Goal: Task Accomplishment & Management: Manage account settings

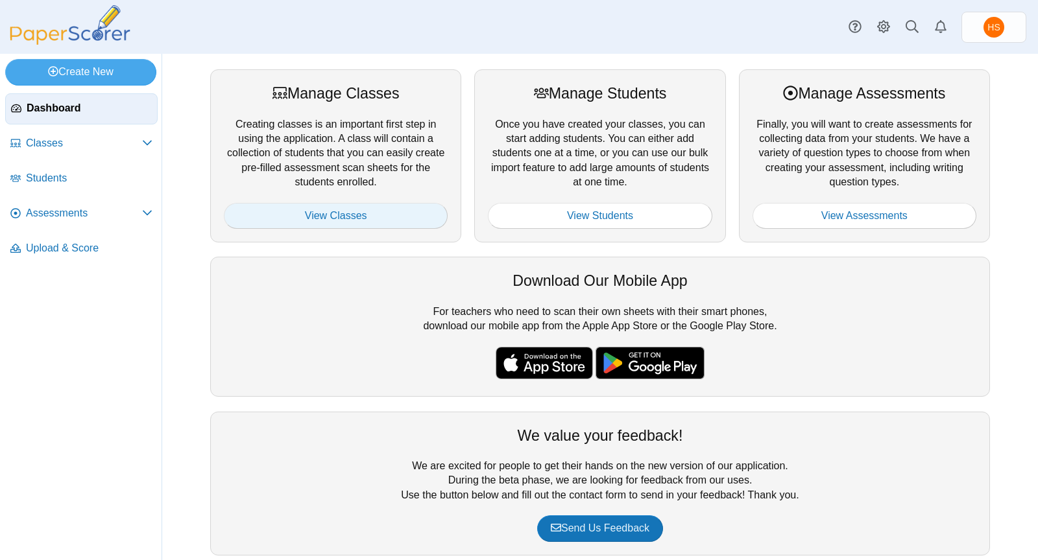
click at [349, 220] on link "View Classes" at bounding box center [336, 216] width 224 height 26
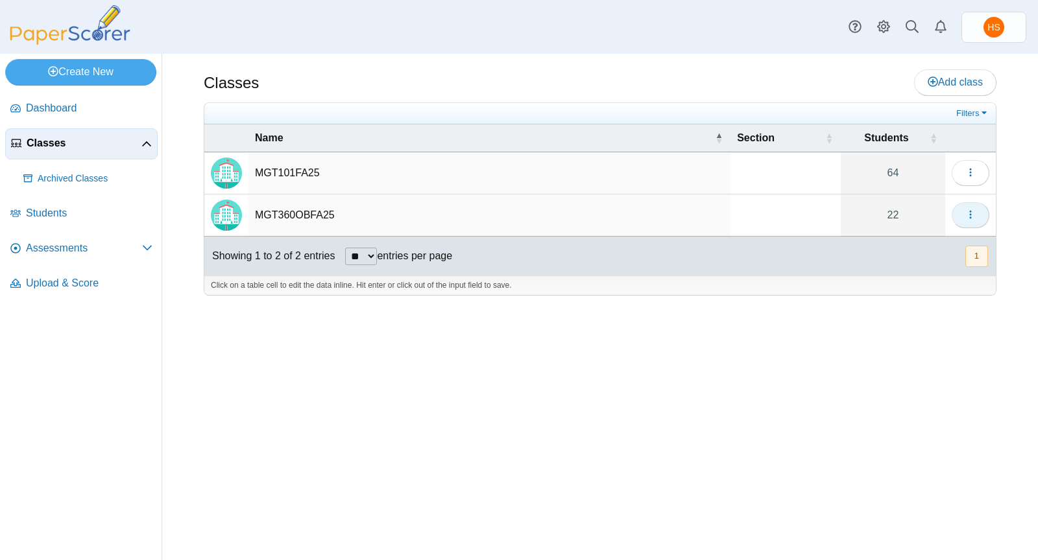
click at [970, 210] on icon "button" at bounding box center [970, 214] width 10 height 10
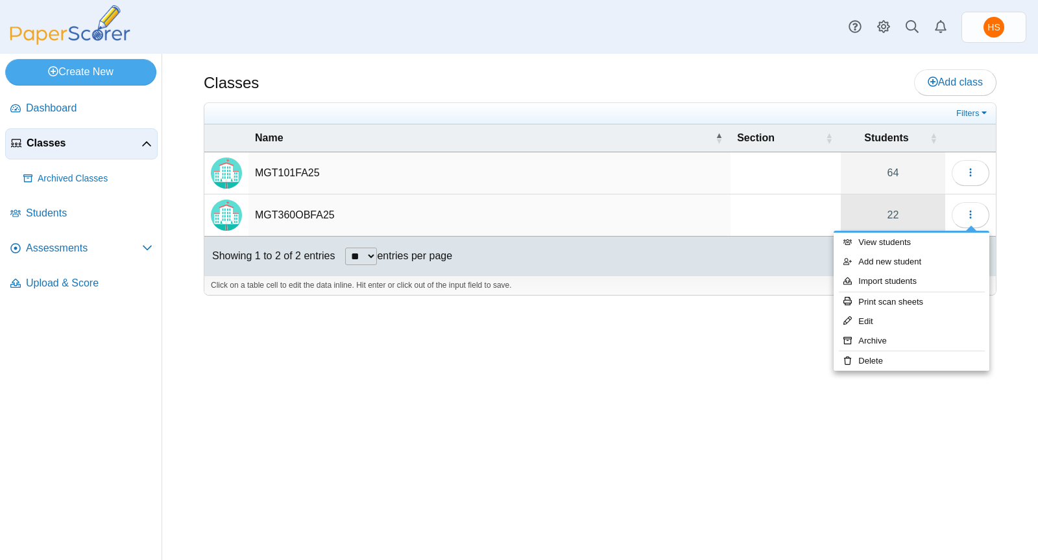
click at [900, 215] on link "22" at bounding box center [893, 216] width 104 height 42
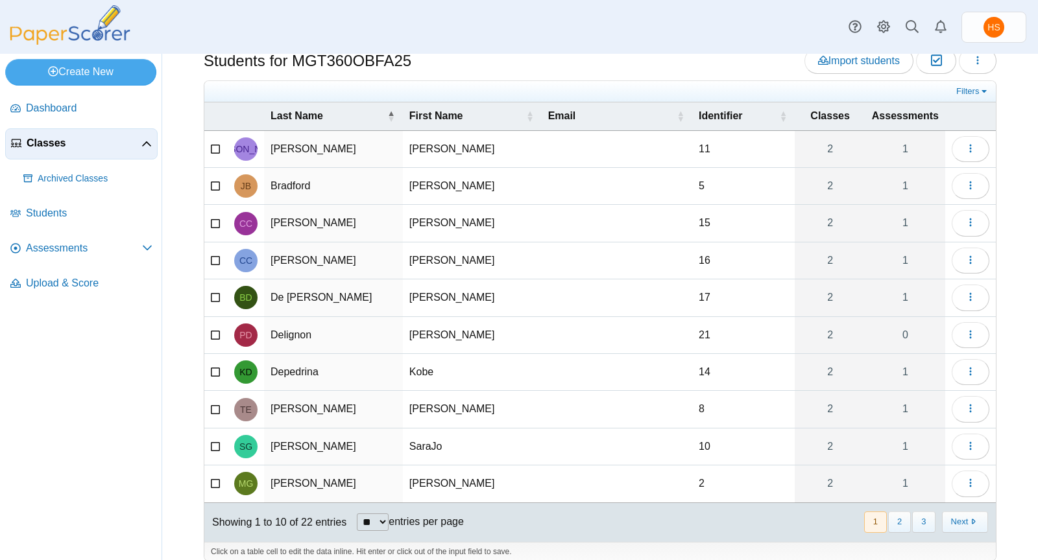
scroll to position [41, 0]
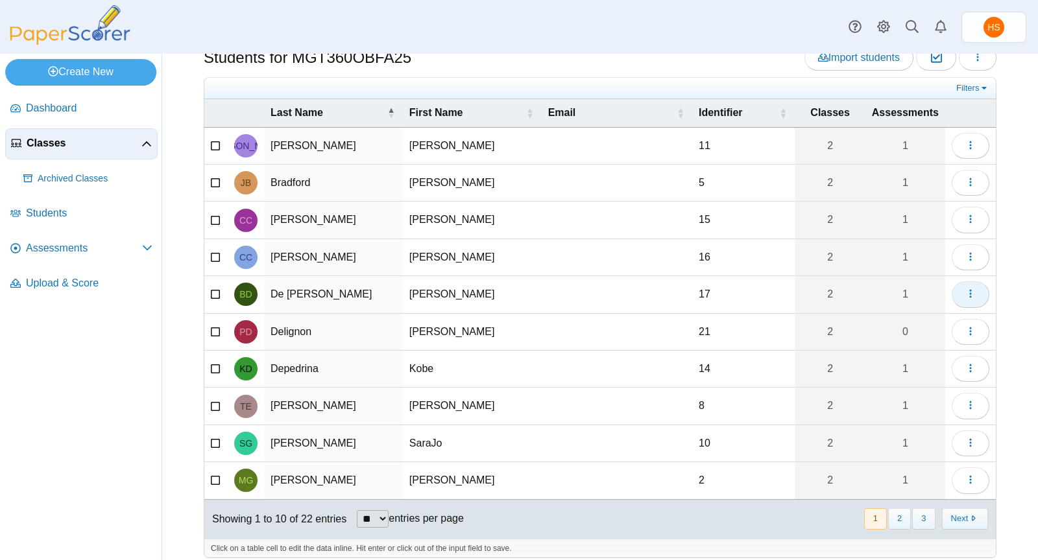
click at [965, 289] on icon "button" at bounding box center [970, 294] width 10 height 10
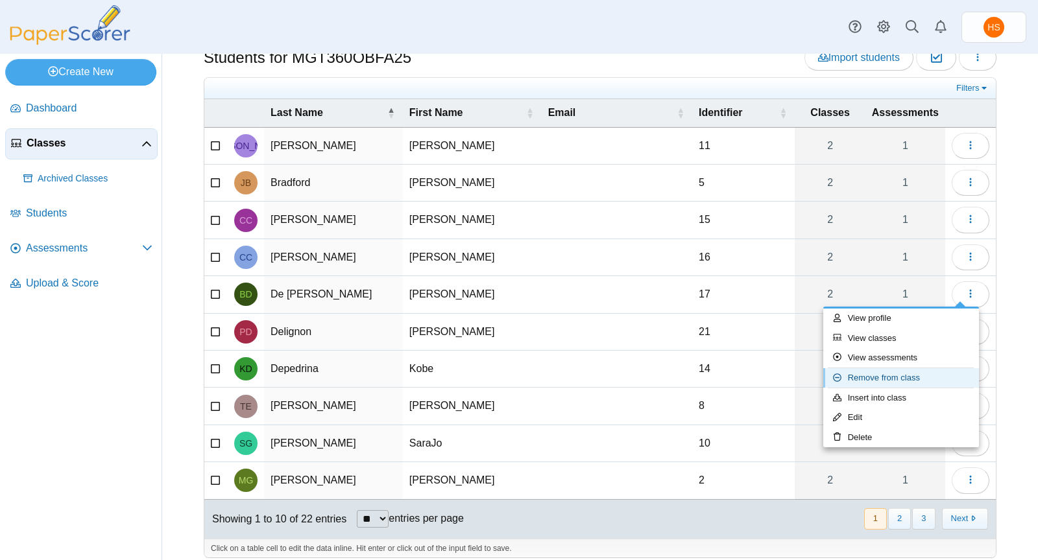
click at [894, 377] on link "Remove from class" at bounding box center [901, 377] width 156 height 19
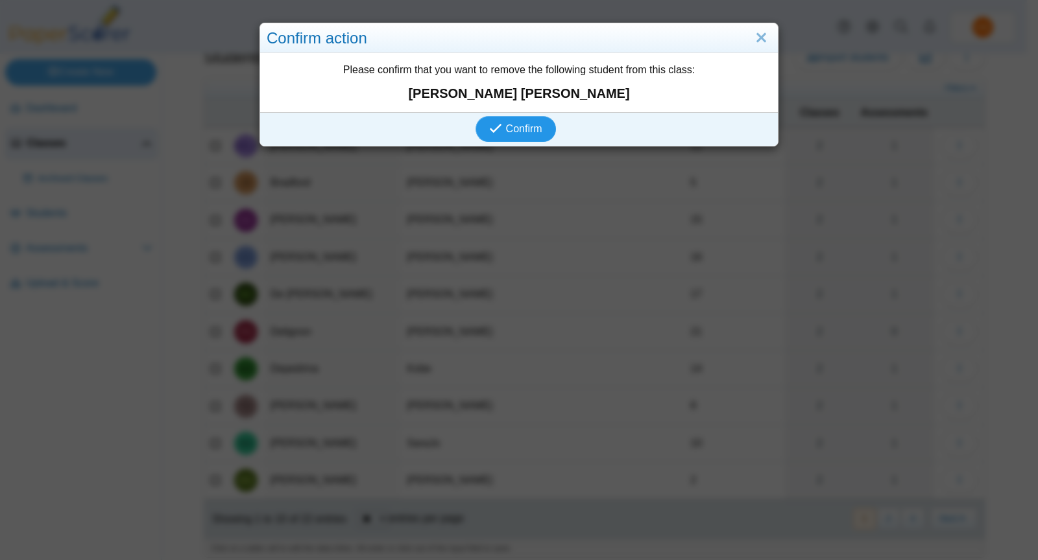
click at [519, 130] on span "Confirm" at bounding box center [524, 128] width 36 height 11
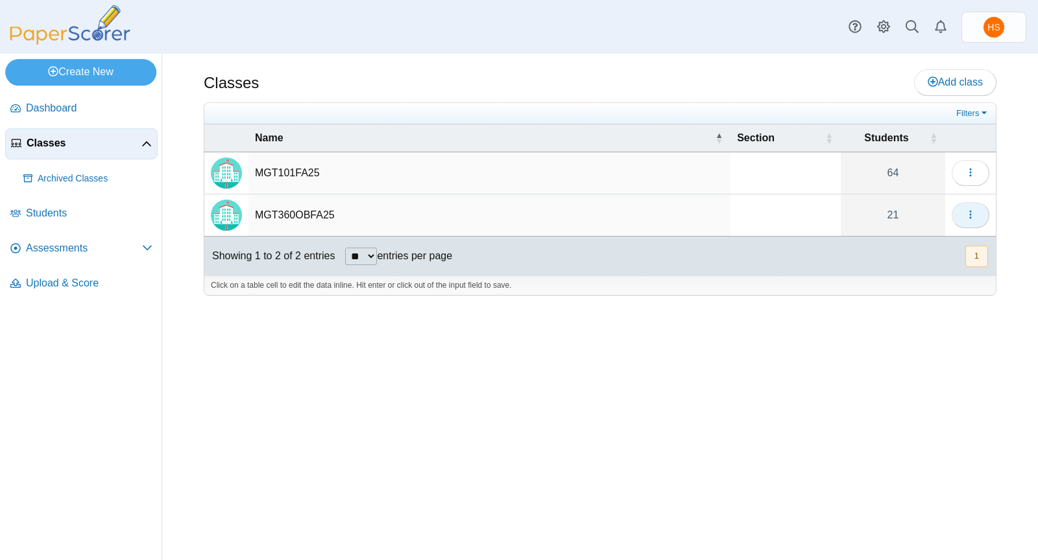
click at [971, 213] on use "button" at bounding box center [970, 215] width 2 height 8
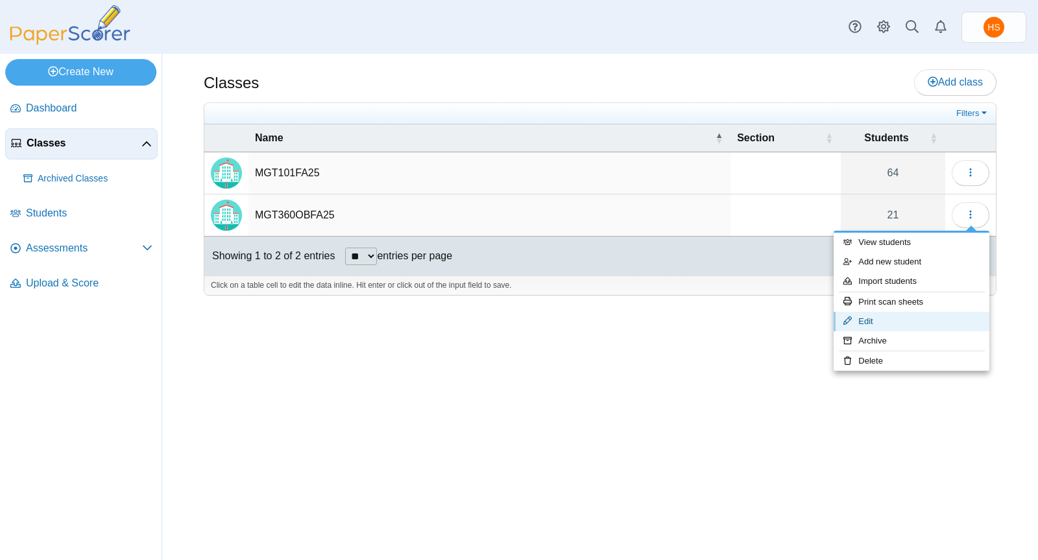
click at [865, 328] on link "Edit" at bounding box center [911, 321] width 156 height 19
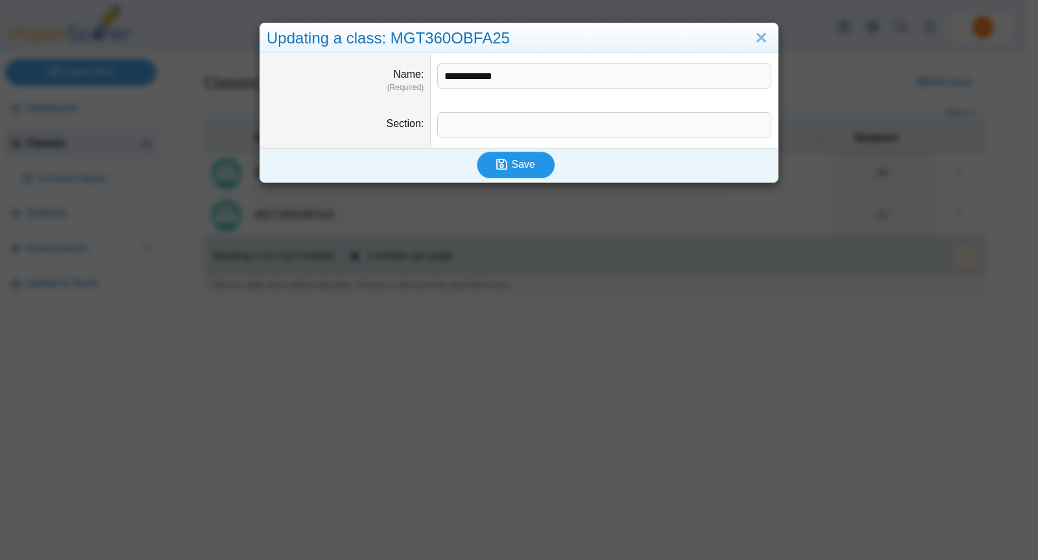
click at [525, 161] on span "Save" at bounding box center [522, 164] width 23 height 11
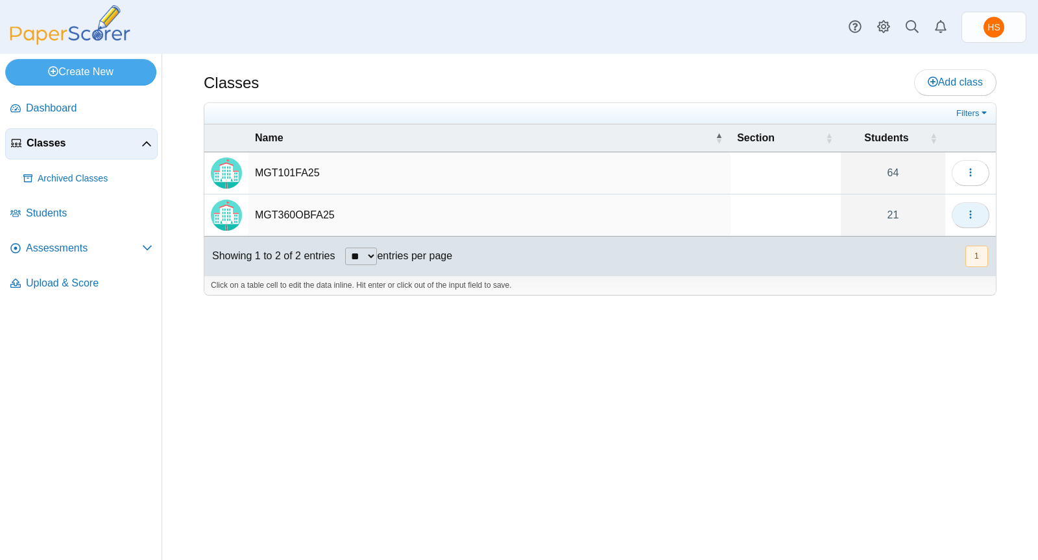
click at [966, 213] on icon "button" at bounding box center [970, 214] width 10 height 10
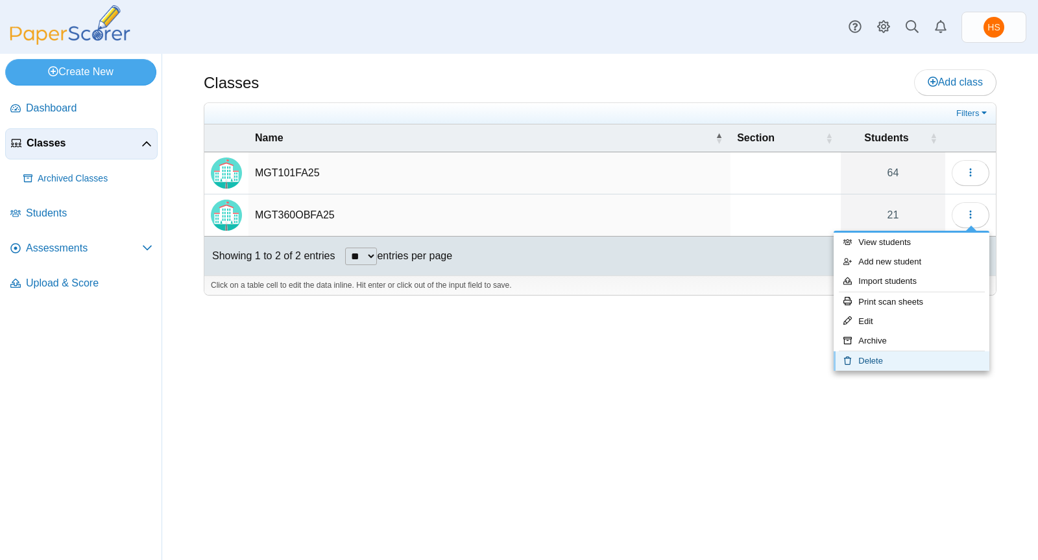
click at [870, 358] on link "Delete" at bounding box center [911, 361] width 156 height 19
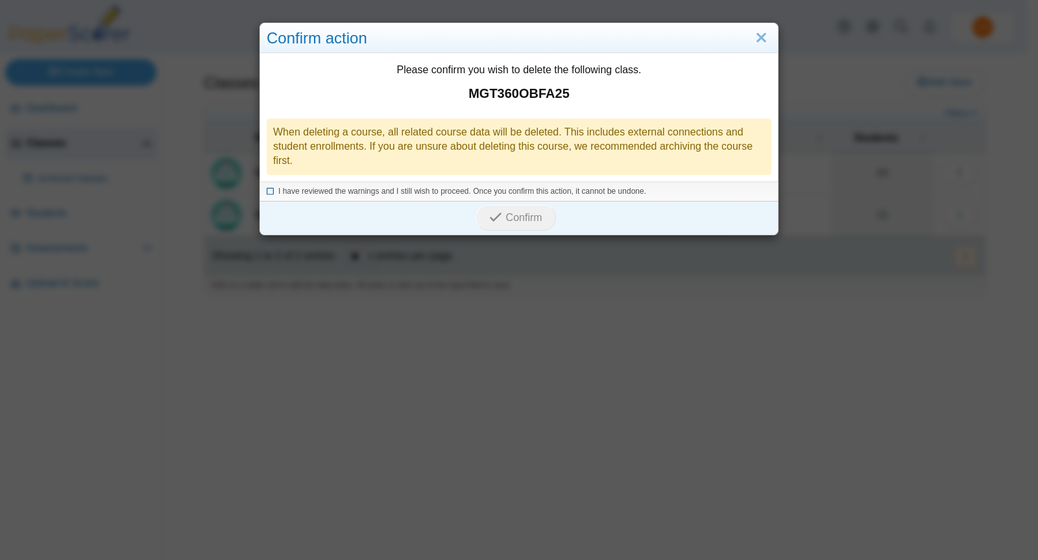
click at [267, 189] on icon at bounding box center [271, 189] width 8 height 7
click at [507, 212] on span "Confirm" at bounding box center [524, 217] width 36 height 11
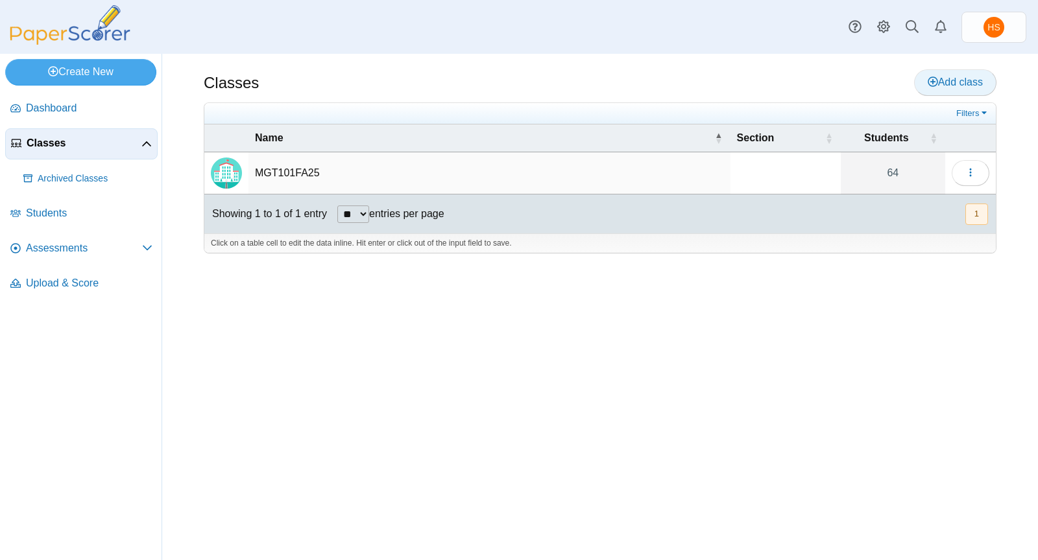
click at [962, 77] on span "Add class" at bounding box center [954, 82] width 55 height 11
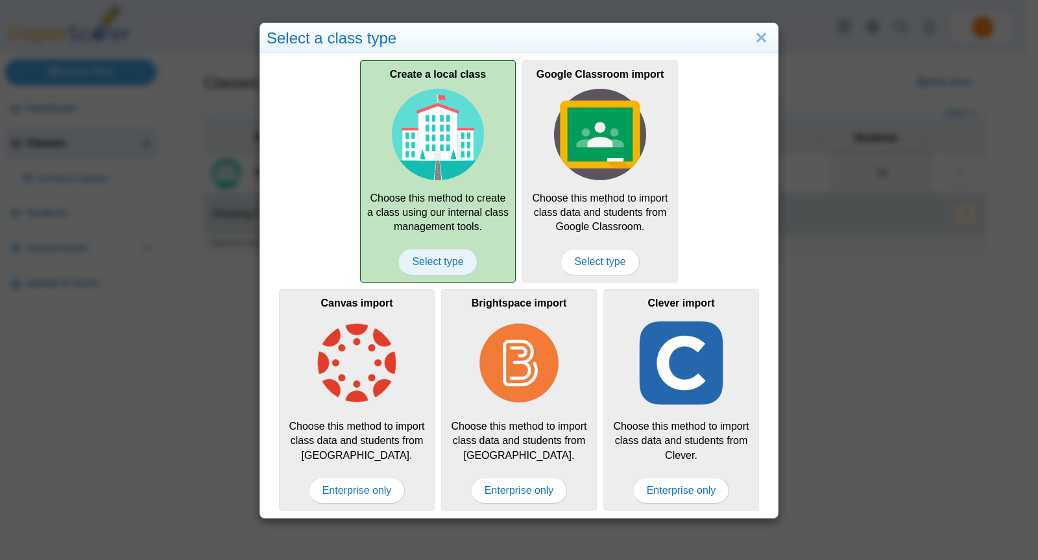
click at [435, 259] on span "Select type" at bounding box center [437, 262] width 78 height 26
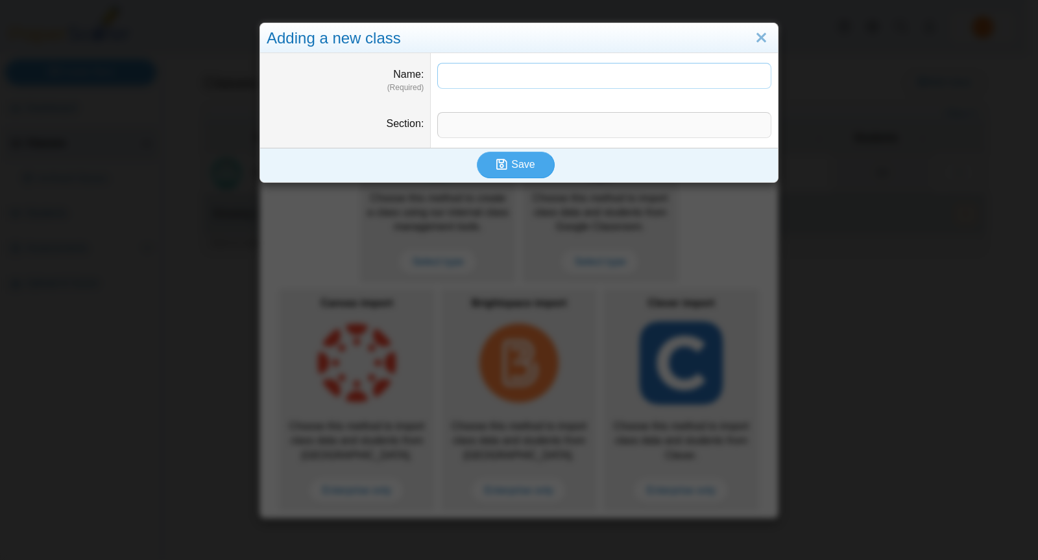
click at [451, 70] on input "Name" at bounding box center [604, 76] width 334 height 26
type input "**********"
click at [512, 166] on span "Save" at bounding box center [522, 164] width 23 height 11
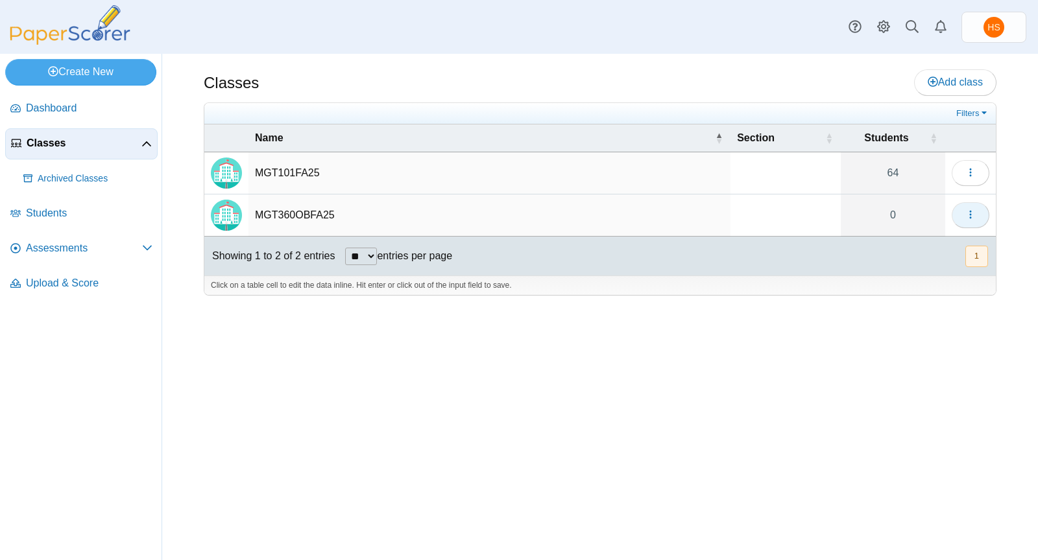
click at [968, 212] on icon "button" at bounding box center [970, 214] width 10 height 10
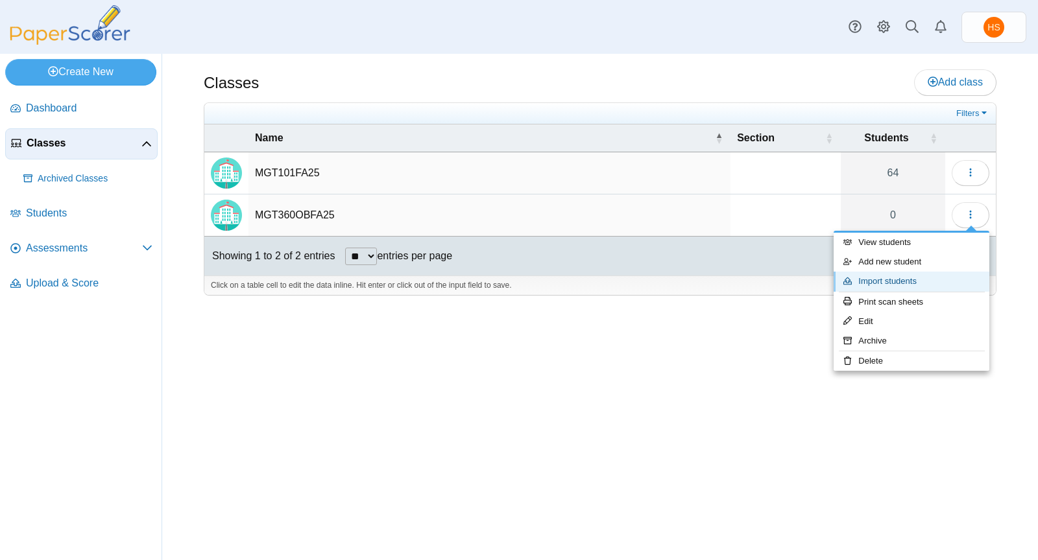
click at [901, 280] on link "Import students" at bounding box center [911, 281] width 156 height 19
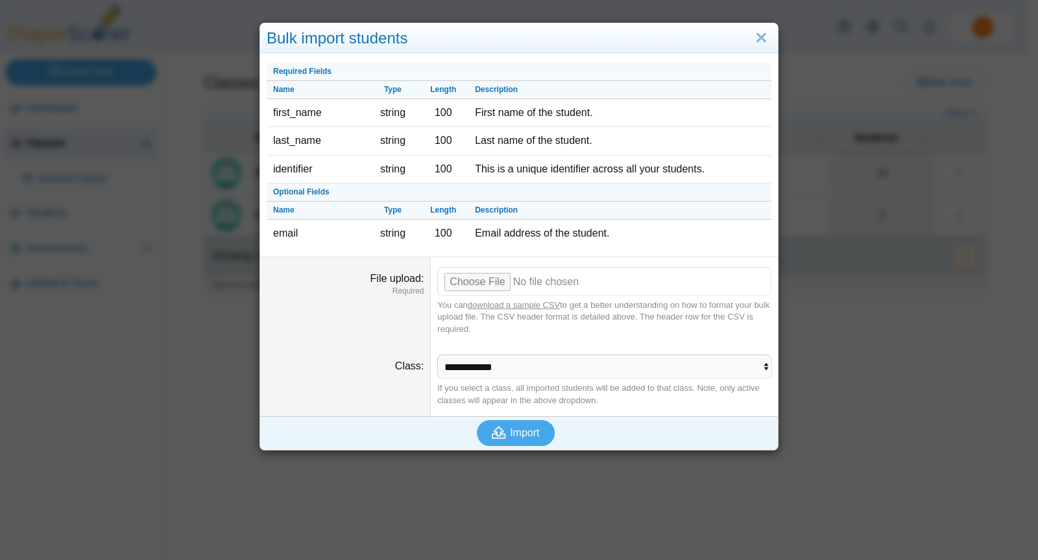
click at [479, 280] on input "File upload" at bounding box center [604, 281] width 334 height 29
click at [457, 280] on input "File upload" at bounding box center [604, 281] width 334 height 29
click at [523, 422] on button "Import" at bounding box center [516, 433] width 78 height 26
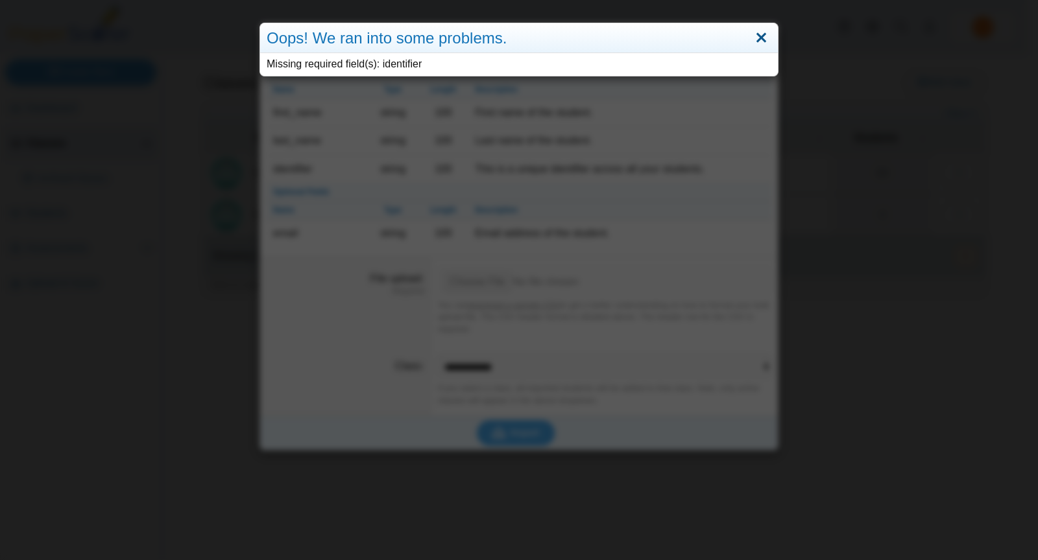
click at [757, 32] on link "Close" at bounding box center [761, 38] width 20 height 22
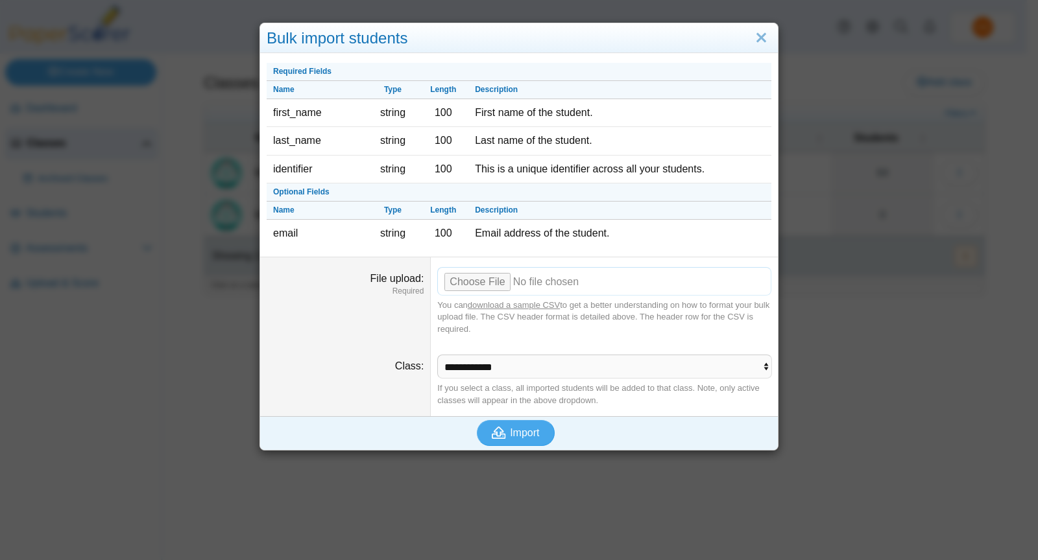
click at [481, 277] on input "File upload" at bounding box center [604, 281] width 334 height 29
click at [526, 427] on span "Import" at bounding box center [524, 432] width 29 height 11
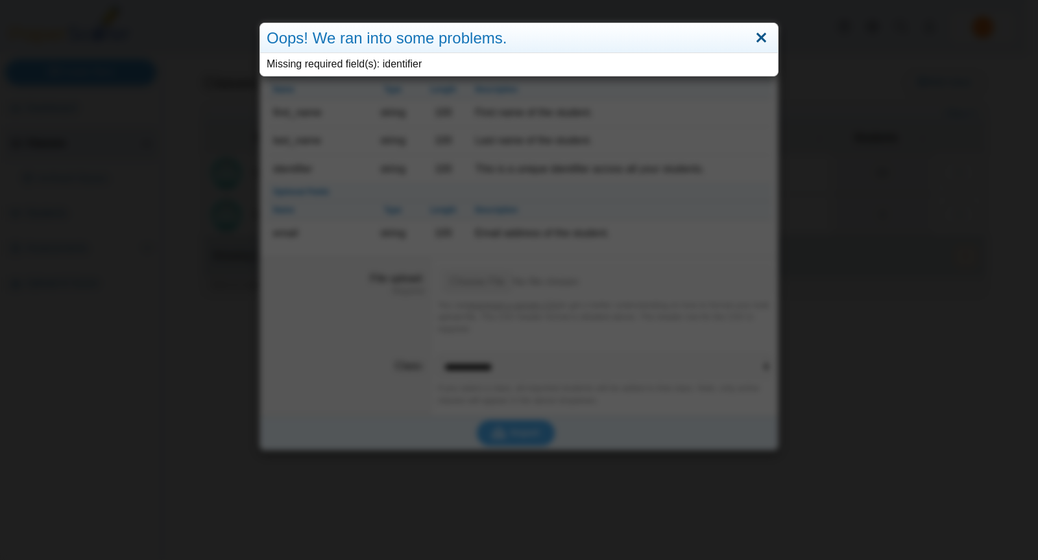
click at [760, 39] on link "Close" at bounding box center [761, 38] width 20 height 22
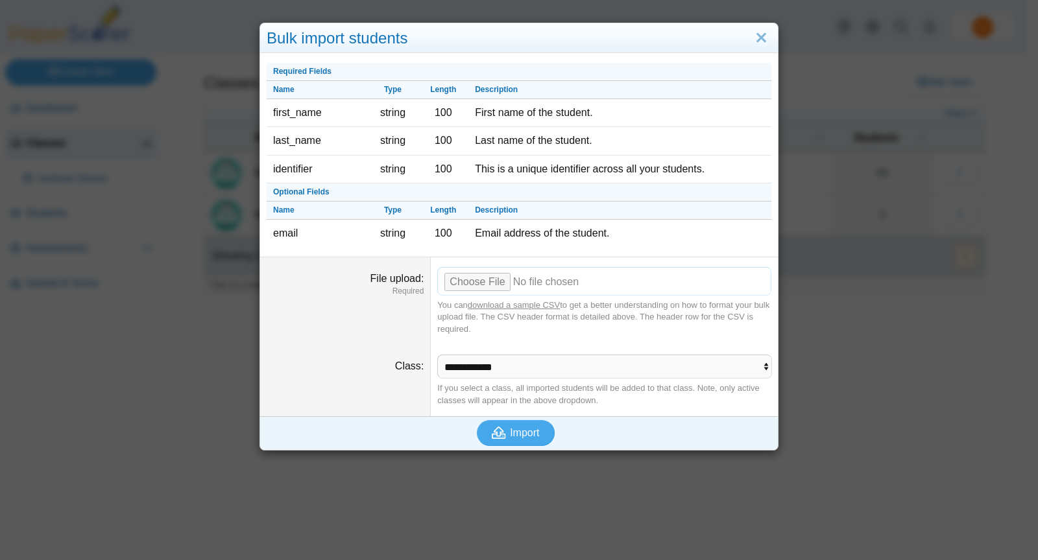
click at [473, 277] on input "File upload" at bounding box center [604, 281] width 334 height 29
type input "**********"
click at [510, 427] on span "Import" at bounding box center [524, 432] width 29 height 11
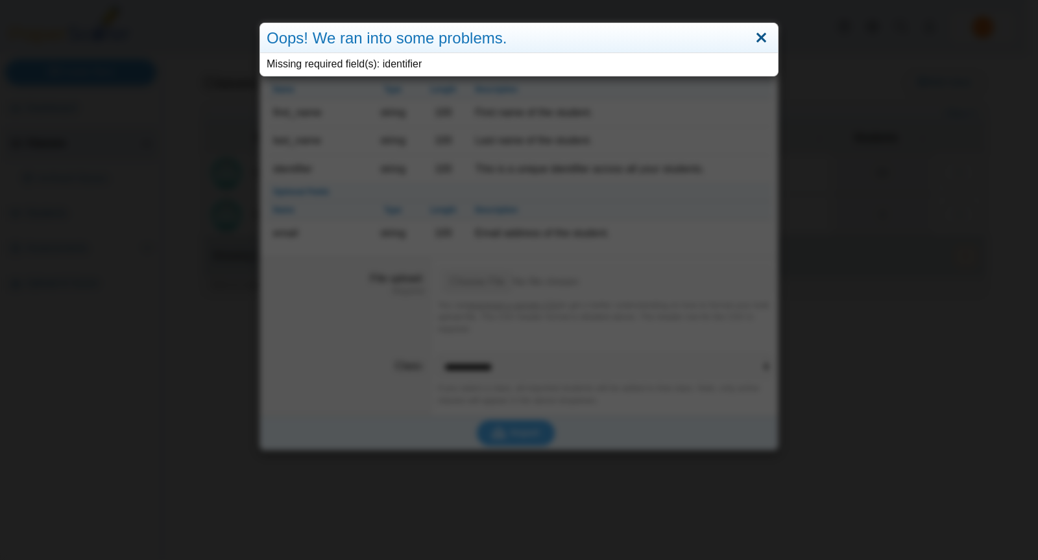
click at [752, 38] on link "Close" at bounding box center [761, 38] width 20 height 22
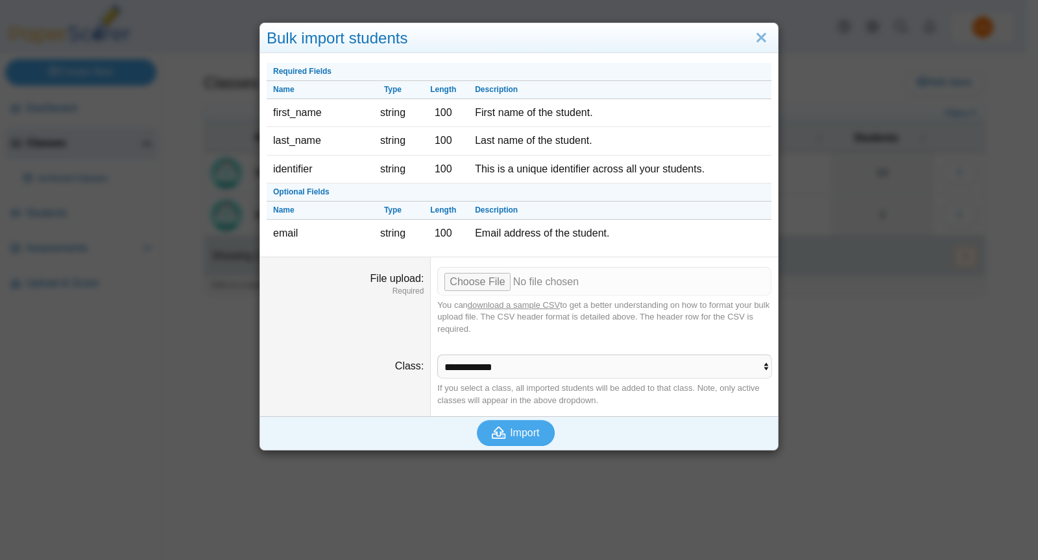
click at [752, 38] on link "Close" at bounding box center [761, 38] width 20 height 22
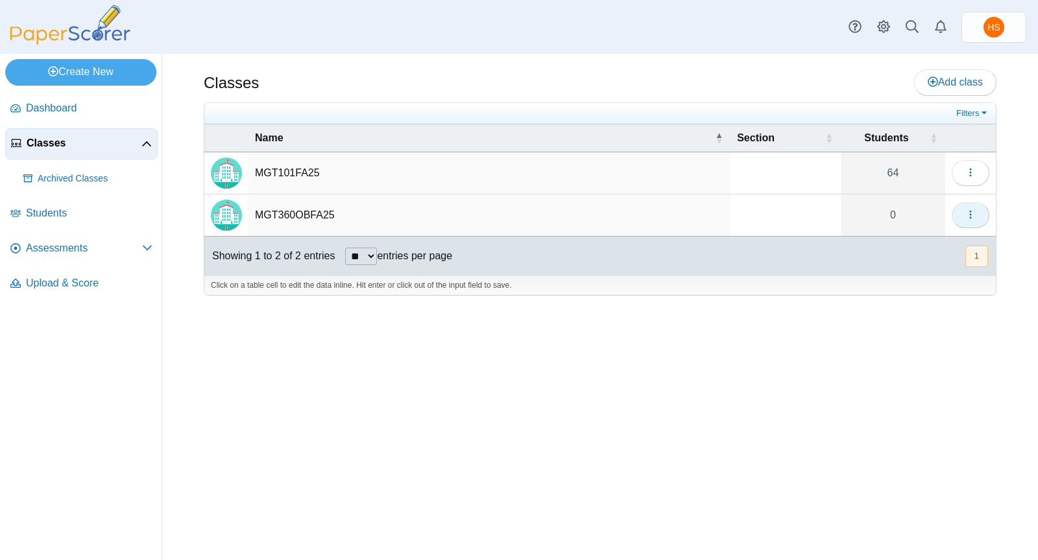
click at [973, 211] on icon "button" at bounding box center [970, 214] width 10 height 10
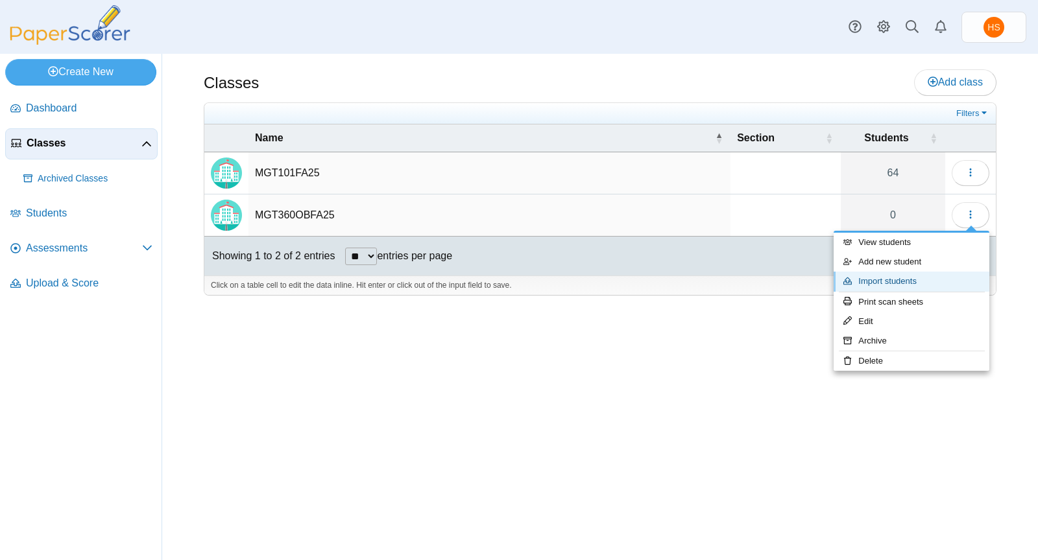
click at [888, 285] on link "Import students" at bounding box center [911, 281] width 156 height 19
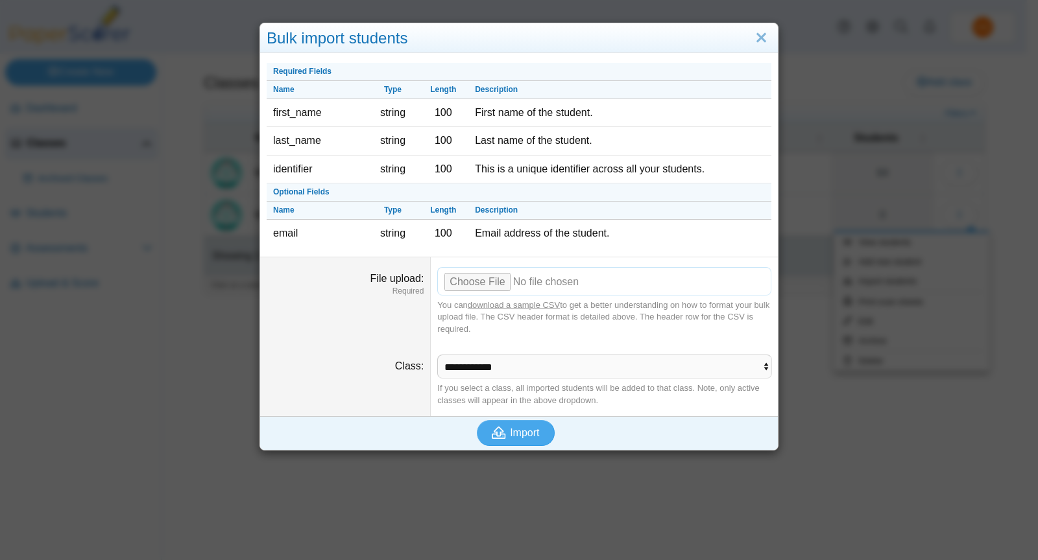
click at [602, 282] on input "File upload" at bounding box center [604, 281] width 334 height 29
type input "**********"
click at [514, 429] on span "Import" at bounding box center [524, 432] width 29 height 11
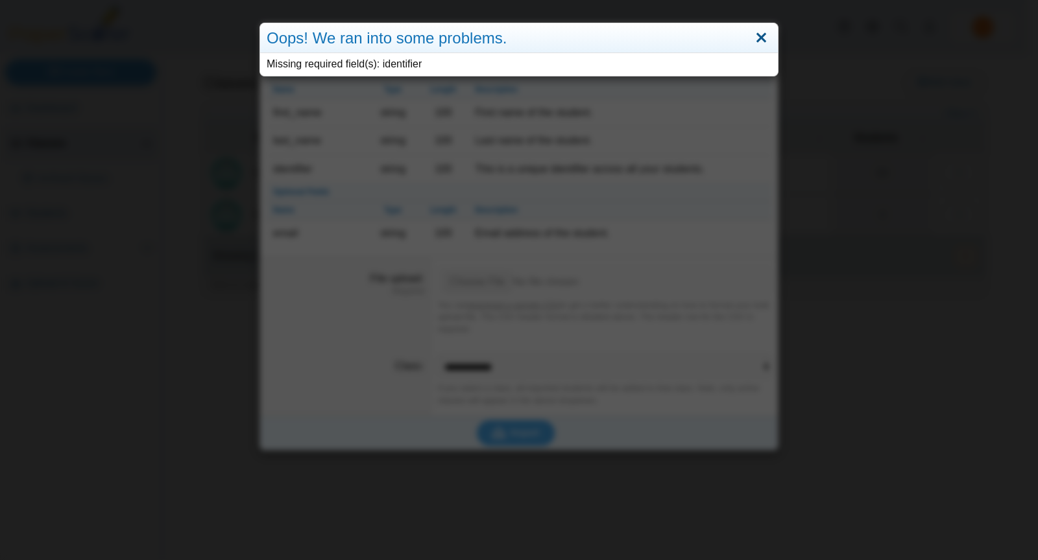
click at [755, 38] on link "Close" at bounding box center [761, 38] width 20 height 22
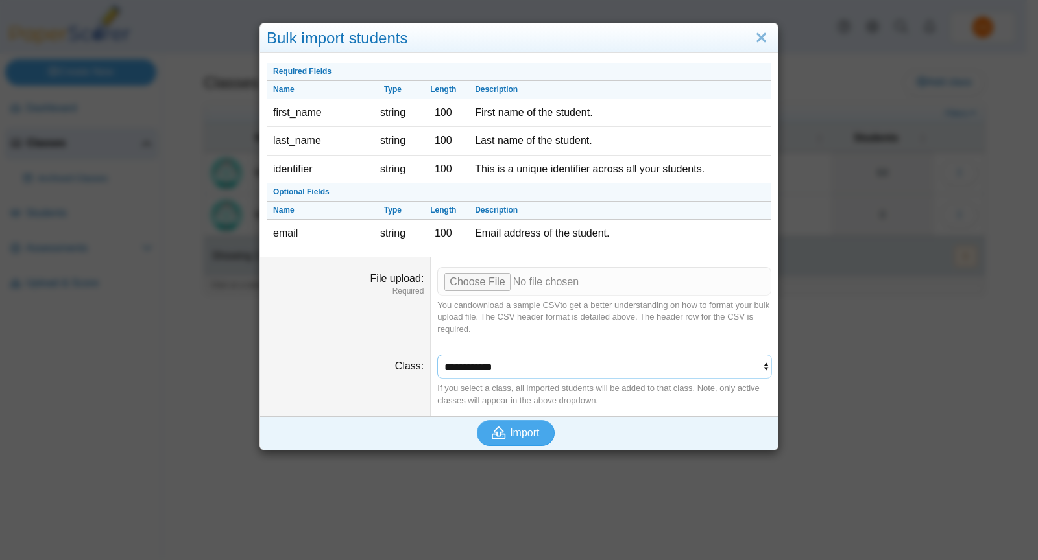
click at [761, 364] on select "**********" at bounding box center [604, 367] width 334 height 25
click at [437, 355] on select "**********" at bounding box center [604, 367] width 334 height 25
click at [516, 428] on span "Import" at bounding box center [524, 432] width 29 height 11
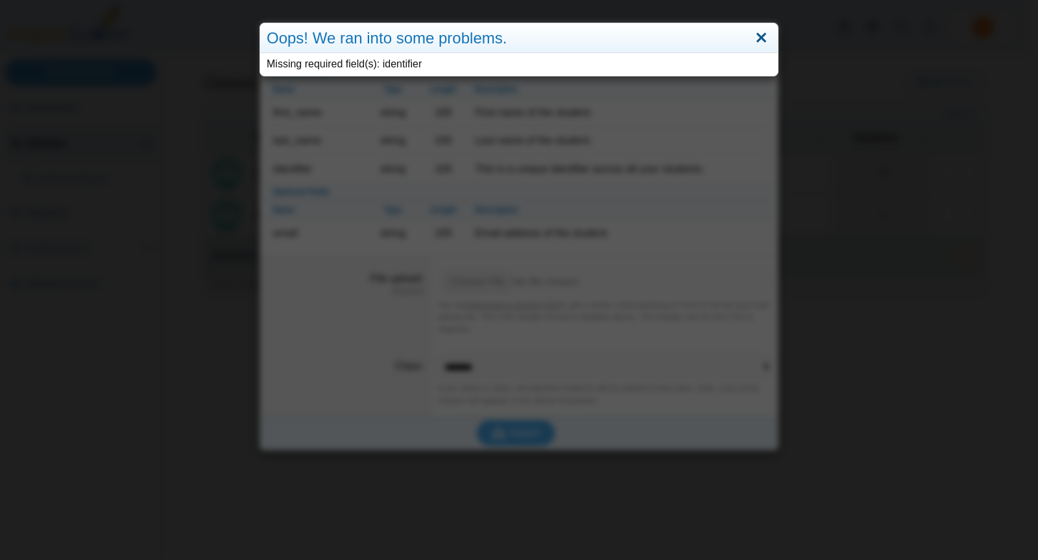
click at [754, 39] on link "Close" at bounding box center [761, 38] width 20 height 22
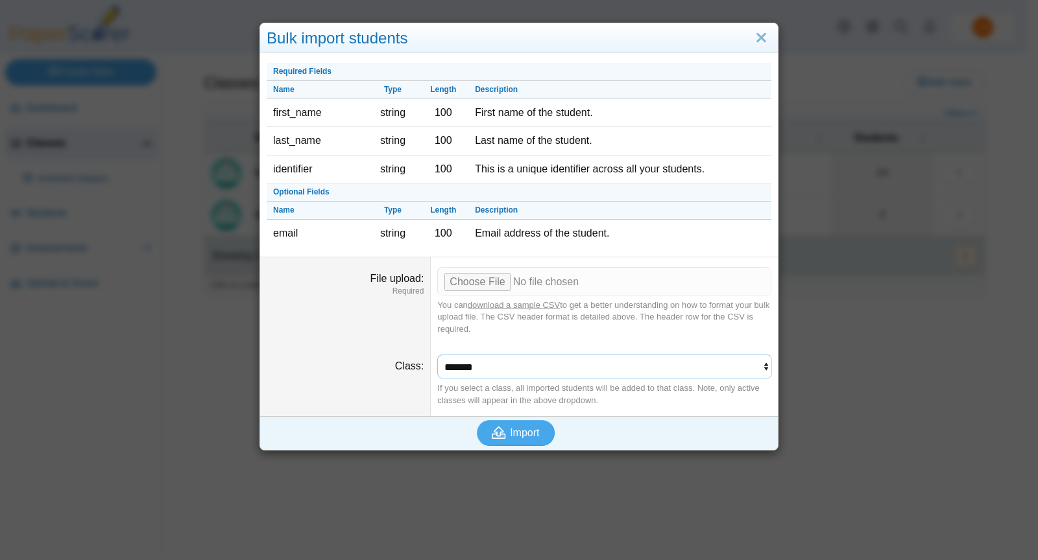
click at [759, 362] on select "**********" at bounding box center [604, 367] width 334 height 25
select select "**********"
click at [437, 355] on select "**********" at bounding box center [604, 367] width 334 height 25
click at [516, 427] on span "Import" at bounding box center [524, 432] width 29 height 11
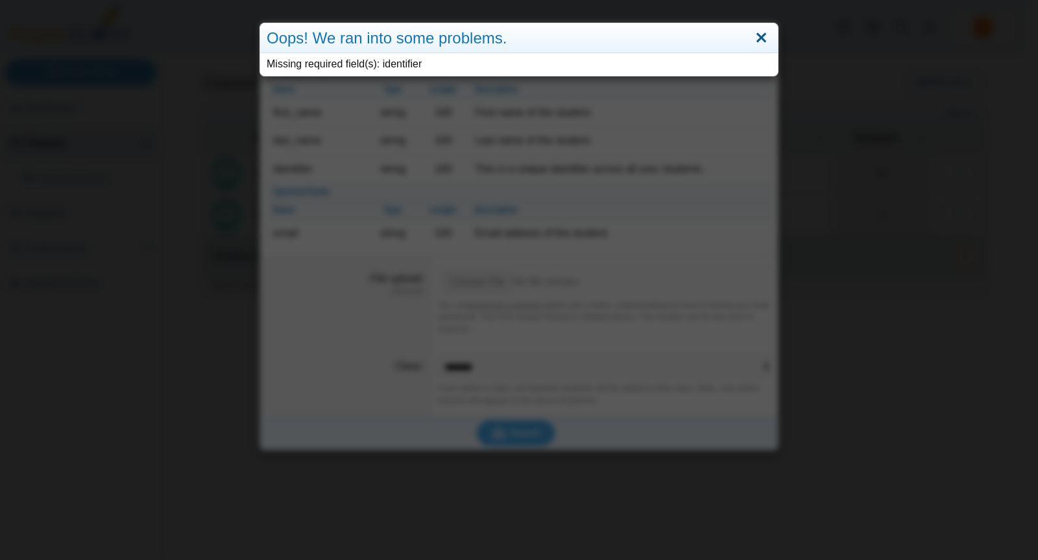
click at [754, 37] on link "Close" at bounding box center [761, 38] width 20 height 22
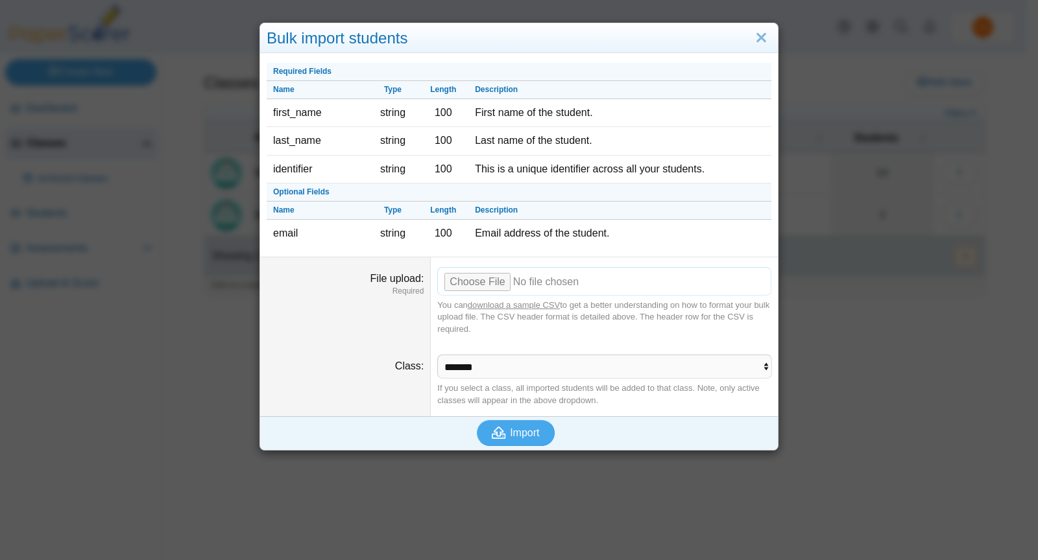
click at [625, 278] on input "File upload" at bounding box center [604, 281] width 334 height 29
click at [759, 362] on select "**********" at bounding box center [604, 367] width 334 height 25
select select "**********"
click at [437, 355] on select "**********" at bounding box center [604, 367] width 334 height 25
click at [486, 278] on input "File upload" at bounding box center [604, 281] width 334 height 29
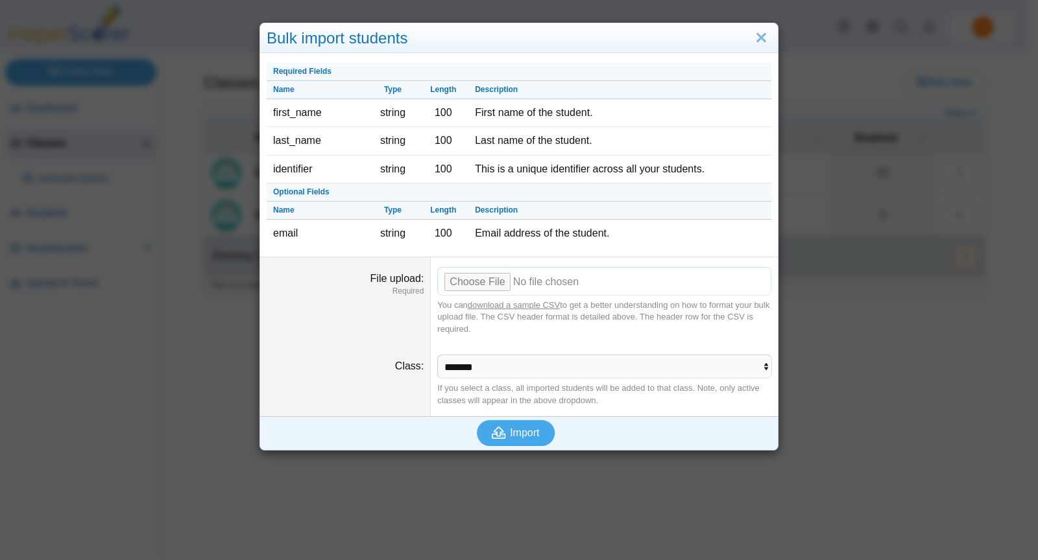
type input "**********"
click at [521, 427] on span "Import" at bounding box center [524, 432] width 29 height 11
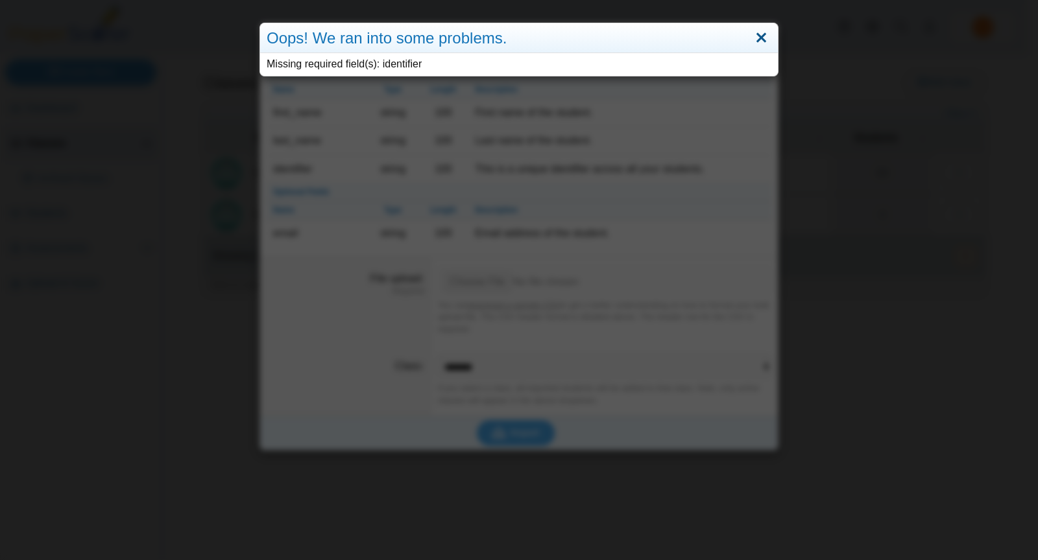
click at [758, 36] on link "Close" at bounding box center [761, 38] width 20 height 22
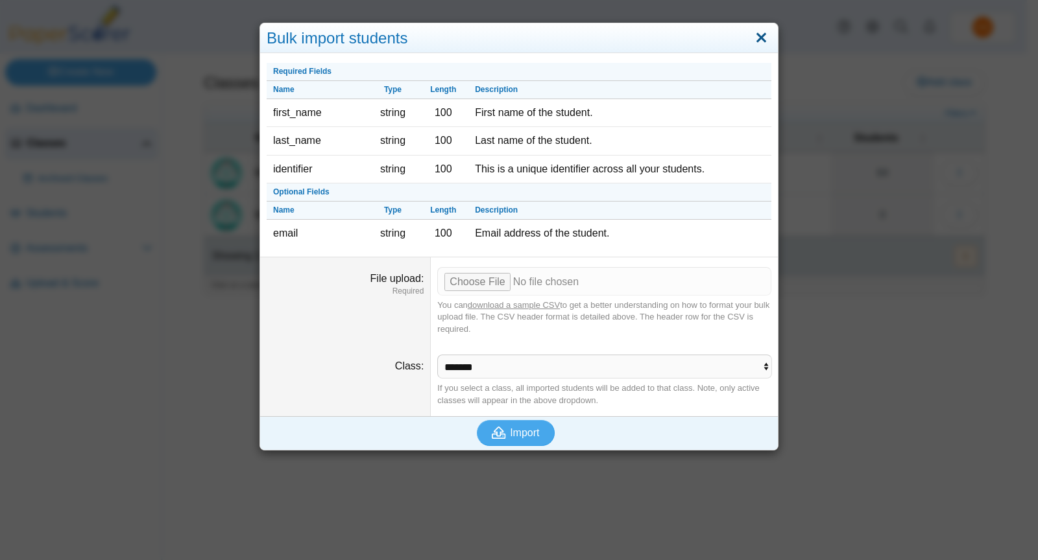
click at [758, 34] on link "Close" at bounding box center [761, 38] width 20 height 22
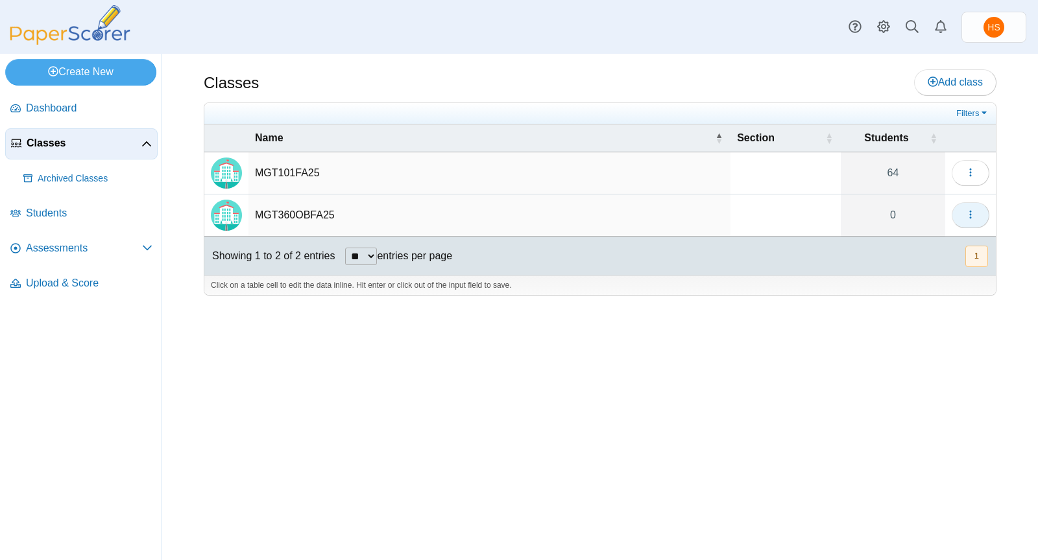
click at [970, 215] on icon "button" at bounding box center [970, 214] width 10 height 10
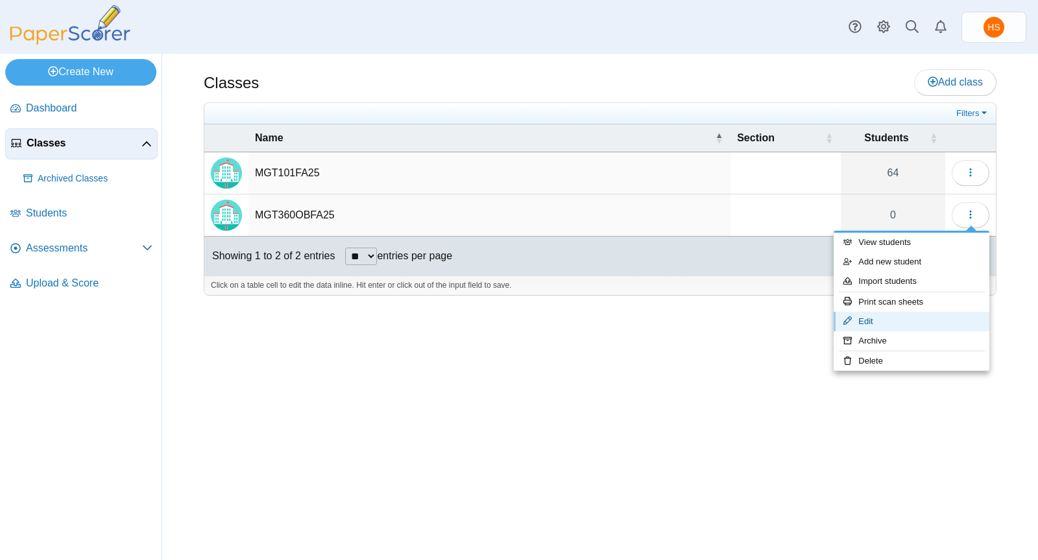
click at [879, 317] on link "Edit" at bounding box center [911, 321] width 156 height 19
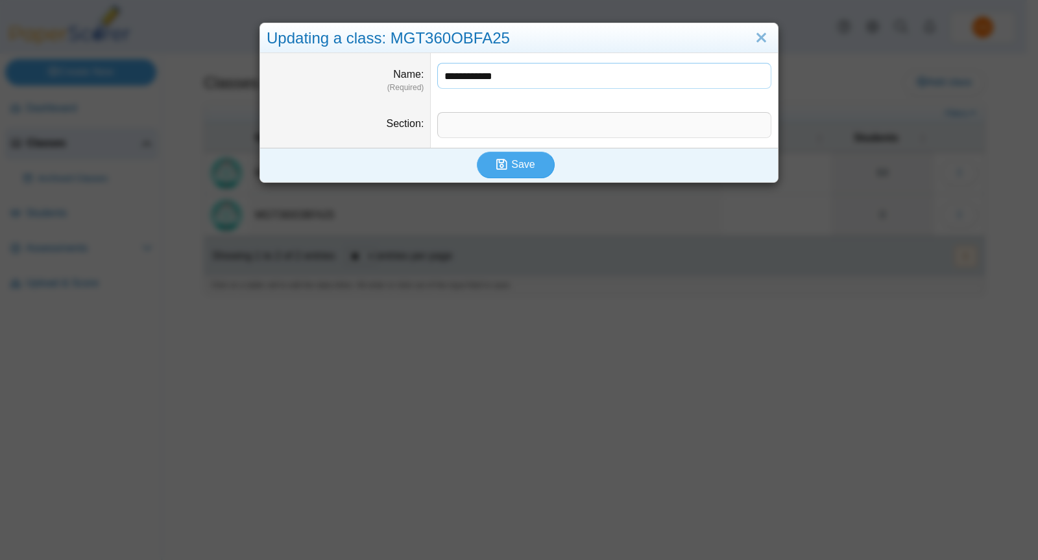
drag, startPoint x: 520, startPoint y: 77, endPoint x: 436, endPoint y: 75, distance: 84.3
click at [437, 75] on input "**********" at bounding box center [604, 76] width 334 height 26
type input "**********"
click at [525, 161] on span "Save" at bounding box center [522, 164] width 23 height 11
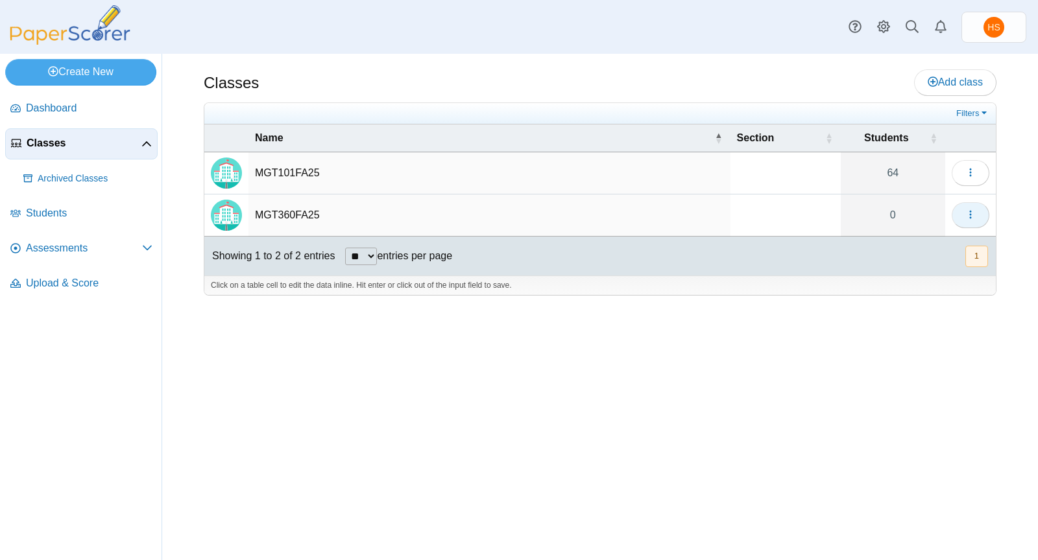
click at [971, 211] on icon "button" at bounding box center [970, 214] width 10 height 10
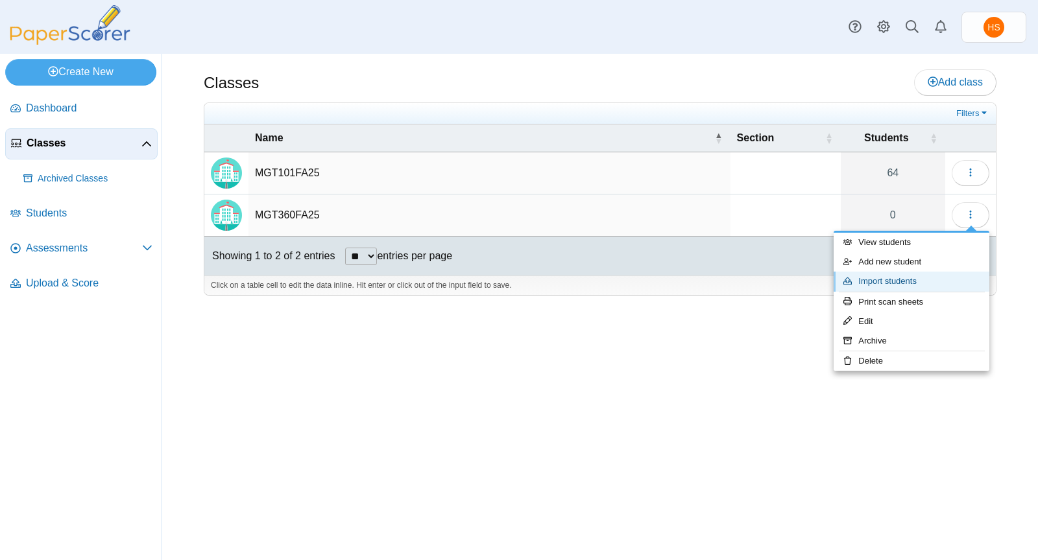
click at [894, 281] on link "Import students" at bounding box center [911, 281] width 156 height 19
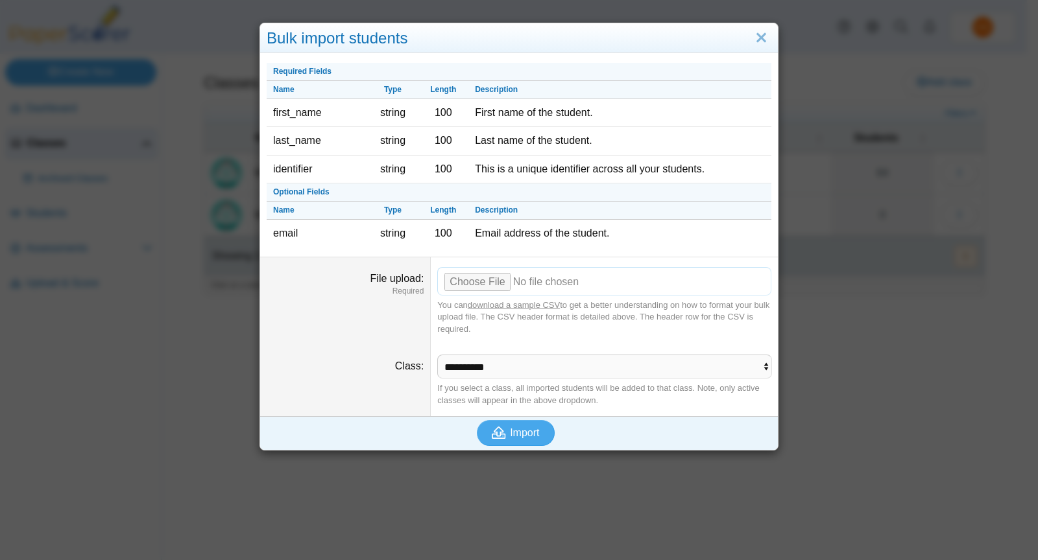
click at [480, 280] on input "File upload" at bounding box center [604, 281] width 334 height 29
type input "**********"
click at [520, 430] on span "Import" at bounding box center [524, 432] width 29 height 11
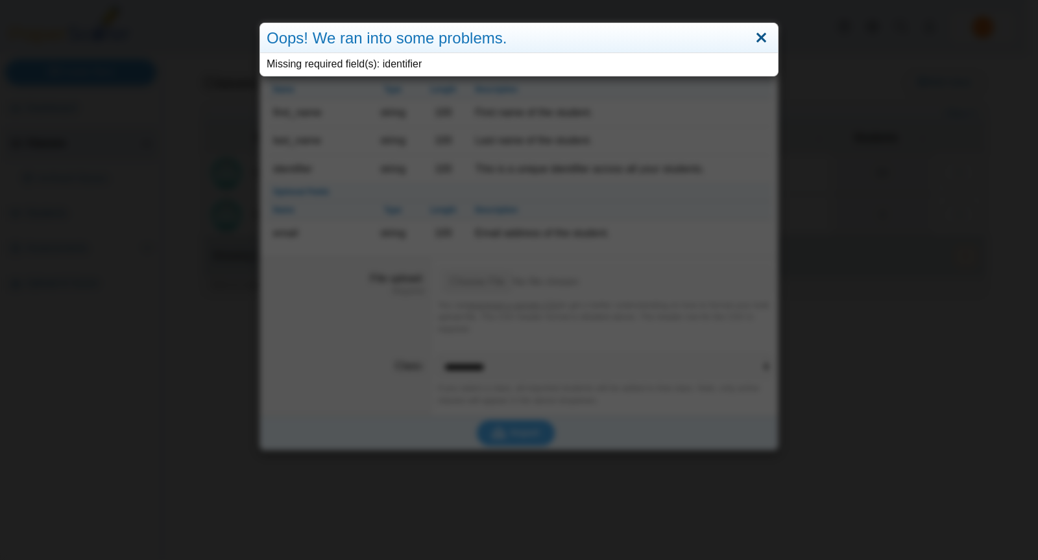
click at [758, 37] on link "Close" at bounding box center [761, 38] width 20 height 22
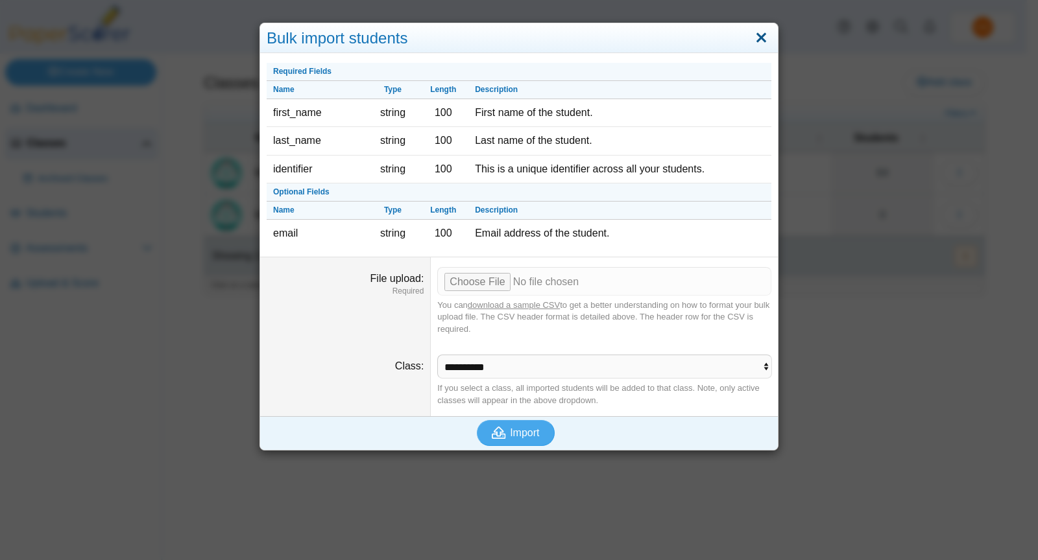
click at [752, 35] on link "Close" at bounding box center [761, 38] width 20 height 22
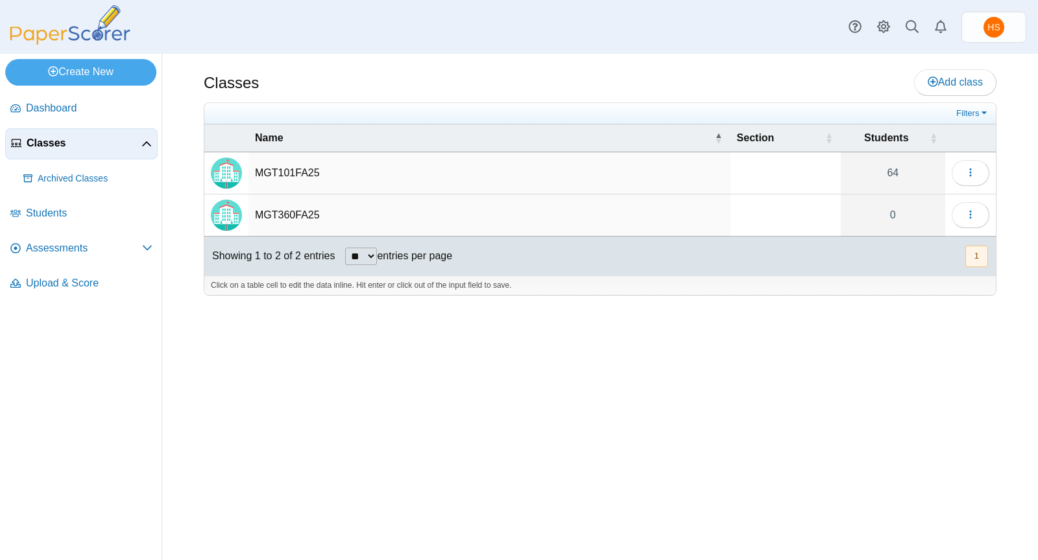
click at [766, 301] on div at bounding box center [600, 302] width 793 height 13
click at [693, 325] on div "Classes Add class Filters 64" at bounding box center [600, 307] width 876 height 507
click at [973, 216] on icon "button" at bounding box center [970, 214] width 10 height 10
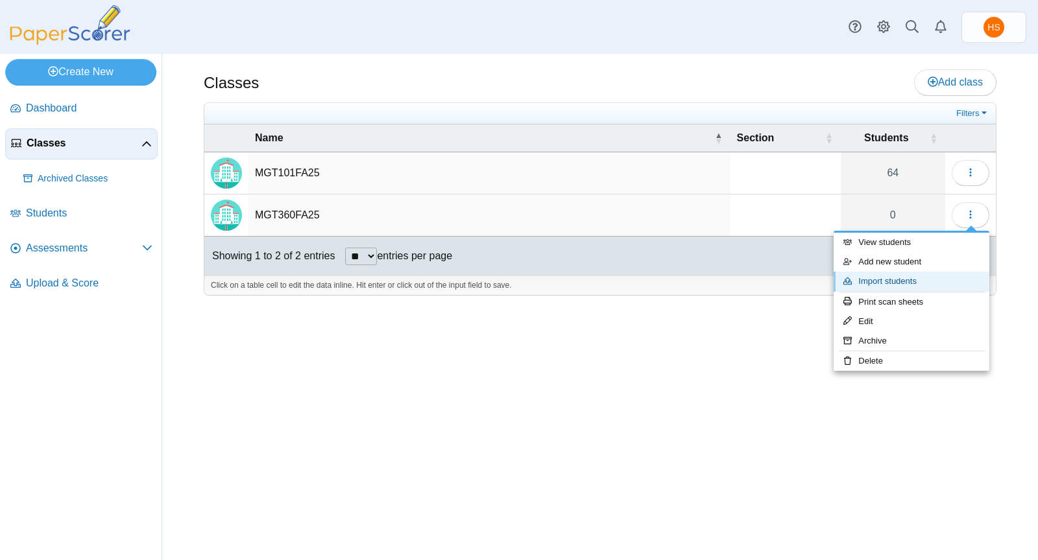
click at [877, 281] on link "Import students" at bounding box center [911, 281] width 156 height 19
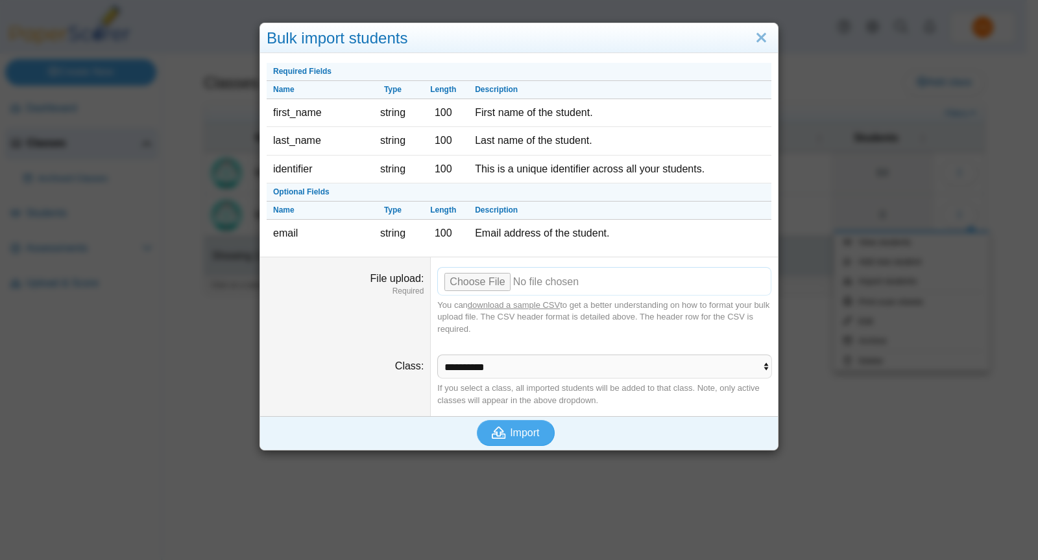
click at [494, 275] on input "File upload" at bounding box center [604, 281] width 334 height 29
click at [516, 421] on button "Import" at bounding box center [516, 433] width 78 height 26
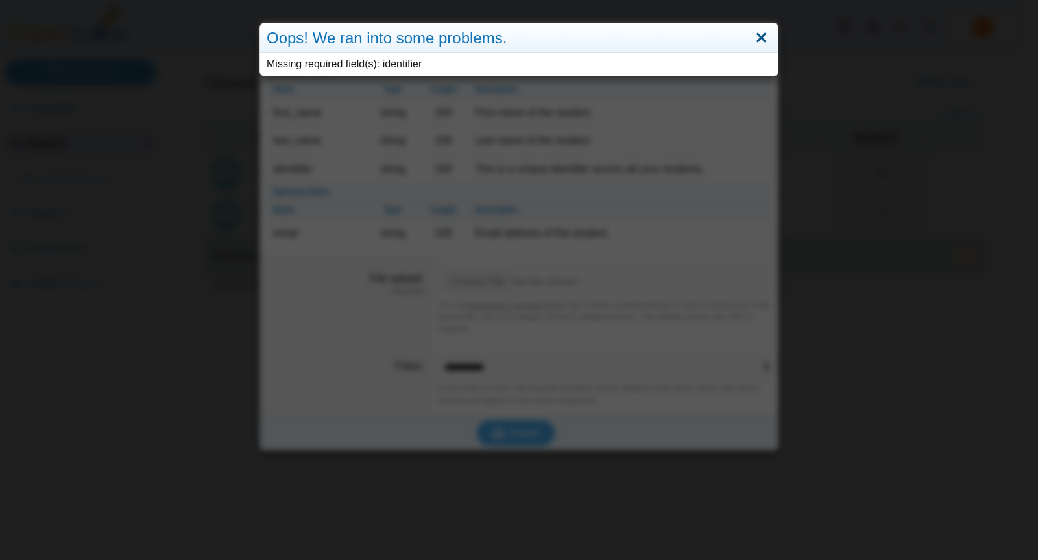
click at [758, 40] on link "Close" at bounding box center [761, 38] width 20 height 22
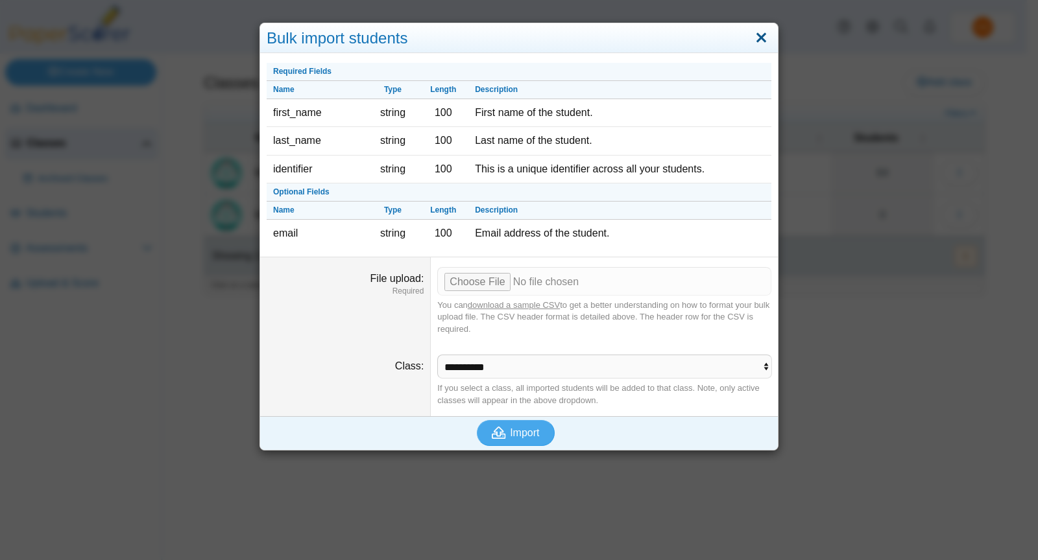
click at [760, 35] on link "Close" at bounding box center [761, 38] width 20 height 22
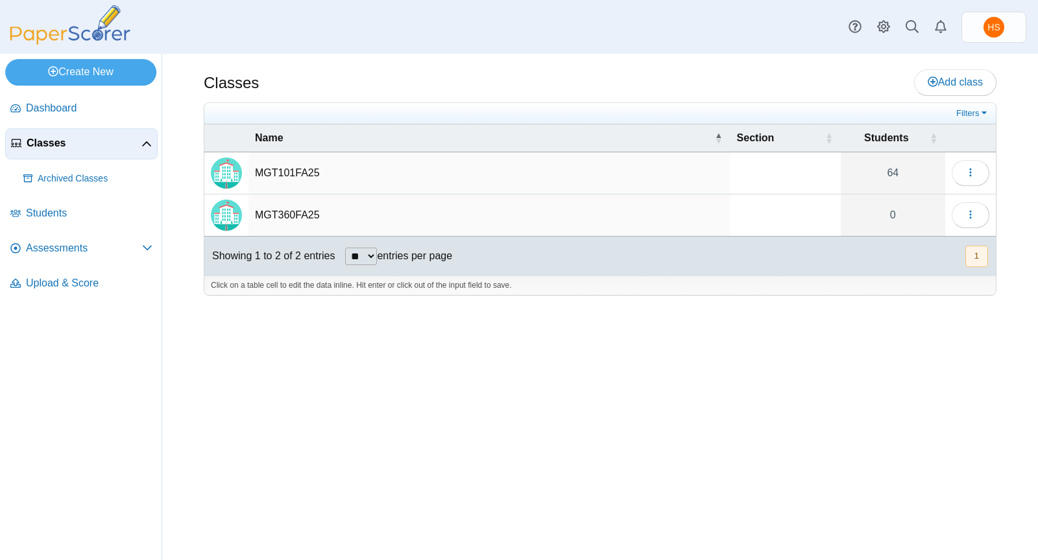
click at [286, 213] on td "MGT360FA25" at bounding box center [489, 216] width 482 height 42
click at [291, 215] on input "**********" at bounding box center [489, 215] width 469 height 26
click at [974, 210] on icon "button" at bounding box center [970, 214] width 10 height 10
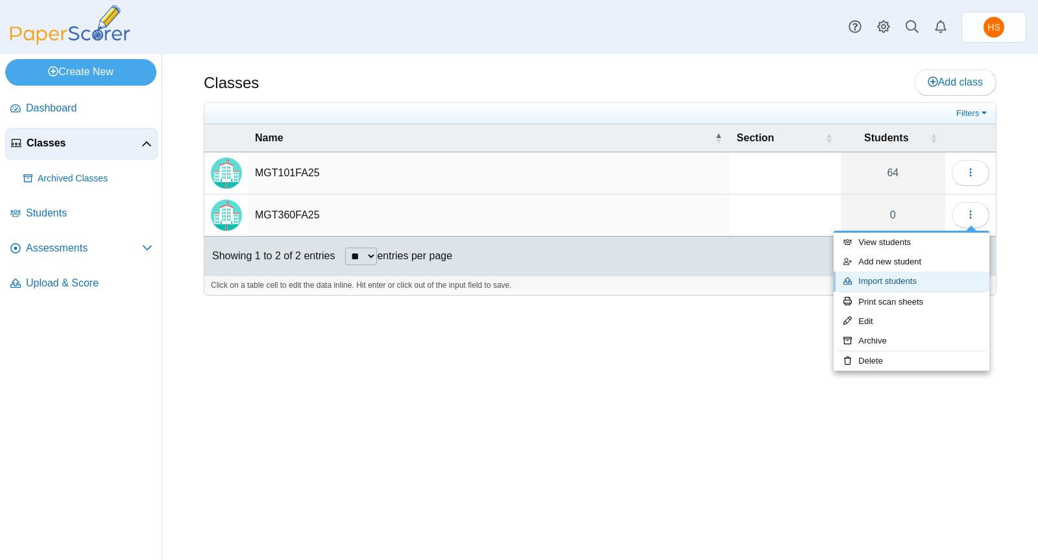
click at [905, 281] on link "Import students" at bounding box center [911, 281] width 156 height 19
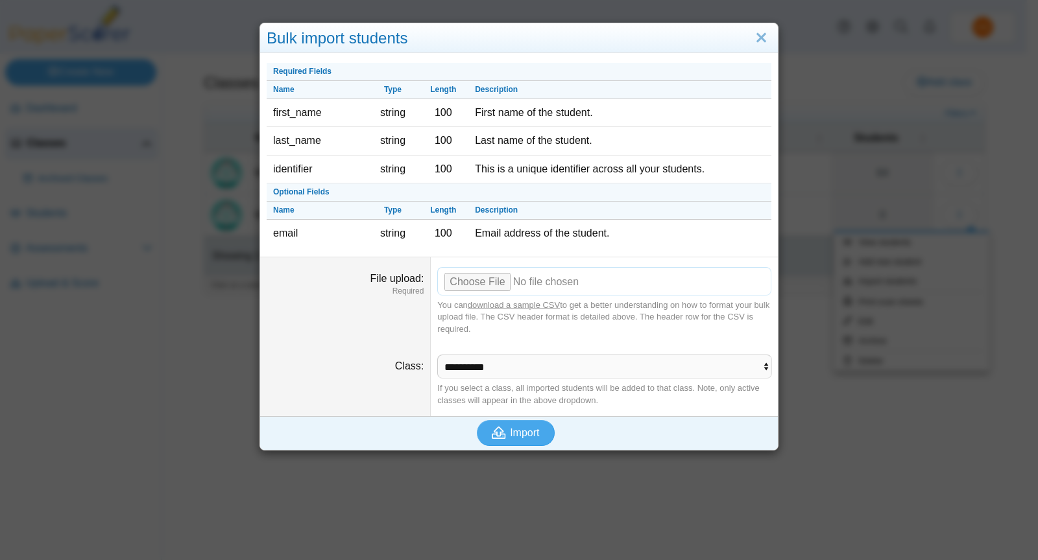
click at [517, 276] on input "File upload" at bounding box center [604, 281] width 334 height 29
click at [503, 426] on icon "submit" at bounding box center [501, 433] width 18 height 14
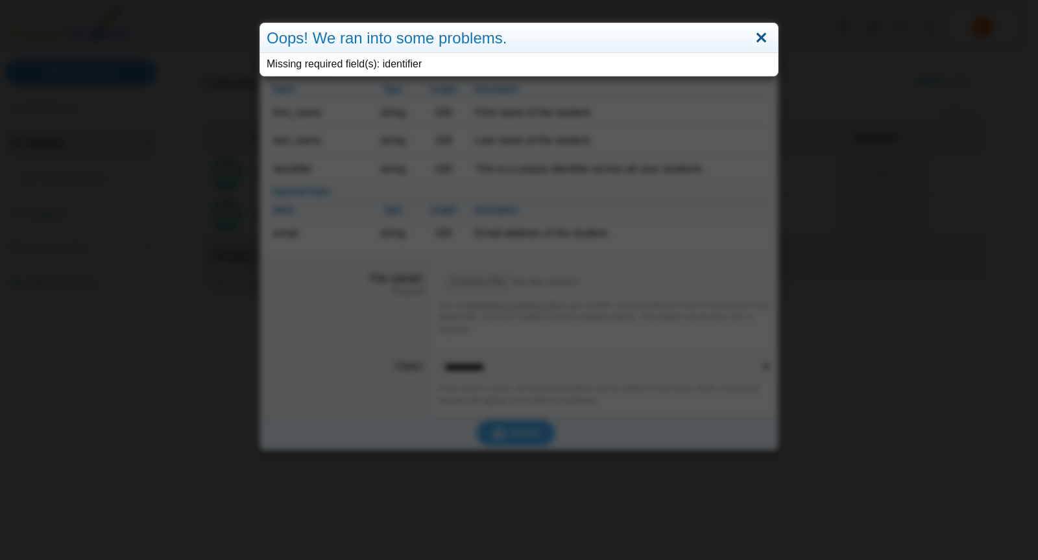
click at [755, 38] on link "Close" at bounding box center [761, 38] width 20 height 22
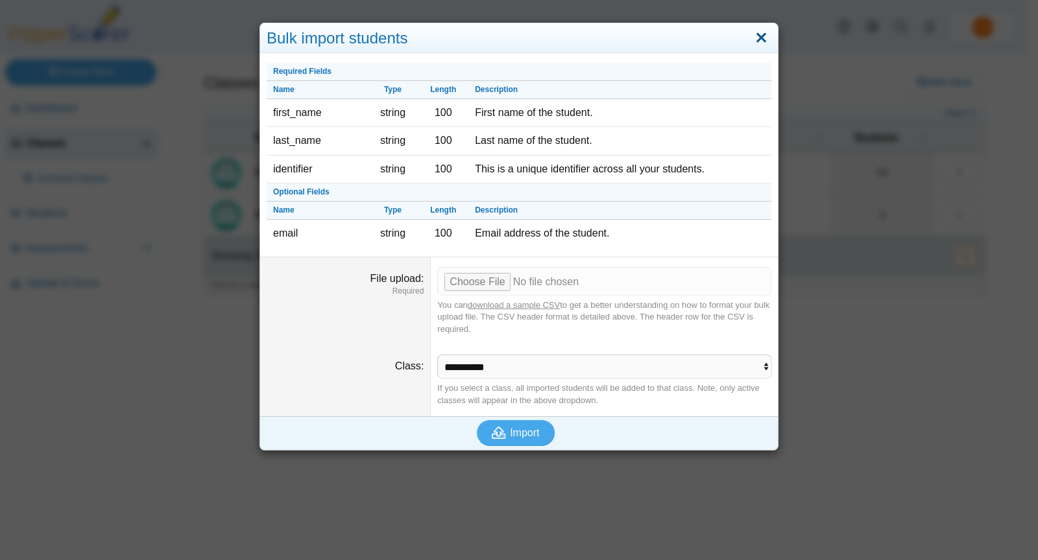
click at [756, 34] on link "Close" at bounding box center [761, 38] width 20 height 22
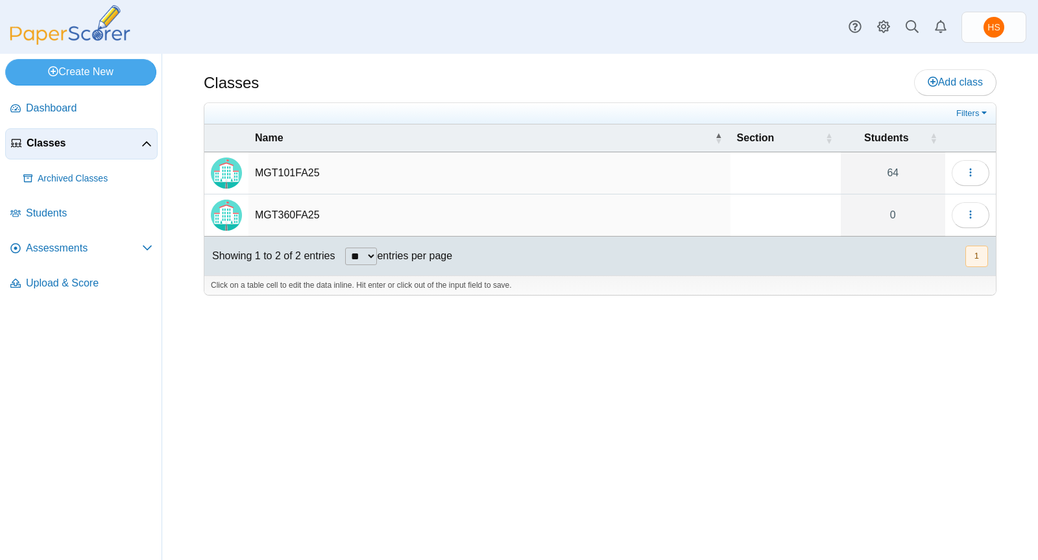
click at [307, 211] on td "MGT360FA25" at bounding box center [489, 216] width 482 height 42
click at [970, 209] on icon "button" at bounding box center [970, 214] width 10 height 10
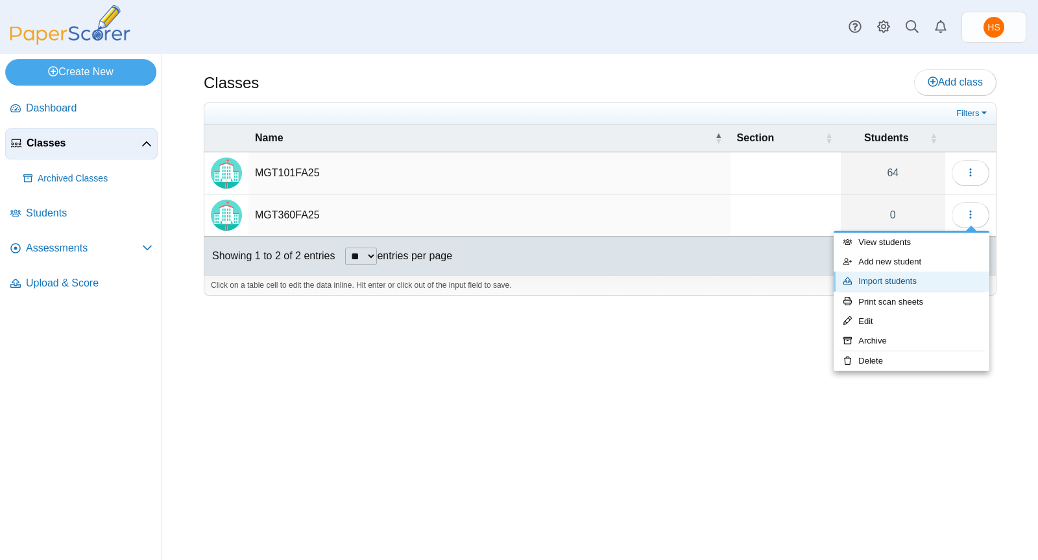
click at [876, 280] on link "Import students" at bounding box center [911, 281] width 156 height 19
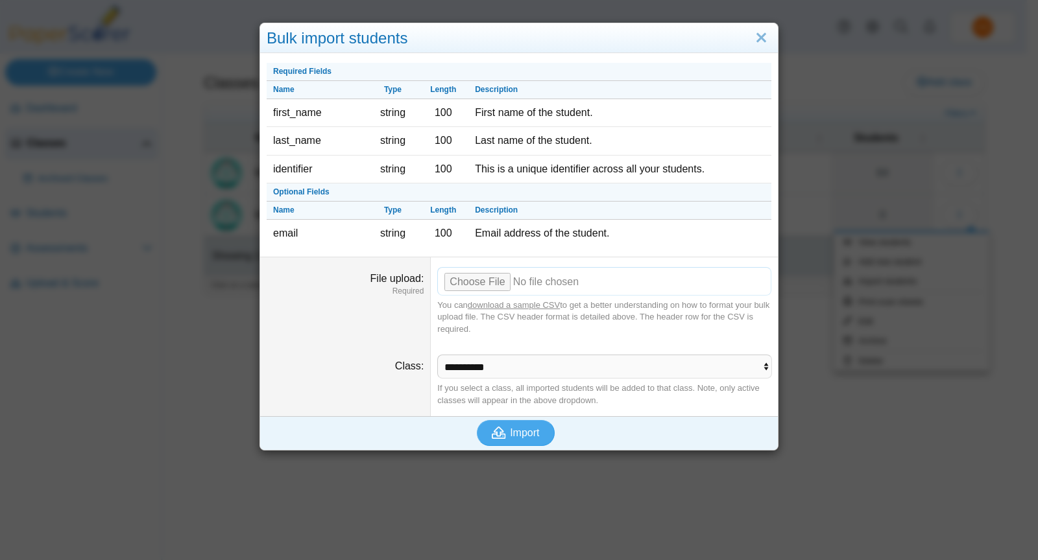
click at [475, 278] on input "File upload" at bounding box center [604, 281] width 334 height 29
type input "**********"
click at [510, 429] on span "Import" at bounding box center [524, 432] width 29 height 11
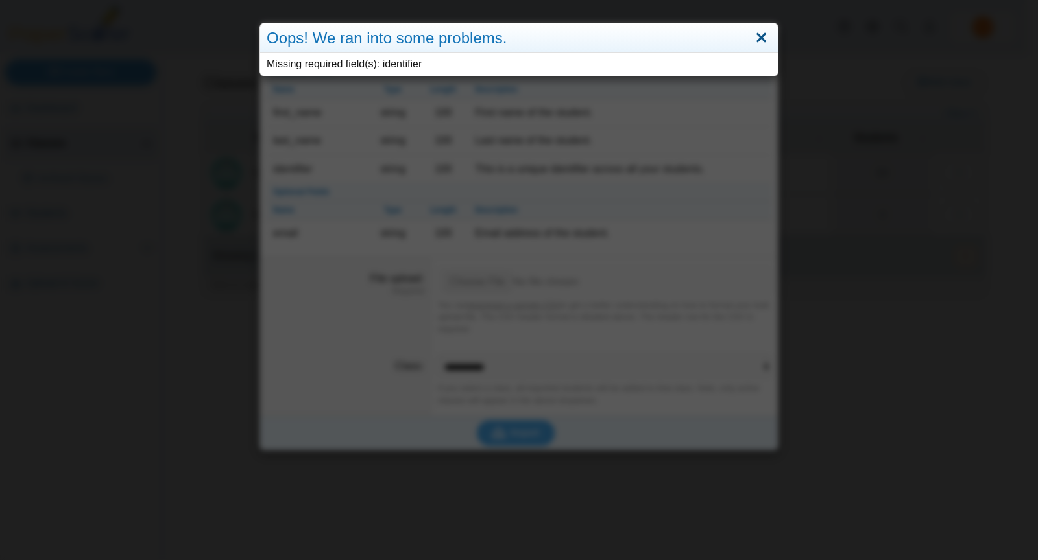
click at [757, 35] on link "Close" at bounding box center [761, 38] width 20 height 22
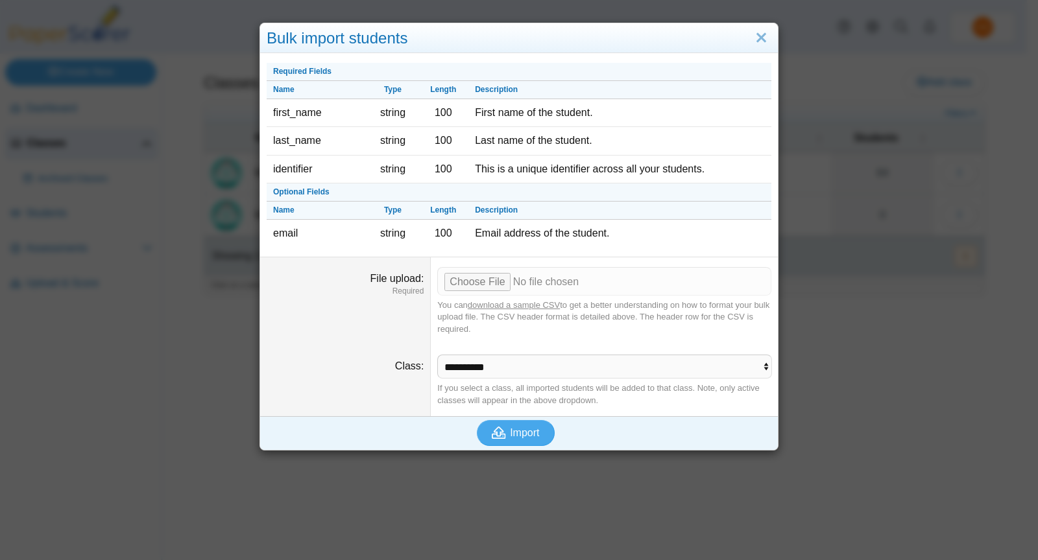
click at [512, 301] on link "download a sample CSV" at bounding box center [514, 305] width 92 height 10
click at [754, 34] on link "Close" at bounding box center [761, 38] width 20 height 22
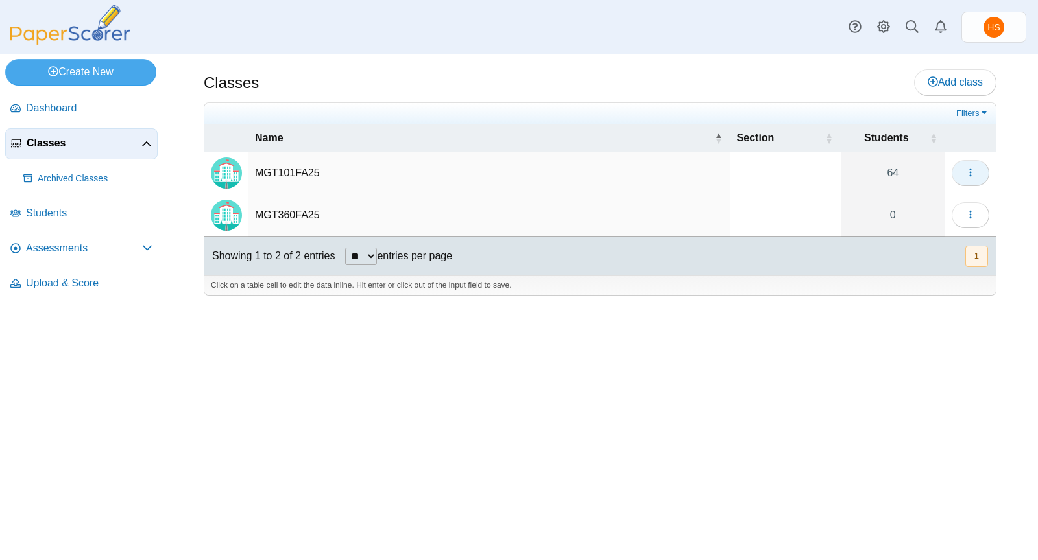
click at [970, 167] on span "button" at bounding box center [970, 172] width 10 height 11
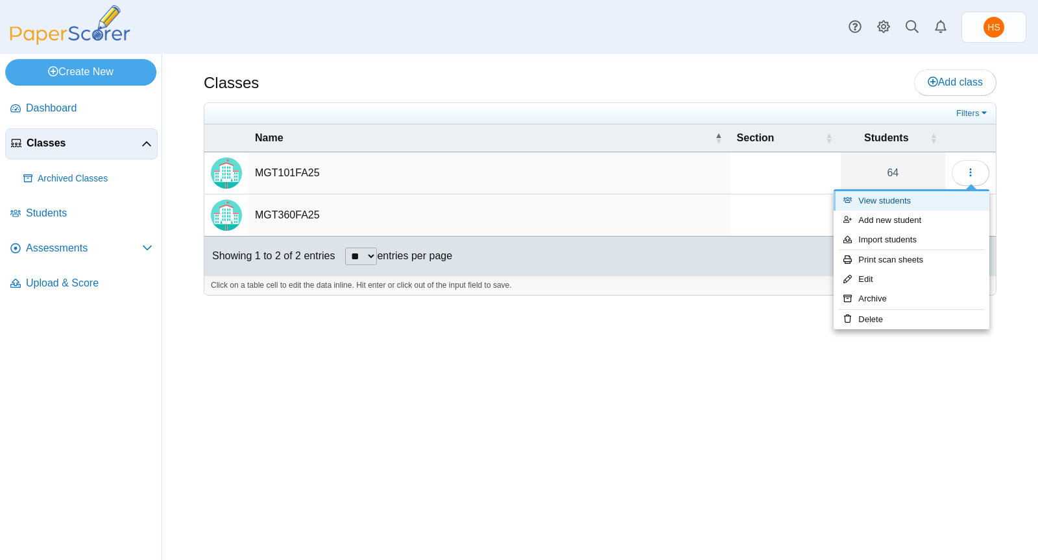
click at [878, 199] on link "View students" at bounding box center [911, 200] width 156 height 19
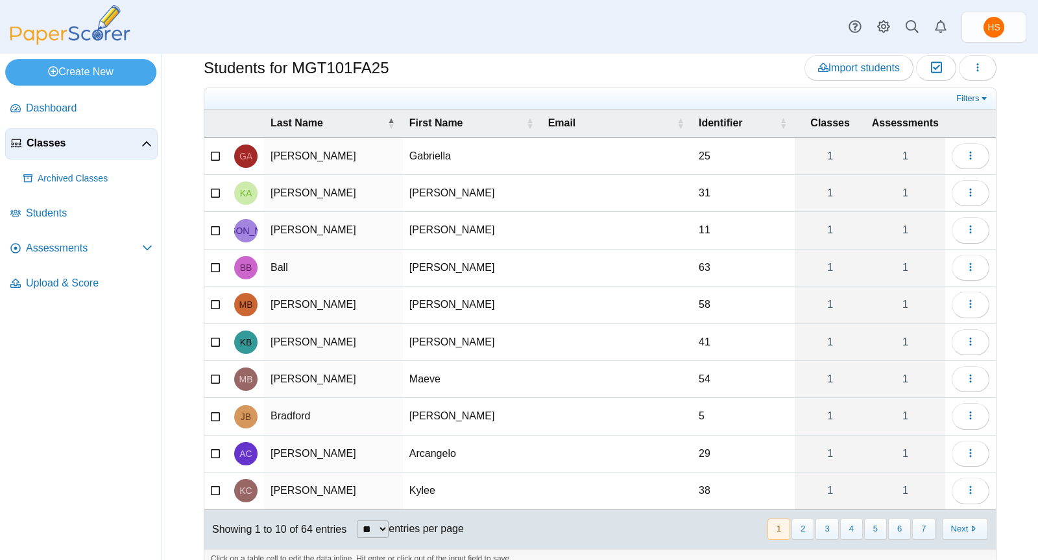
scroll to position [41, 0]
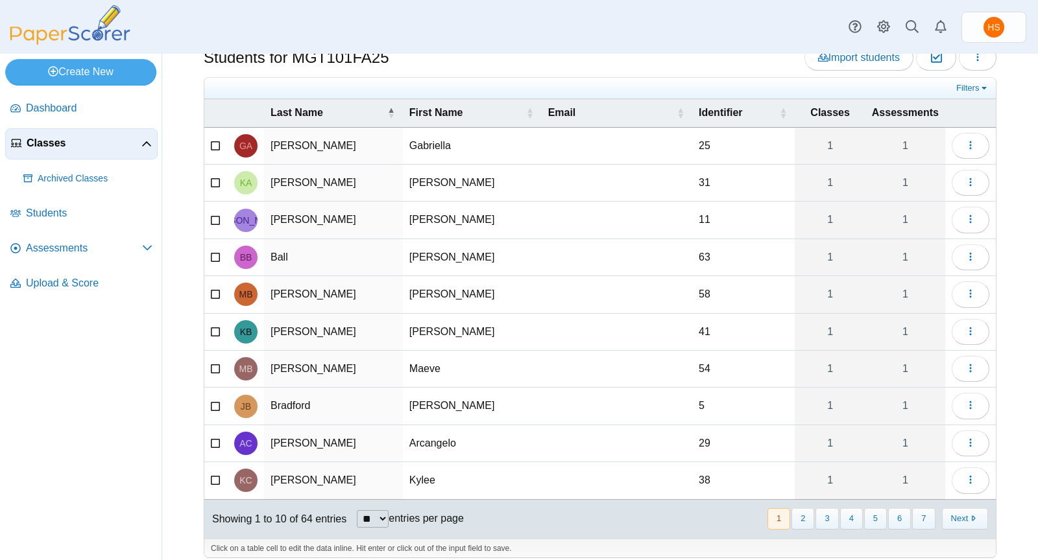
click at [385, 510] on select "** ** ** ***" at bounding box center [373, 519] width 32 height 18
select select "***"
click at [358, 510] on select "** ** ** ***" at bounding box center [373, 519] width 32 height 18
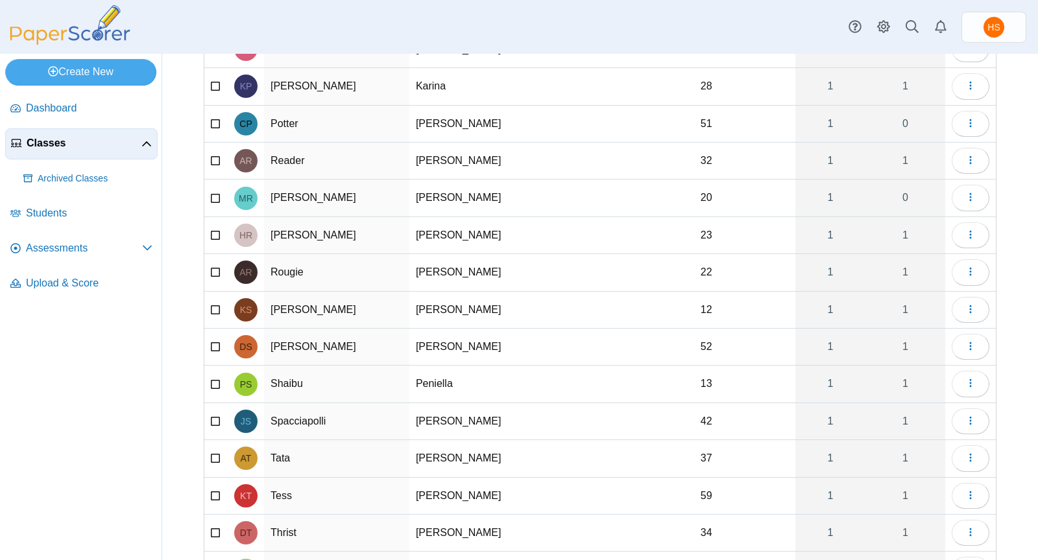
scroll to position [1774, 0]
click at [965, 453] on icon "button" at bounding box center [970, 458] width 10 height 10
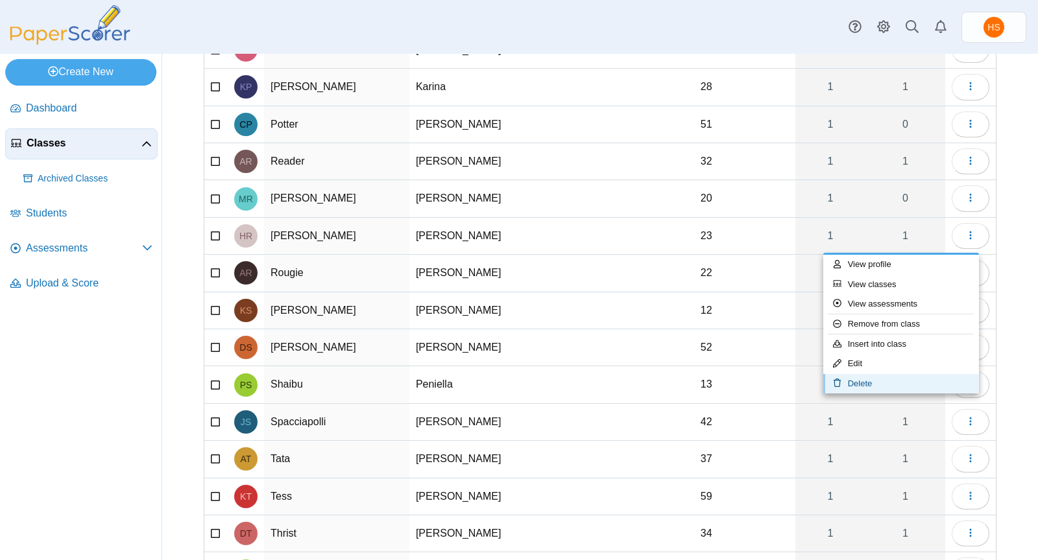
click at [918, 376] on link "Delete" at bounding box center [901, 383] width 156 height 19
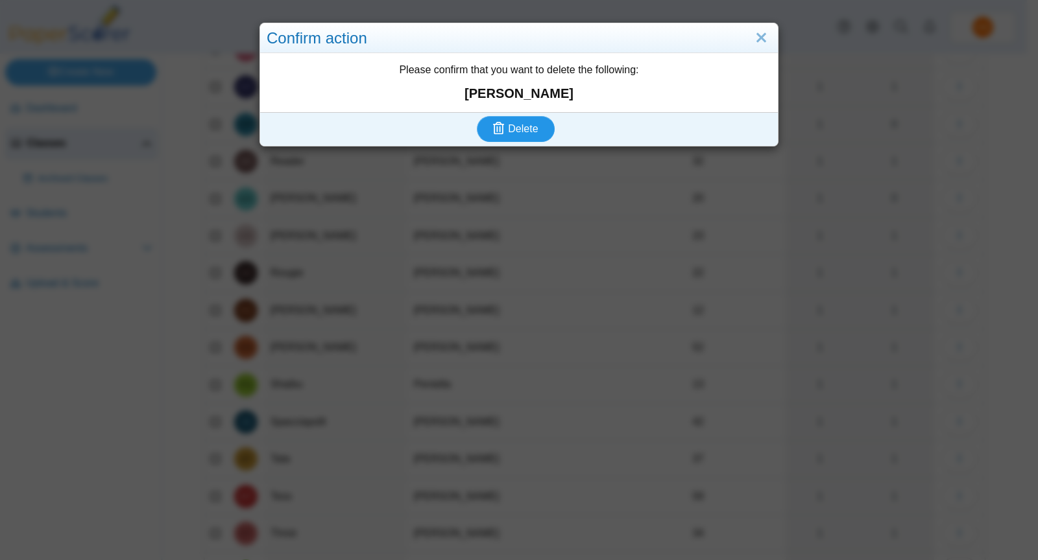
click at [518, 130] on span "Delete" at bounding box center [523, 128] width 30 height 11
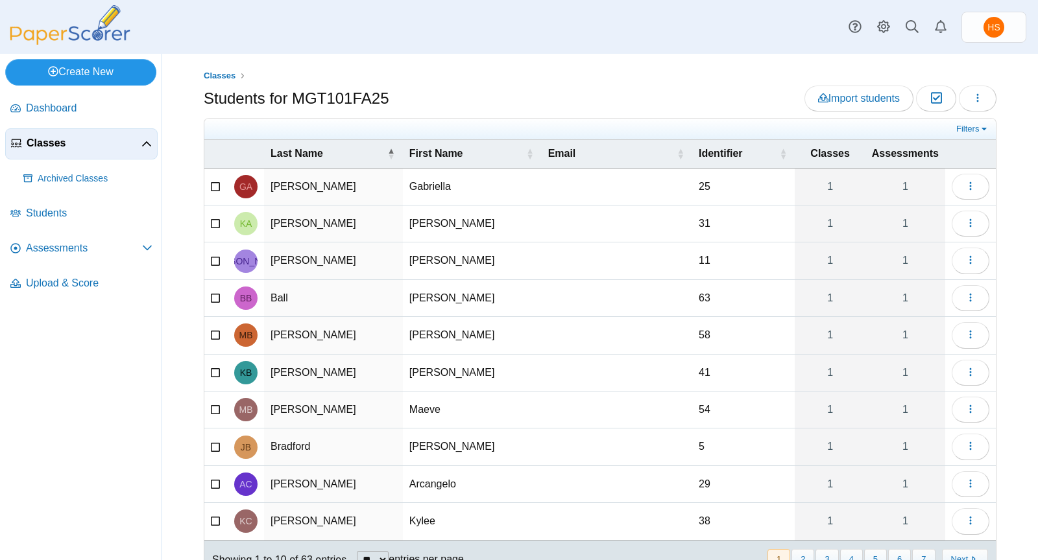
click at [92, 73] on link "Create New" at bounding box center [80, 72] width 151 height 26
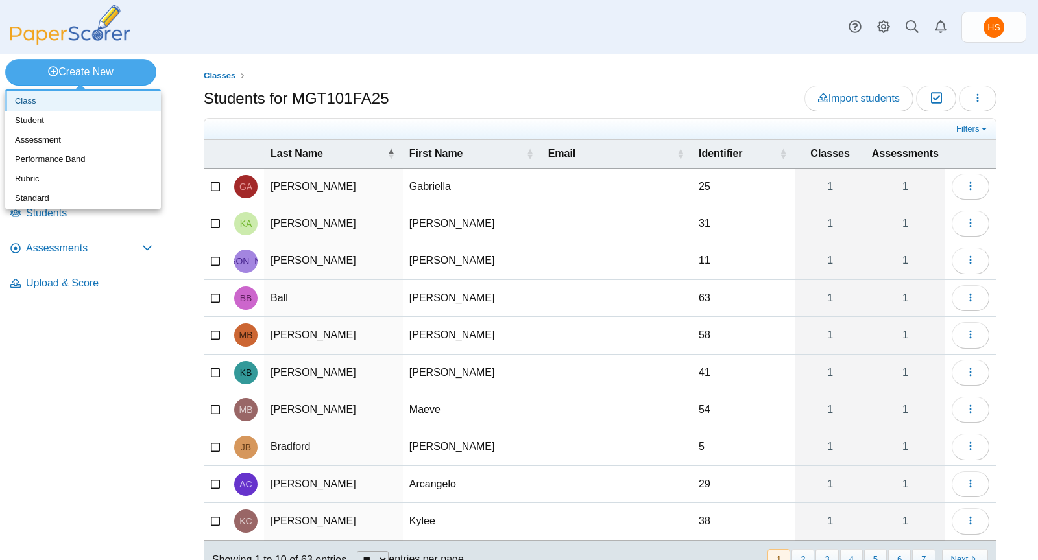
click at [73, 98] on link "Class" at bounding box center [83, 100] width 156 height 19
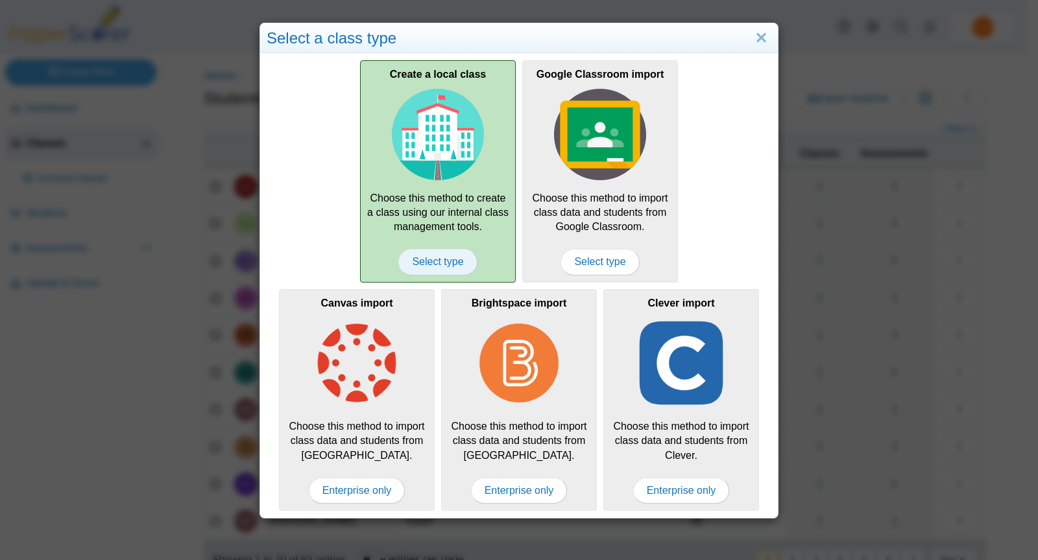
click at [442, 261] on span "Select type" at bounding box center [437, 262] width 78 height 26
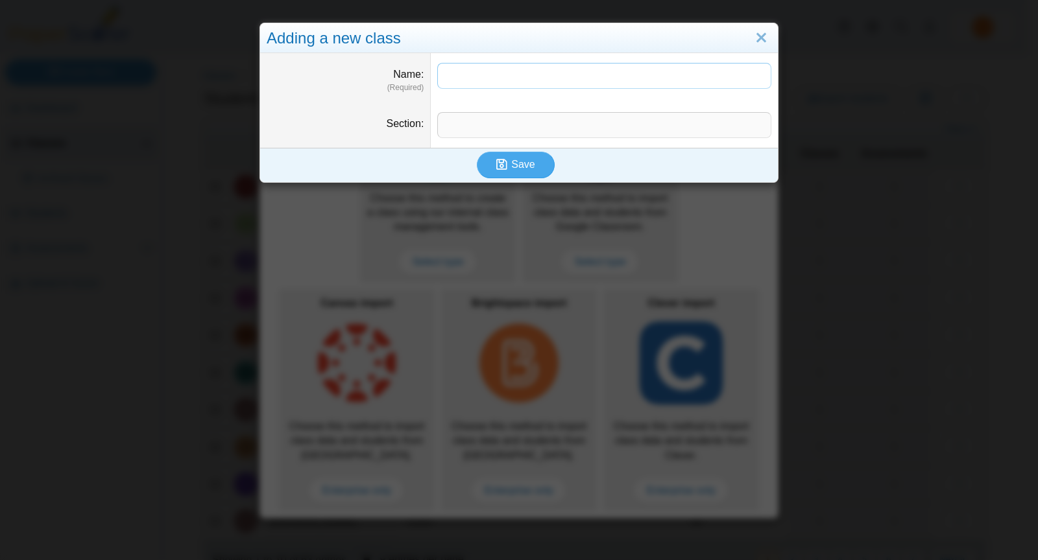
click at [476, 67] on input "Name" at bounding box center [604, 76] width 334 height 26
click at [494, 78] on input "**********" at bounding box center [604, 76] width 334 height 26
click at [485, 75] on input "*********" at bounding box center [604, 76] width 334 height 26
type input "**********"
click at [513, 163] on span "Save" at bounding box center [522, 164] width 23 height 11
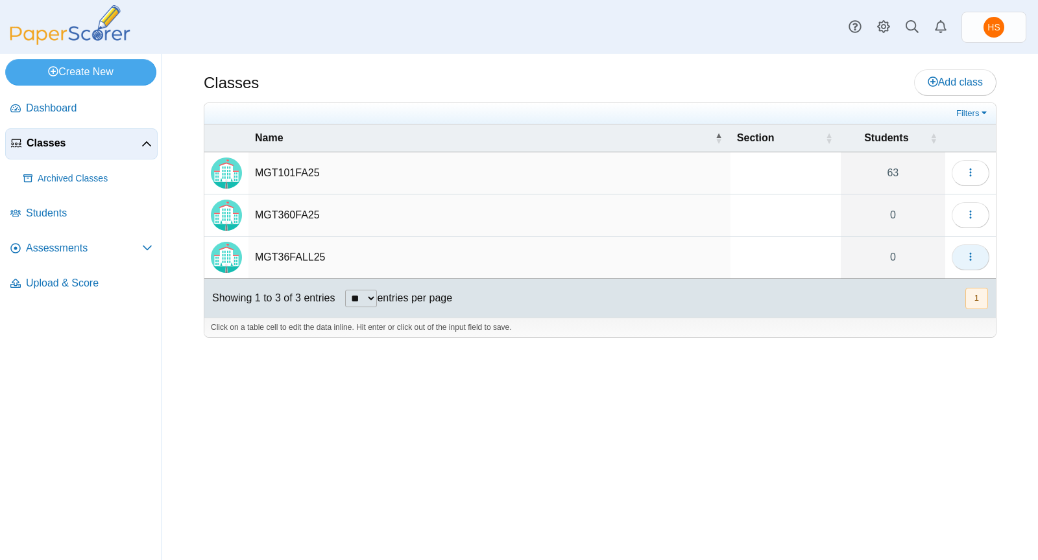
click at [967, 252] on icon "button" at bounding box center [970, 257] width 10 height 10
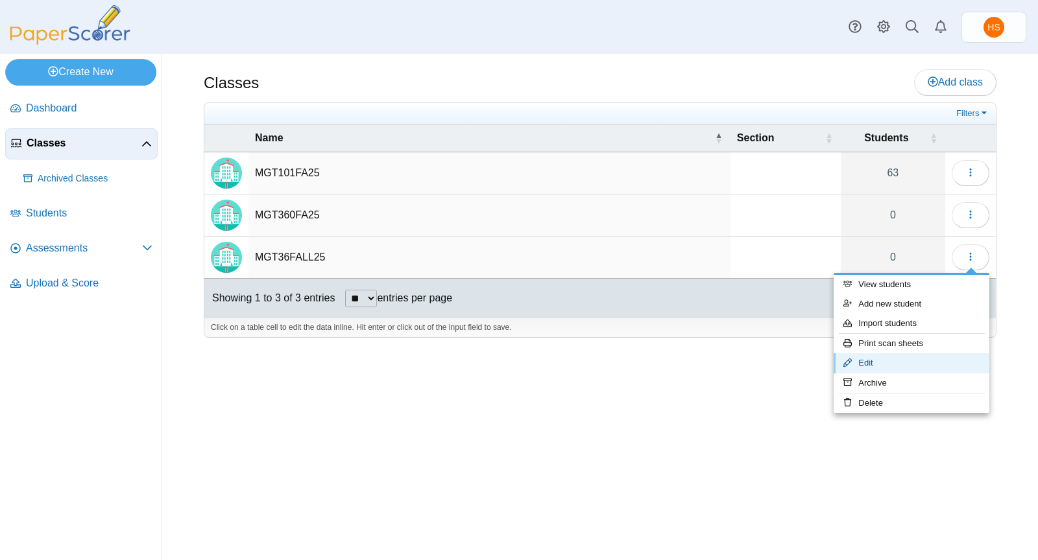
click at [879, 363] on link "Edit" at bounding box center [911, 362] width 156 height 19
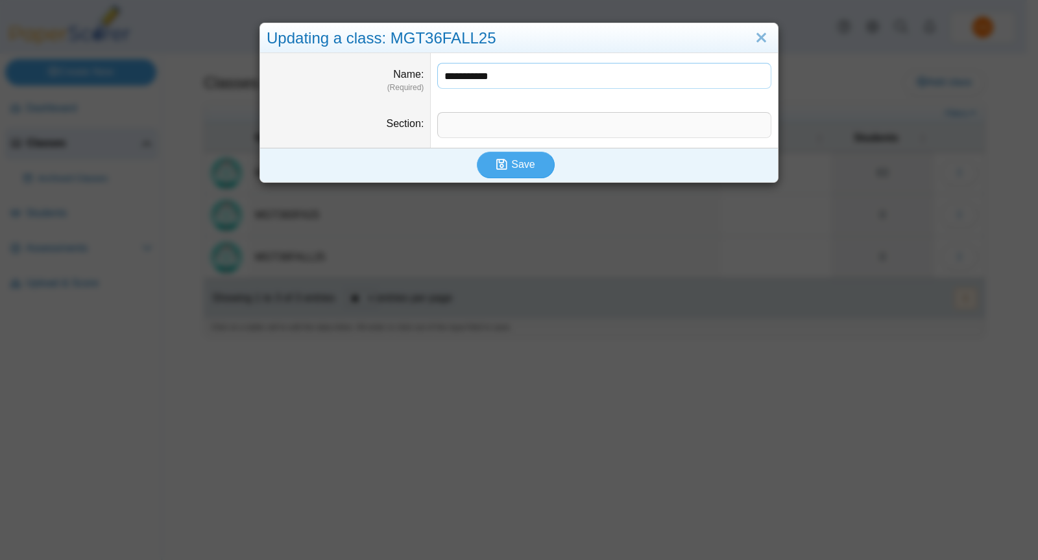
click at [472, 78] on input "**********" at bounding box center [604, 76] width 334 height 26
type input "**********"
click at [511, 161] on span "Save" at bounding box center [522, 164] width 23 height 11
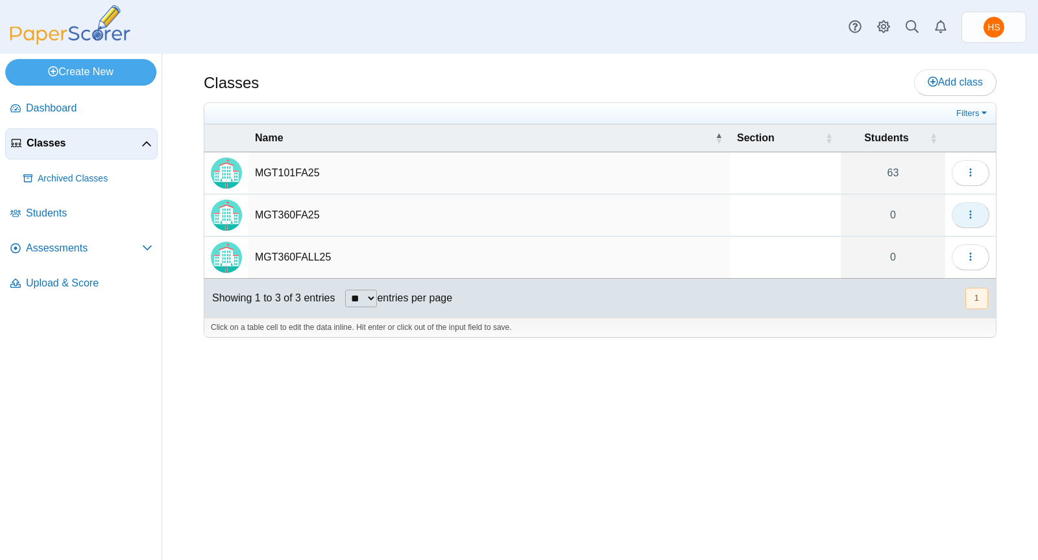
click at [975, 209] on icon "button" at bounding box center [970, 214] width 10 height 10
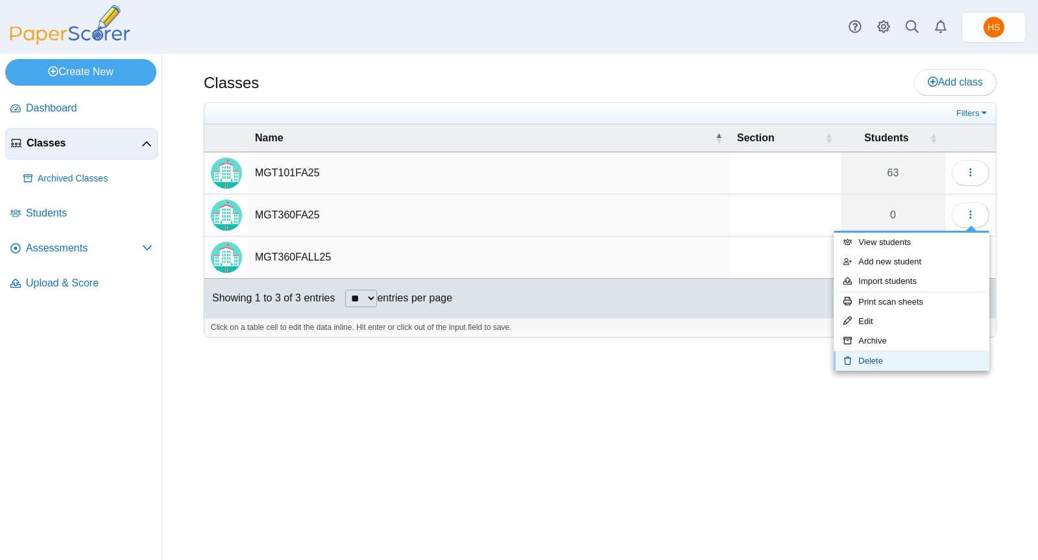
click at [877, 357] on link "Delete" at bounding box center [911, 361] width 156 height 19
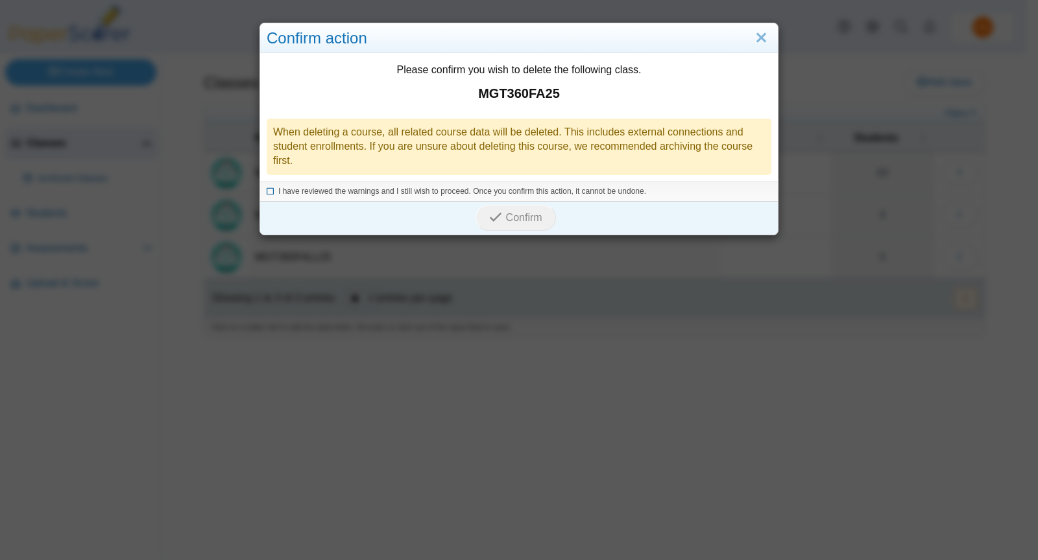
click at [267, 189] on icon at bounding box center [271, 189] width 8 height 7
click at [514, 210] on button "Confirm" at bounding box center [515, 218] width 80 height 26
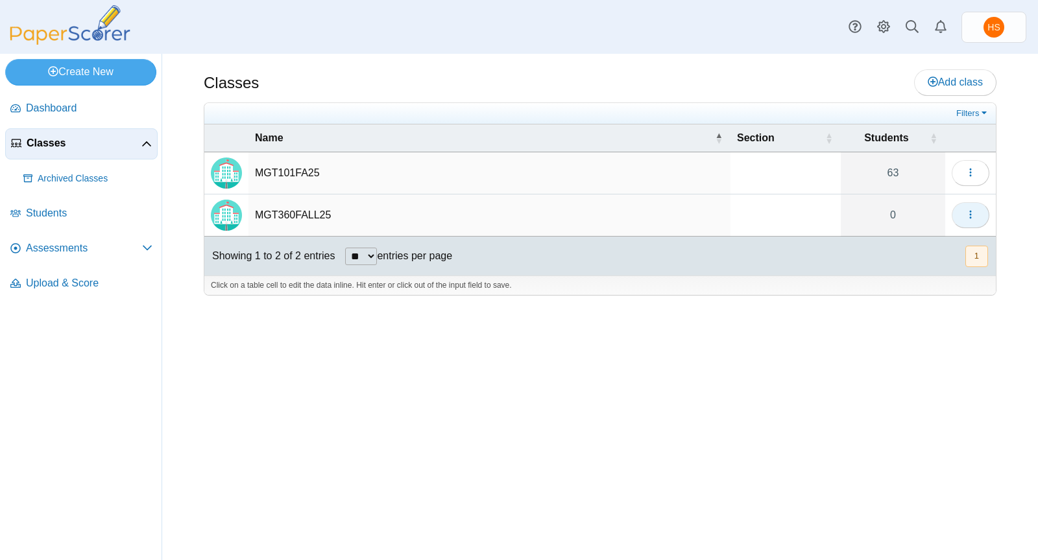
click at [970, 211] on use "button" at bounding box center [970, 215] width 2 height 8
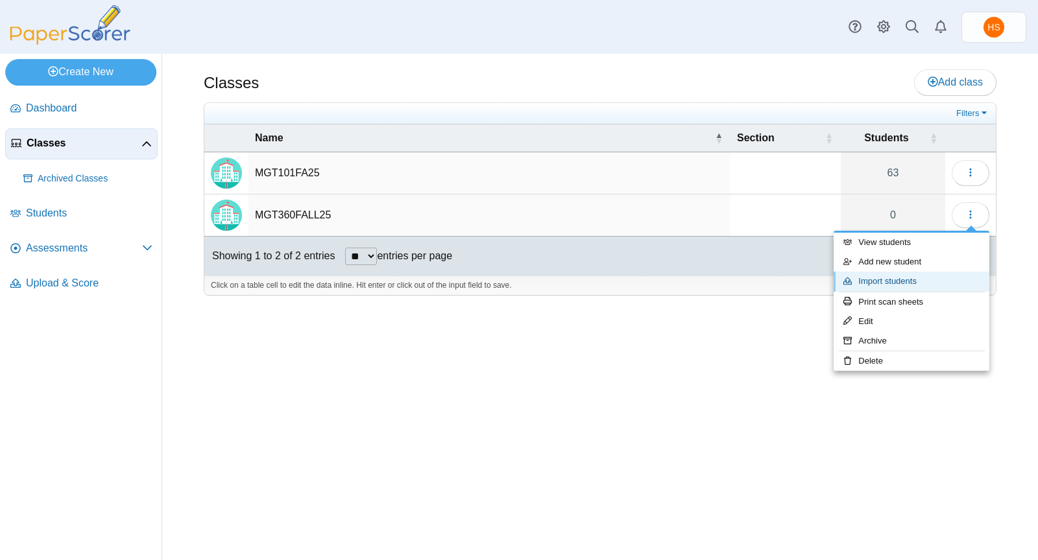
click at [891, 283] on link "Import students" at bounding box center [911, 281] width 156 height 19
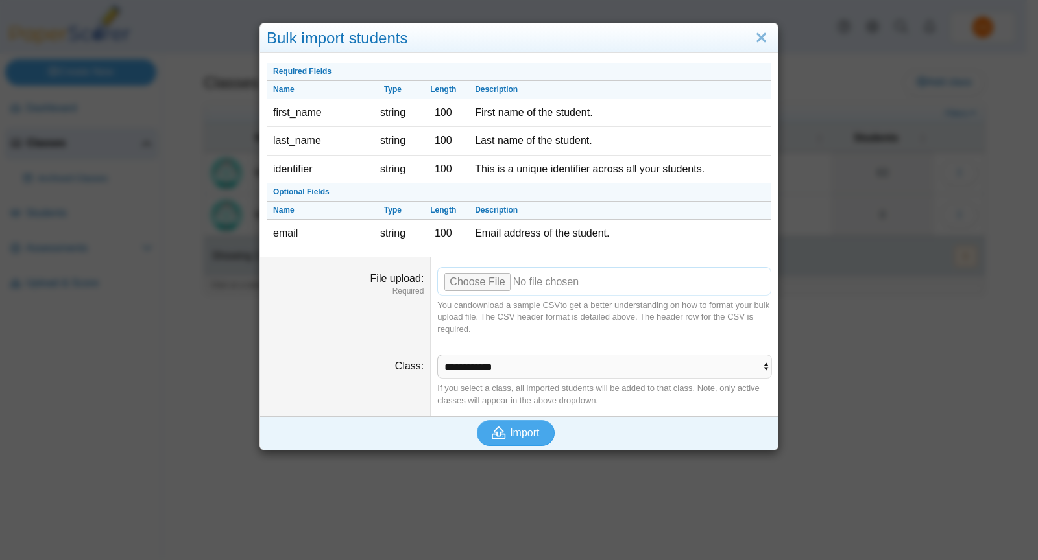
click at [490, 278] on input "File upload" at bounding box center [604, 281] width 334 height 29
type input "**********"
click at [516, 422] on button "Import" at bounding box center [516, 433] width 78 height 26
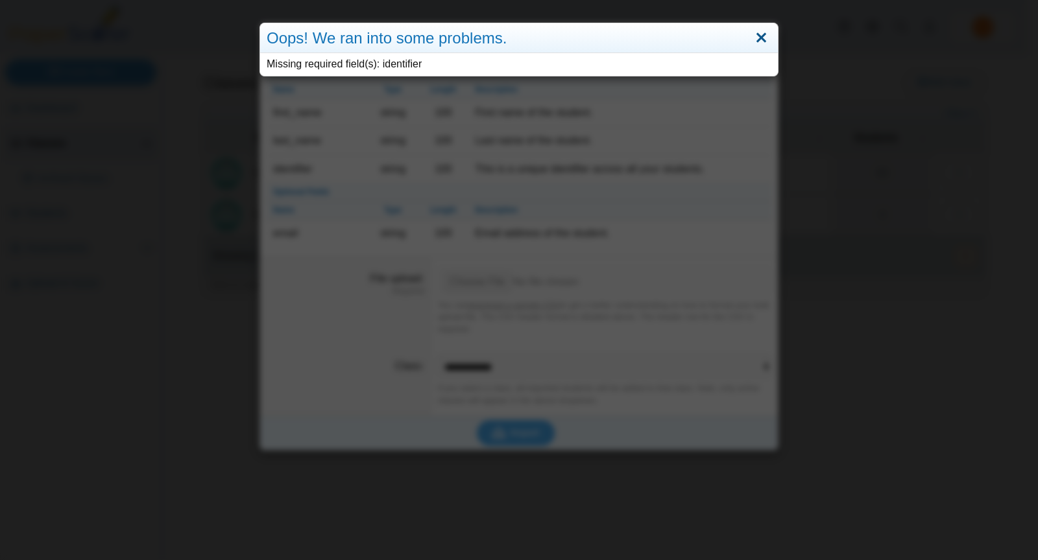
click at [758, 39] on link "Close" at bounding box center [761, 38] width 20 height 22
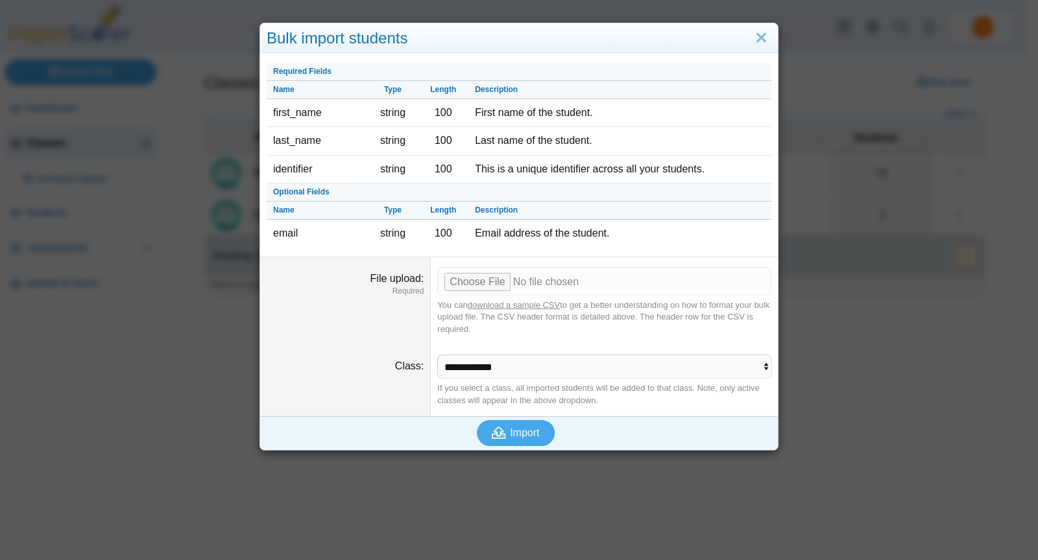
click at [758, 39] on link "Close" at bounding box center [761, 38] width 20 height 22
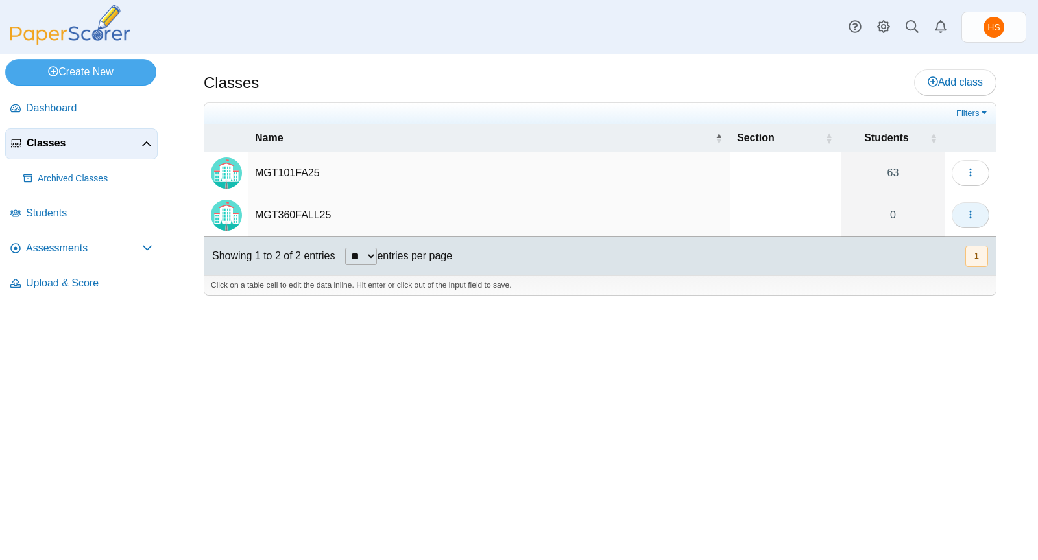
click at [971, 212] on use "button" at bounding box center [970, 215] width 2 height 8
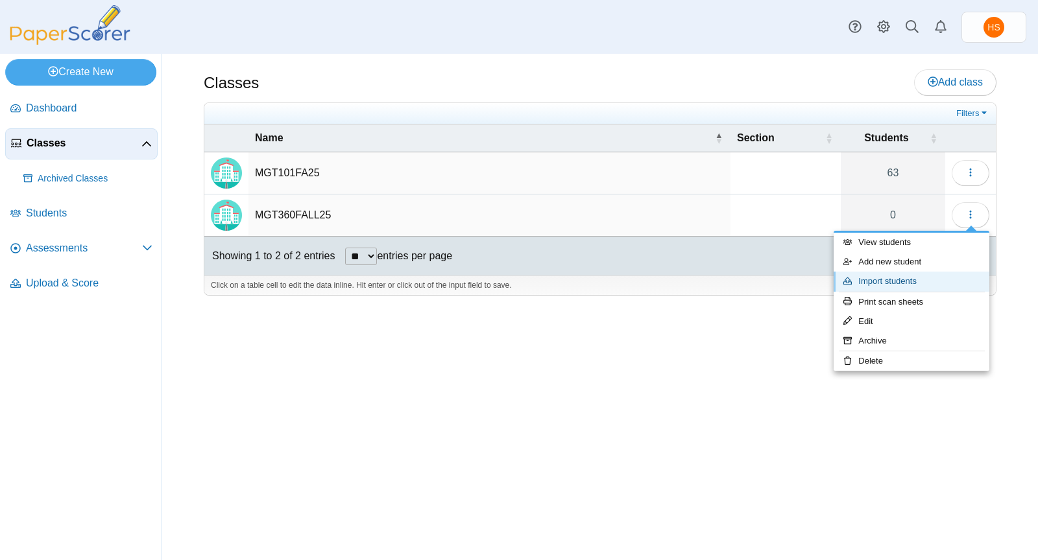
click at [890, 280] on link "Import students" at bounding box center [911, 281] width 156 height 19
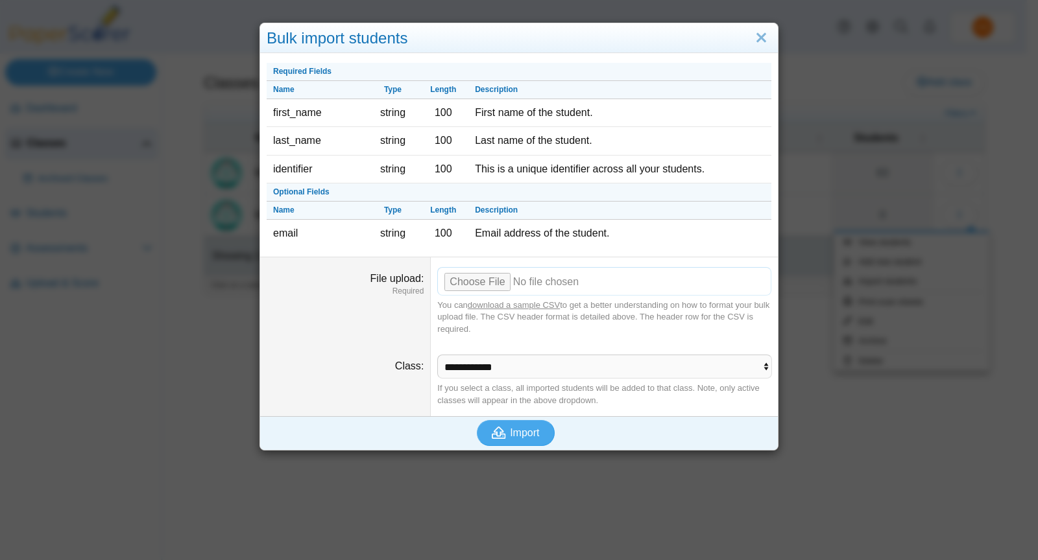
click at [528, 278] on input "File upload" at bounding box center [604, 281] width 334 height 29
type input "**********"
click at [759, 362] on select "**********" at bounding box center [604, 367] width 334 height 25
click at [437, 355] on select "**********" at bounding box center [604, 367] width 334 height 25
click at [510, 429] on span "Import" at bounding box center [524, 432] width 29 height 11
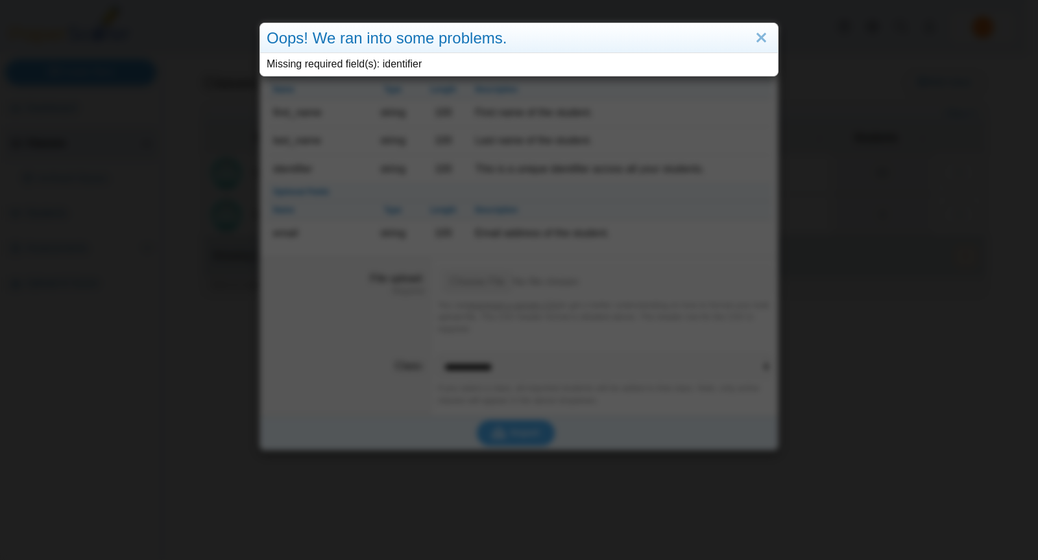
click at [445, 41] on div "Oops! We ran into some problems." at bounding box center [519, 38] width 518 height 30
click at [753, 36] on link "Close" at bounding box center [761, 38] width 20 height 22
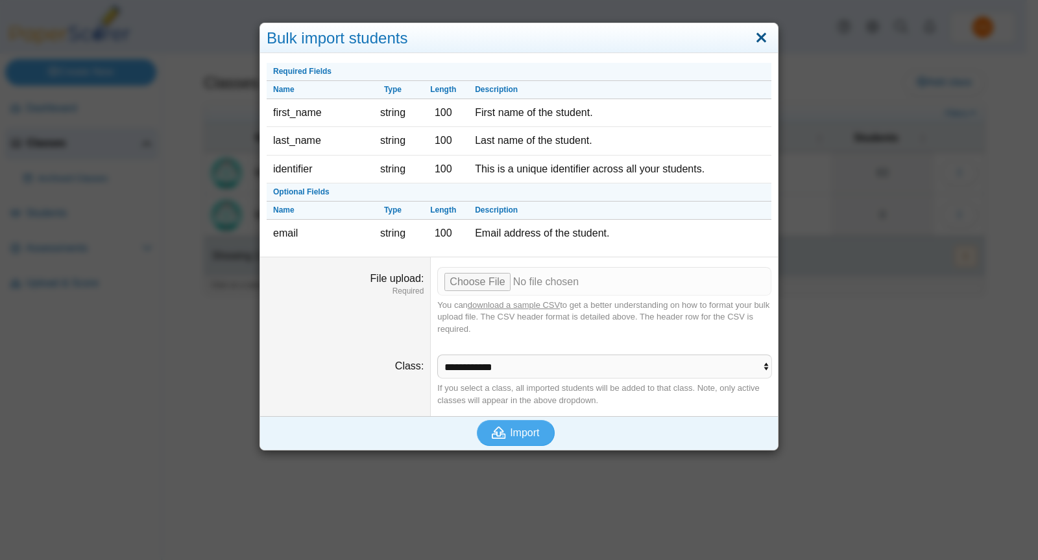
click at [755, 34] on link "Close" at bounding box center [761, 38] width 20 height 22
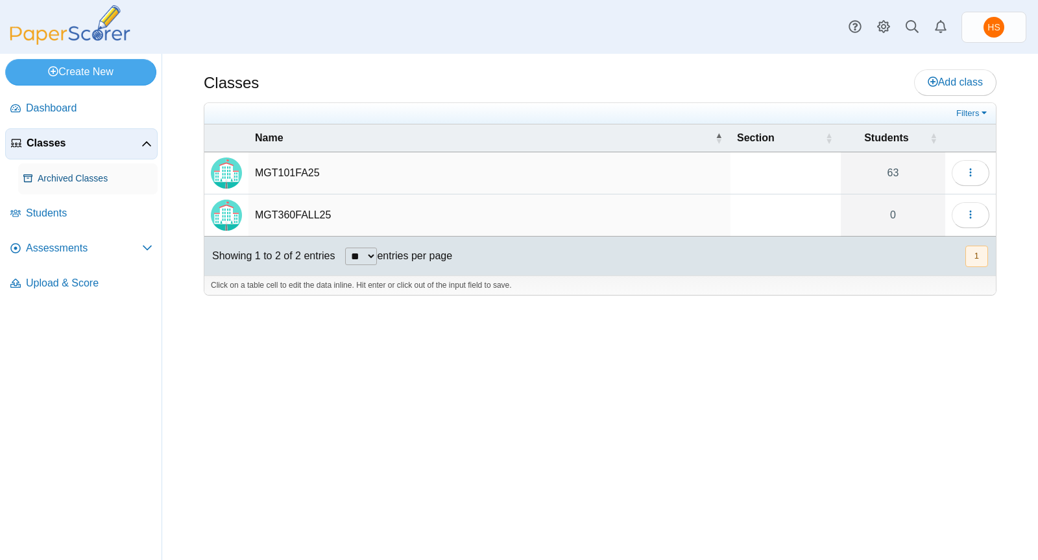
click at [68, 179] on span "Archived Classes" at bounding box center [95, 179] width 115 height 13
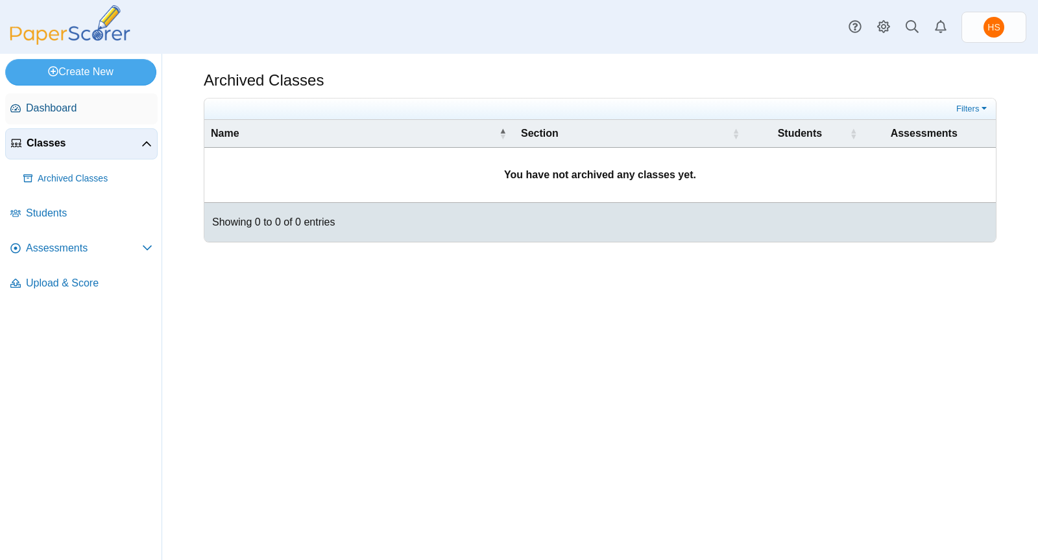
click at [56, 108] on span "Dashboard" at bounding box center [89, 108] width 126 height 14
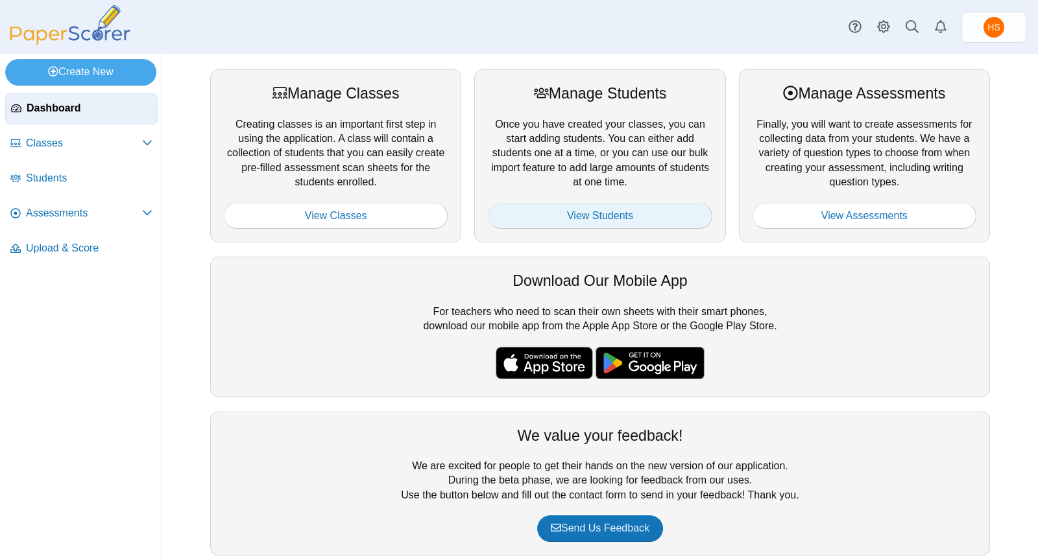
click at [586, 217] on link "View Students" at bounding box center [600, 216] width 224 height 26
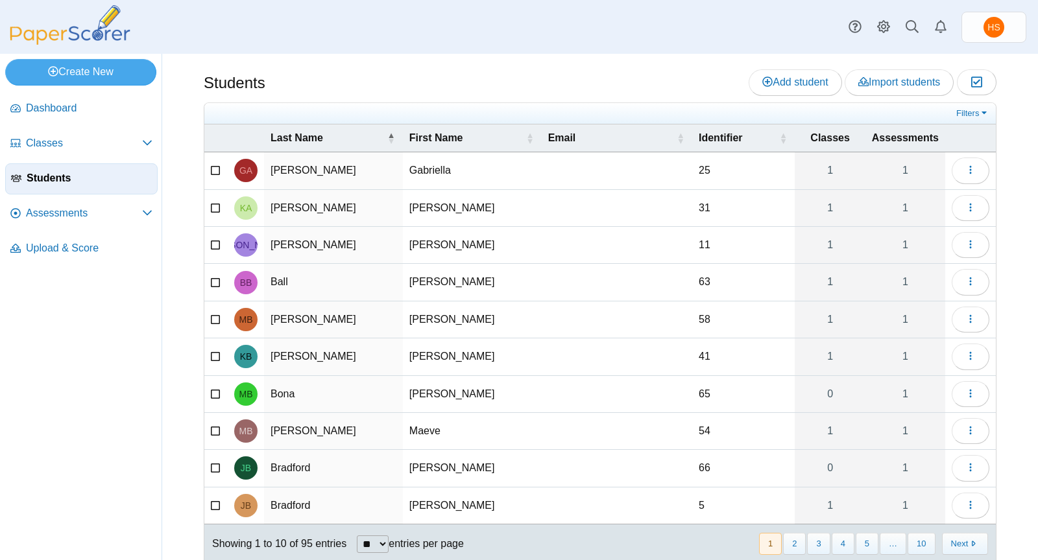
scroll to position [25, 0]
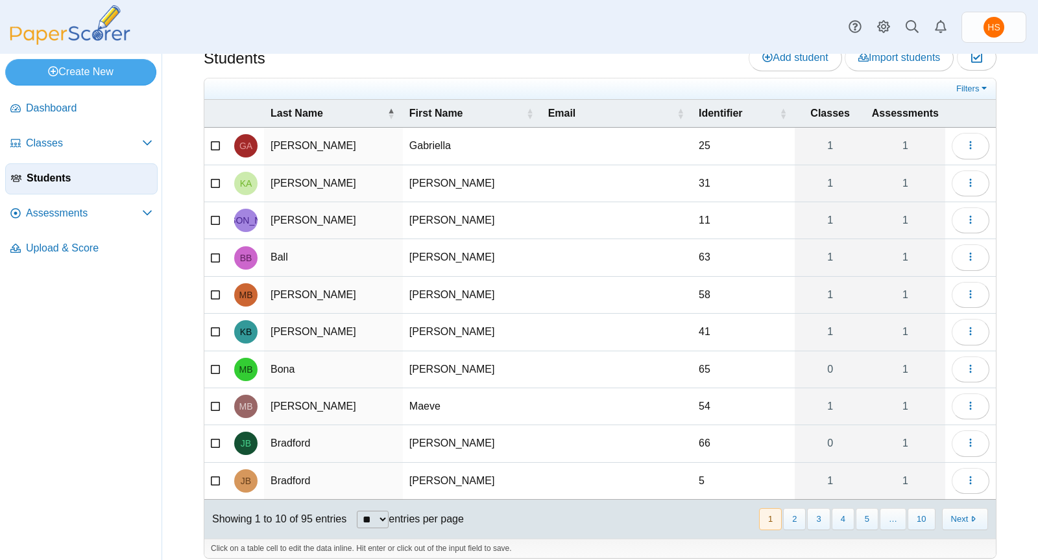
click at [387, 511] on select "** ** ** ***" at bounding box center [373, 520] width 32 height 18
select select "***"
click at [358, 511] on select "** ** ** ***" at bounding box center [373, 520] width 32 height 18
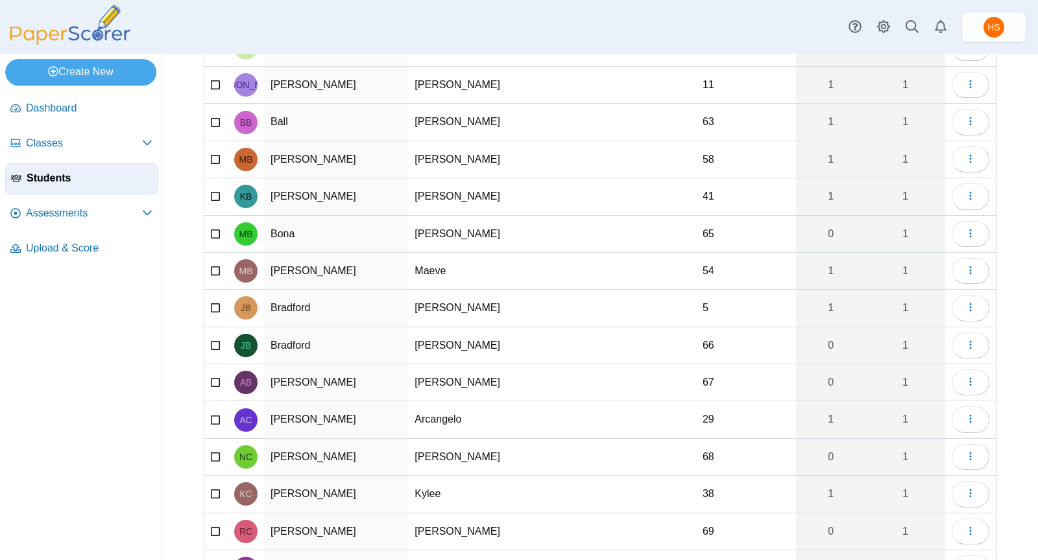
scroll to position [165, 0]
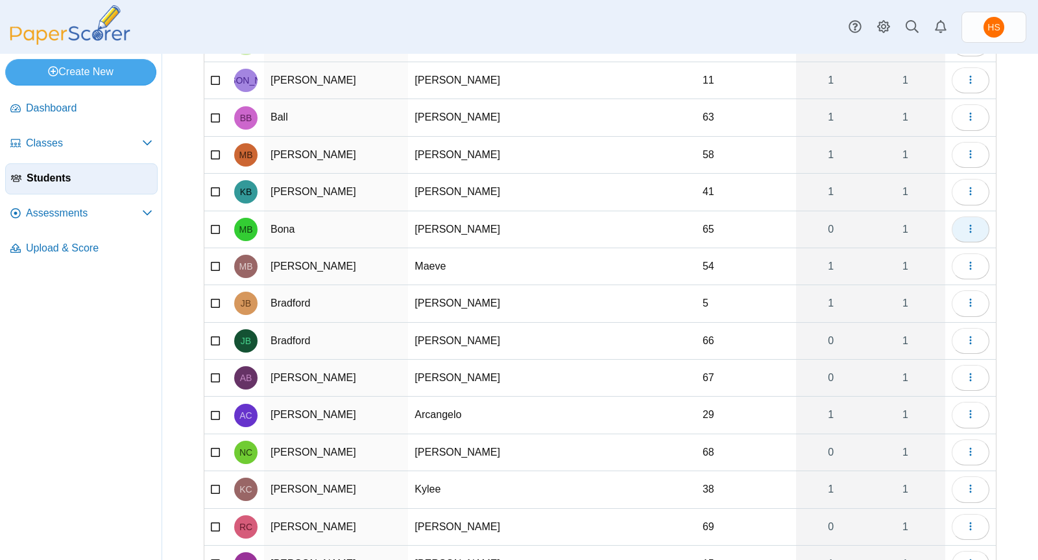
click at [965, 224] on icon "button" at bounding box center [970, 229] width 10 height 10
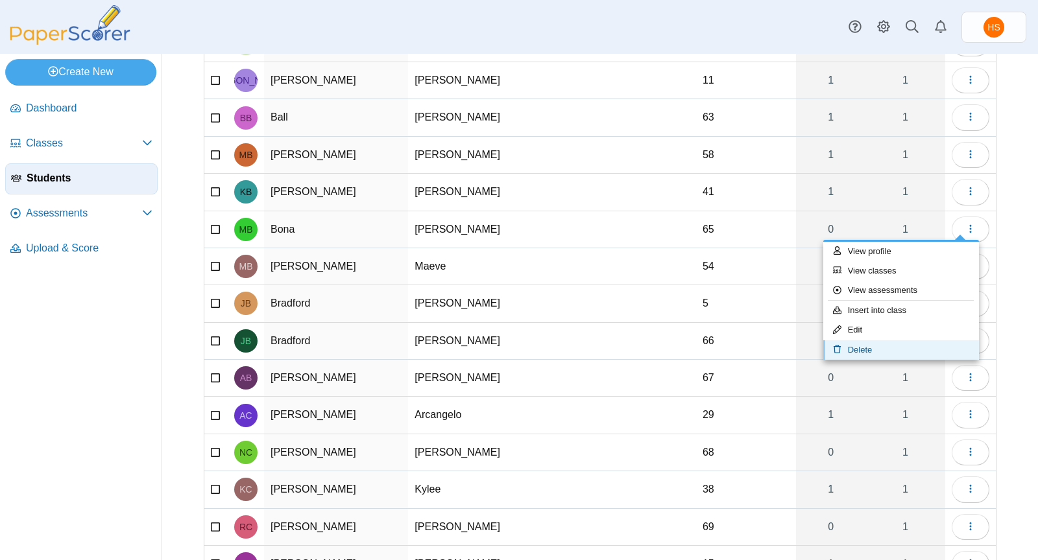
click at [866, 344] on link "Delete" at bounding box center [901, 349] width 156 height 19
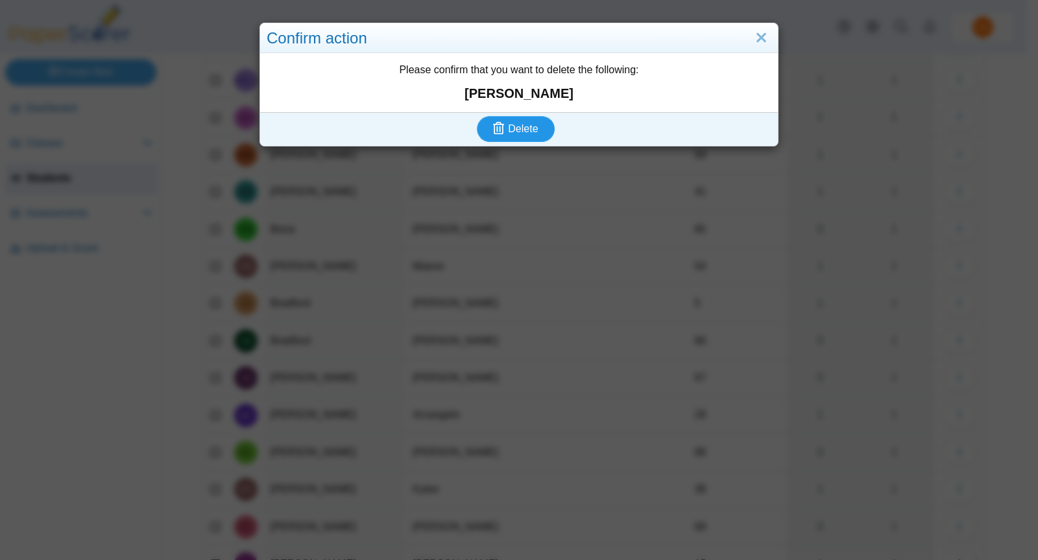
click at [521, 127] on span "Delete" at bounding box center [523, 128] width 30 height 11
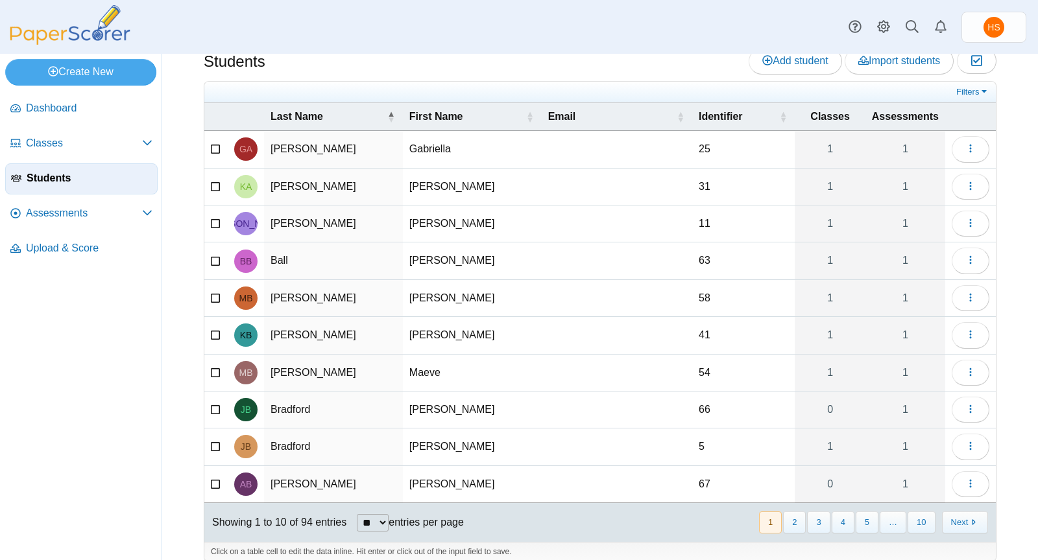
scroll to position [25, 0]
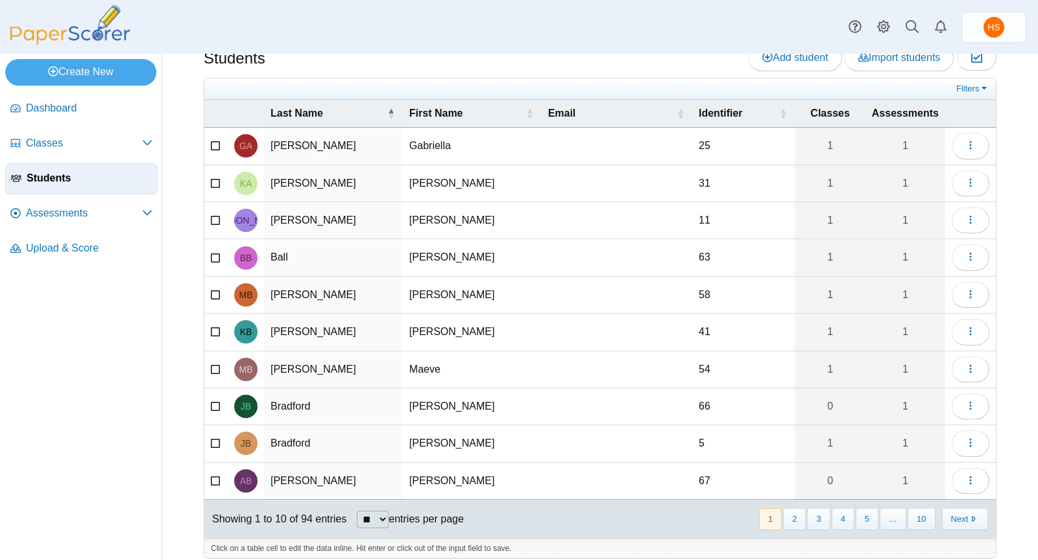
click at [387, 511] on select "** ** ** ***" at bounding box center [373, 520] width 32 height 18
select select "***"
click at [358, 511] on select "** ** ** ***" at bounding box center [373, 520] width 32 height 18
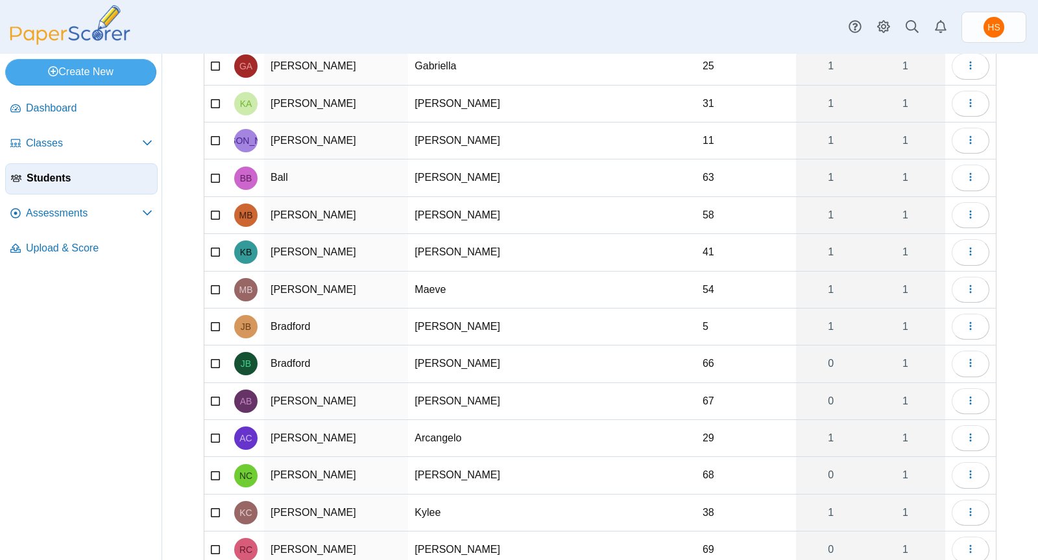
scroll to position [106, 0]
click at [965, 357] on icon "button" at bounding box center [970, 362] width 10 height 10
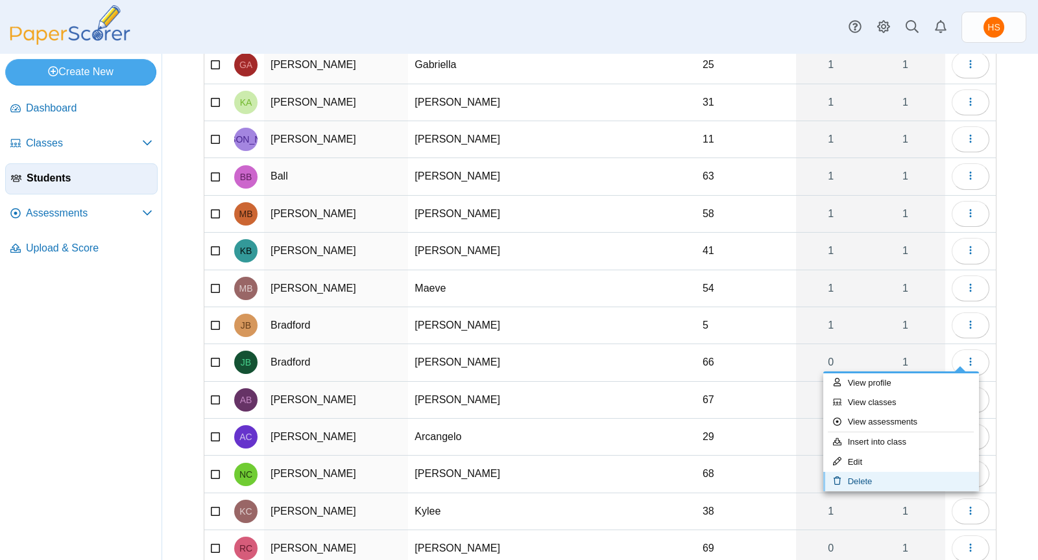
click at [872, 477] on link "Delete" at bounding box center [901, 481] width 156 height 19
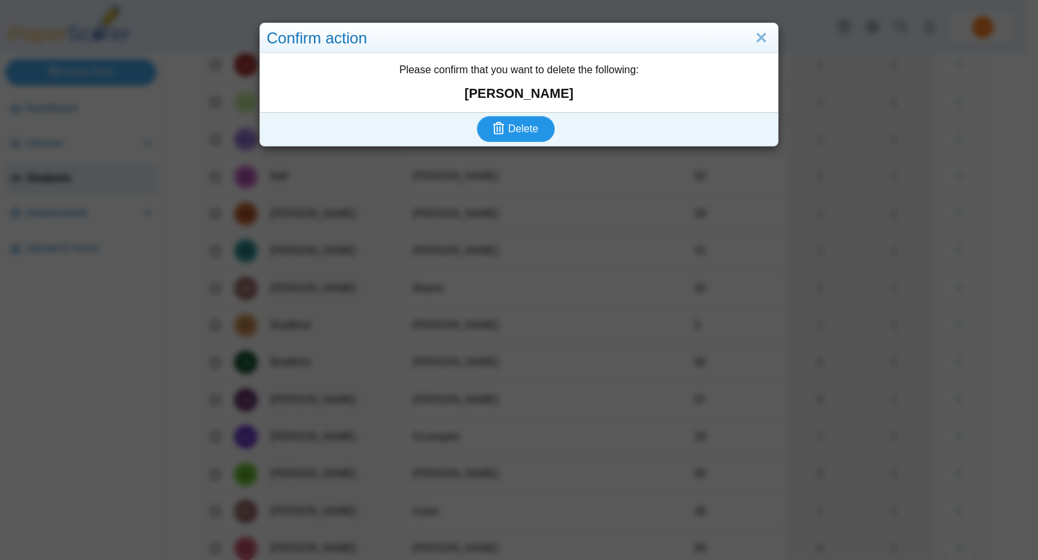
click at [521, 130] on span "Delete" at bounding box center [523, 128] width 30 height 11
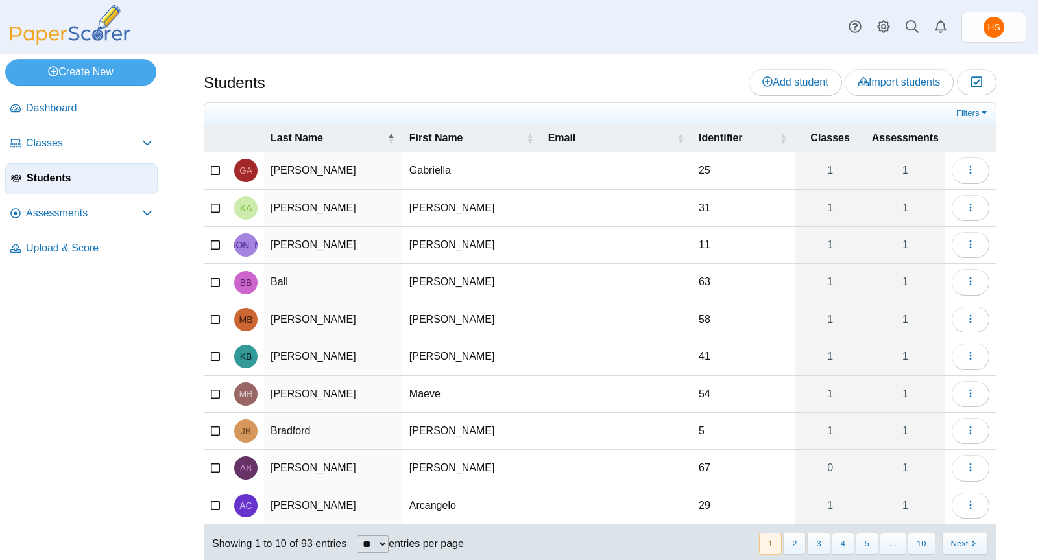
scroll to position [25, 0]
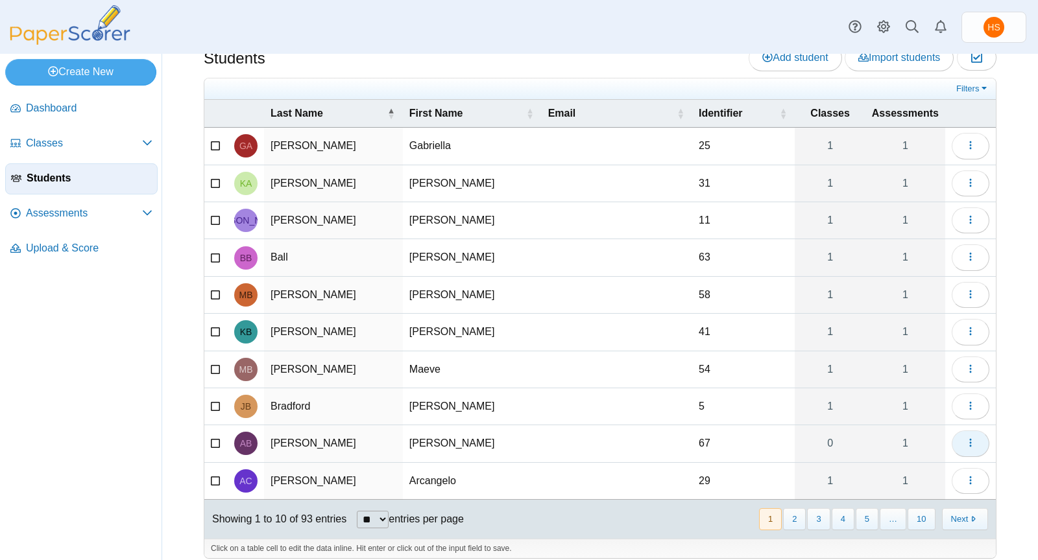
click at [965, 438] on icon "button" at bounding box center [970, 443] width 10 height 10
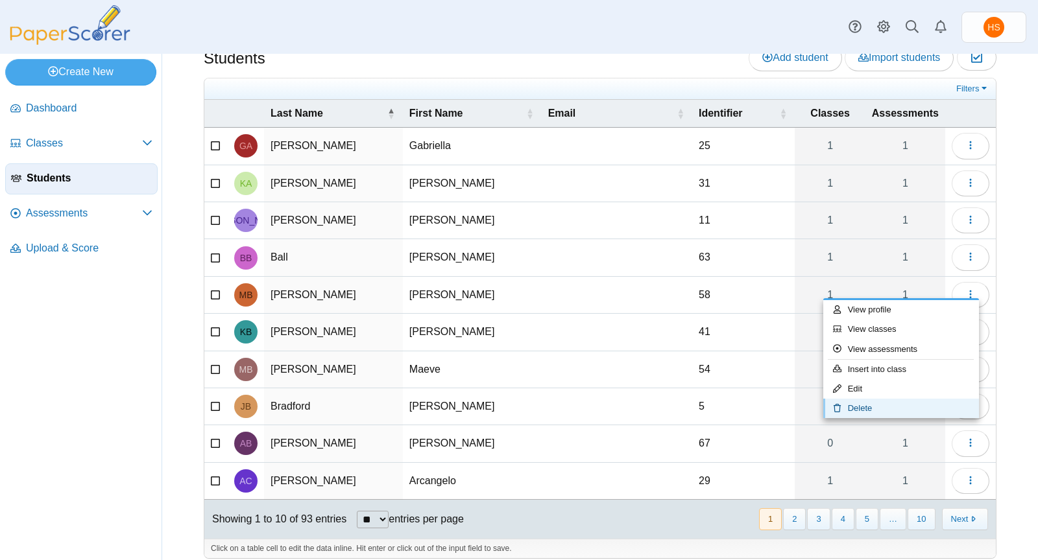
click at [909, 404] on link "Delete" at bounding box center [901, 408] width 156 height 19
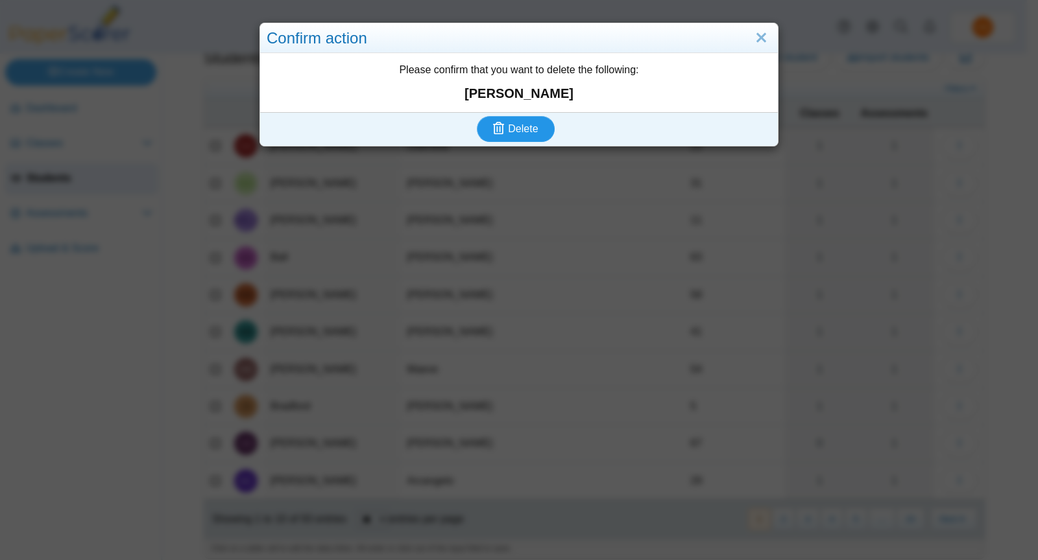
click at [524, 128] on span "Delete" at bounding box center [523, 128] width 30 height 11
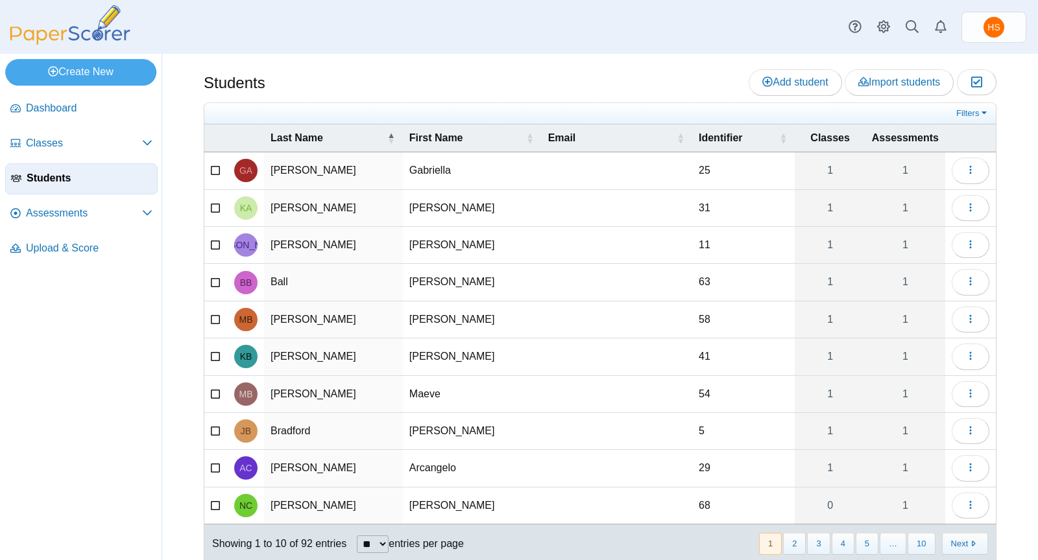
scroll to position [25, 0]
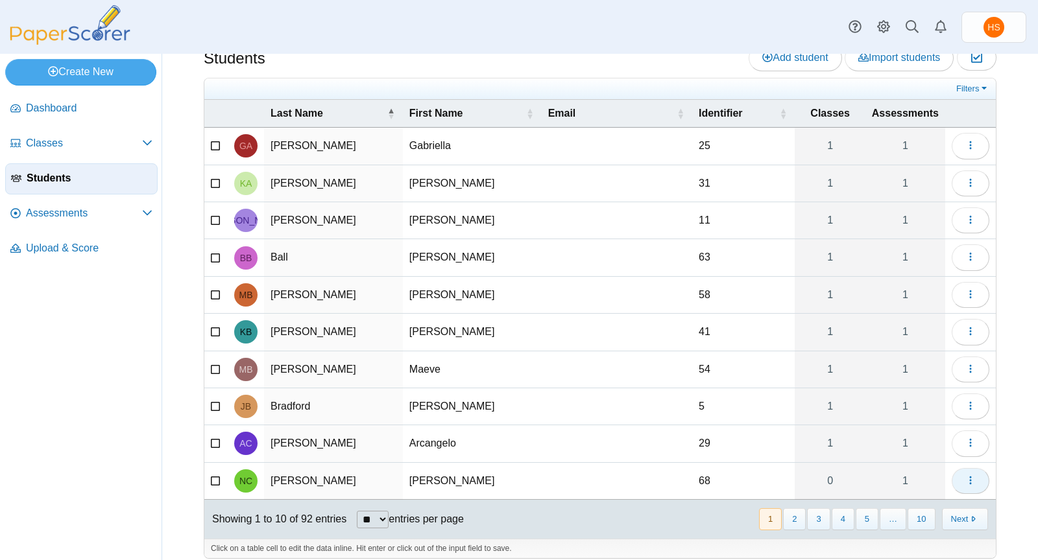
click at [965, 475] on icon "button" at bounding box center [970, 480] width 10 height 10
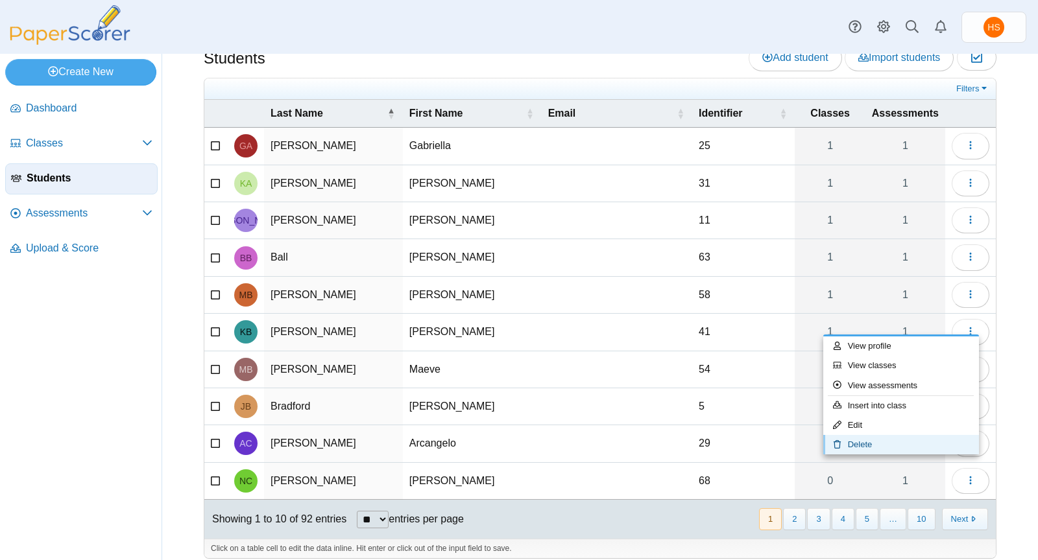
click at [881, 436] on link "Delete" at bounding box center [901, 444] width 156 height 19
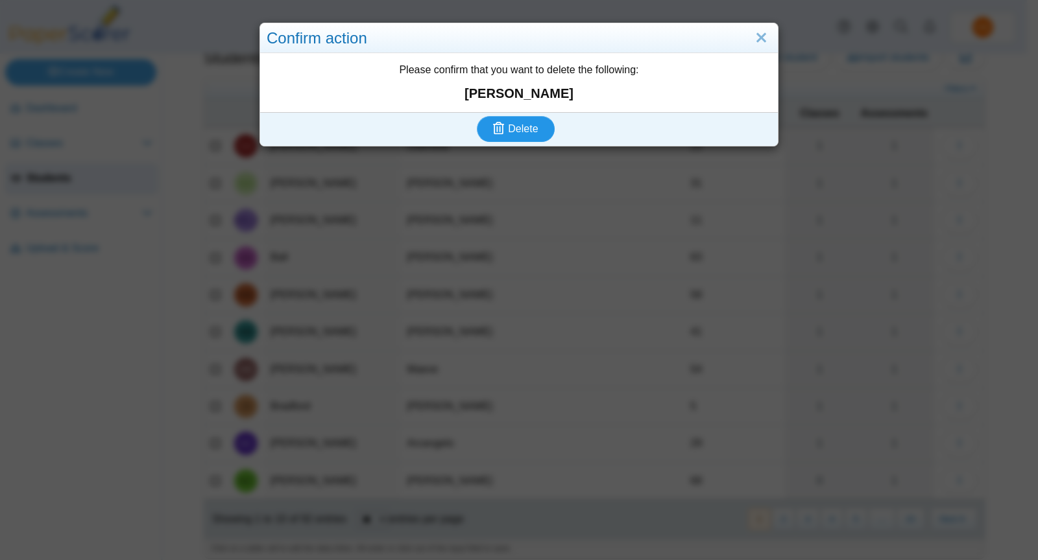
click at [531, 130] on span "Delete" at bounding box center [523, 128] width 30 height 11
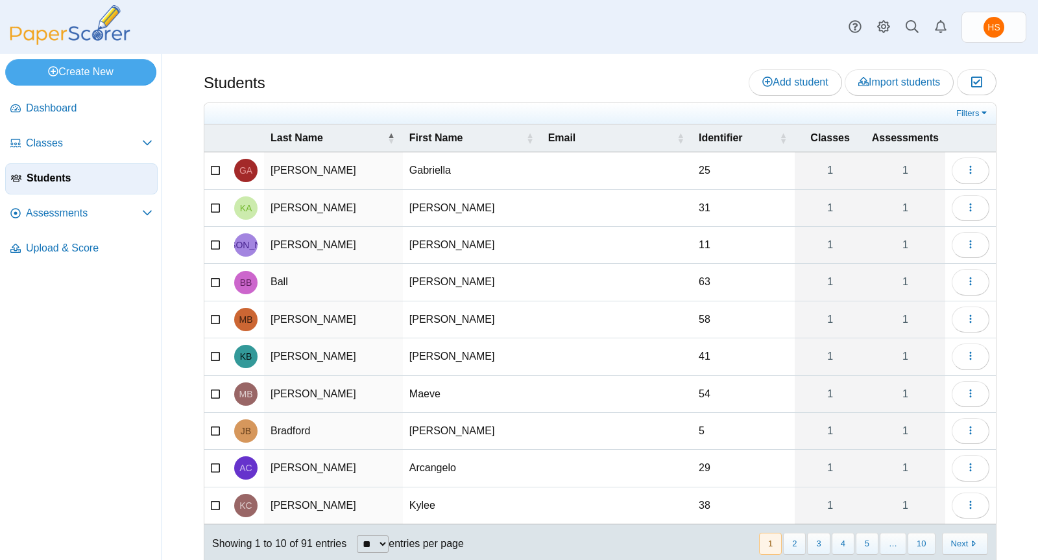
scroll to position [25, 0]
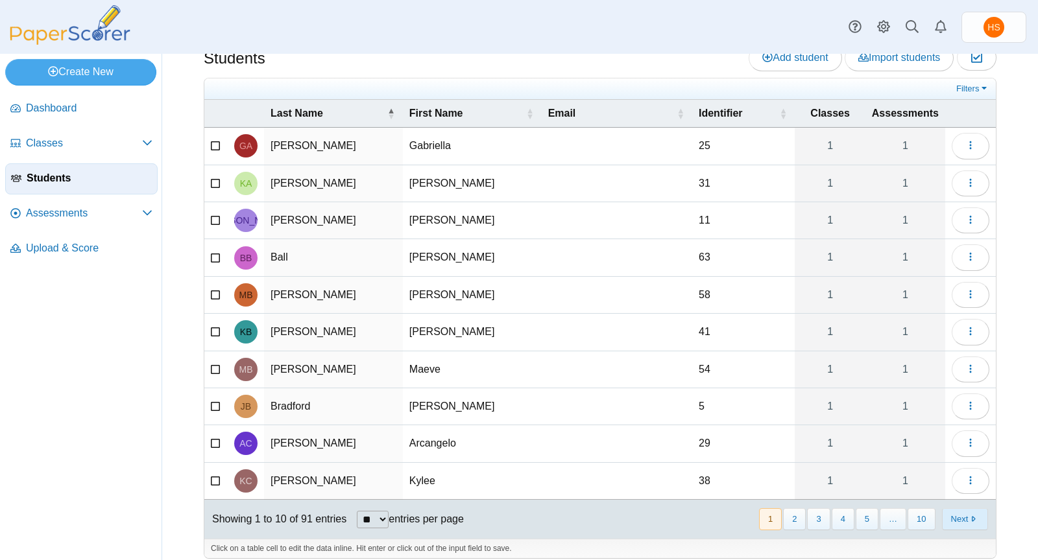
click at [954, 509] on button "Next" at bounding box center [965, 518] width 46 height 21
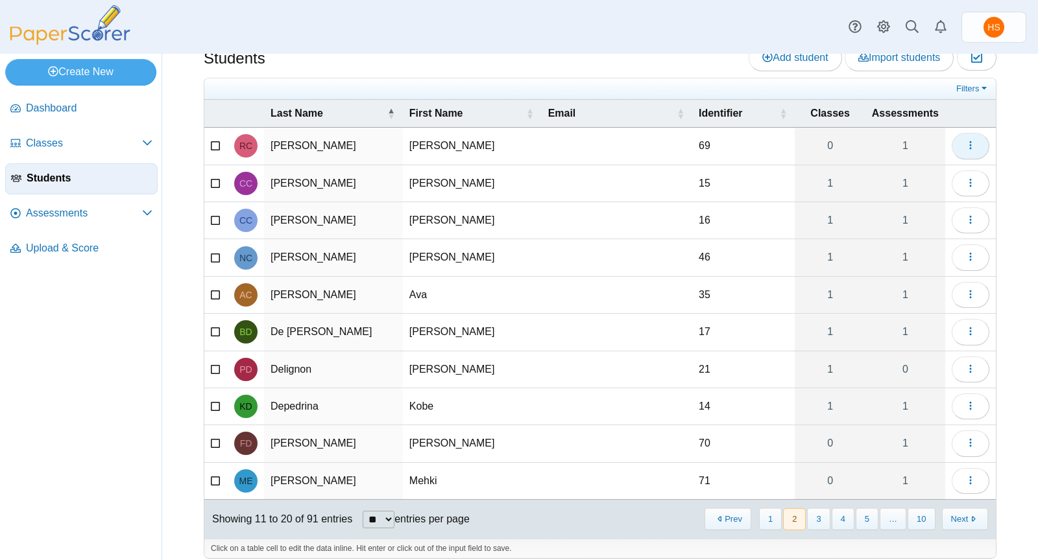
click at [969, 141] on use "button" at bounding box center [970, 145] width 2 height 8
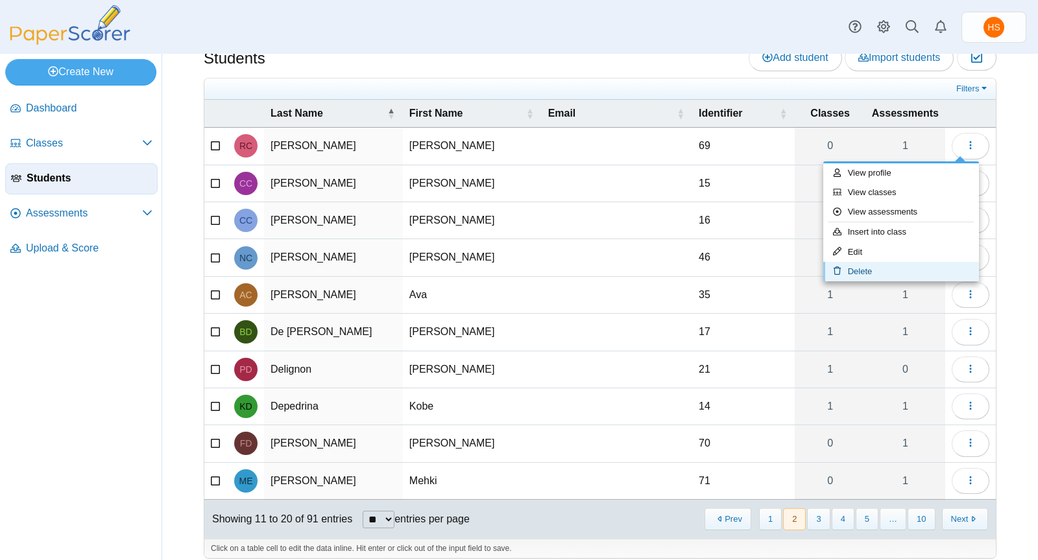
click at [898, 268] on link "Delete" at bounding box center [901, 271] width 156 height 19
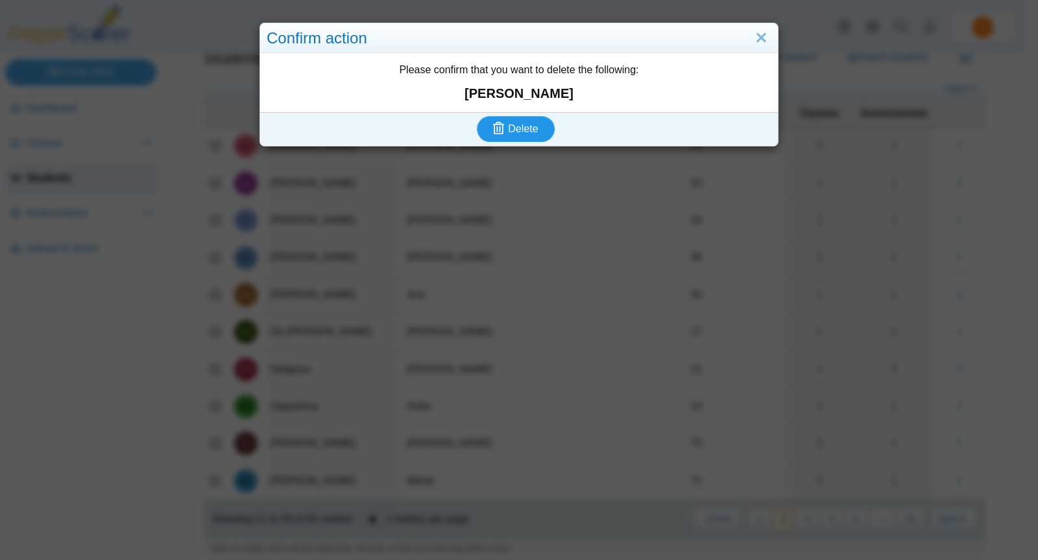
click at [526, 124] on span "Delete" at bounding box center [523, 128] width 30 height 11
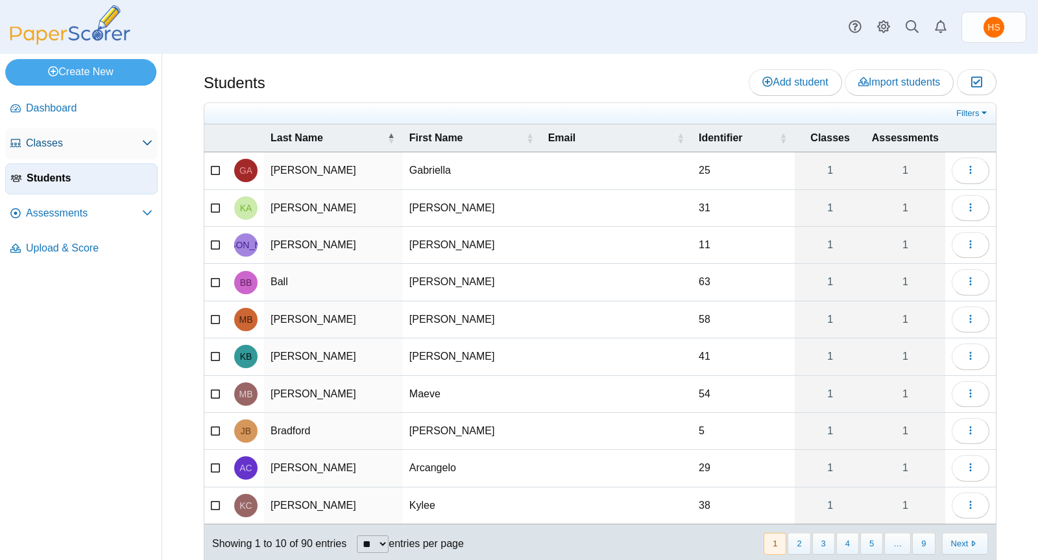
click at [46, 140] on span "Classes" at bounding box center [84, 143] width 116 height 14
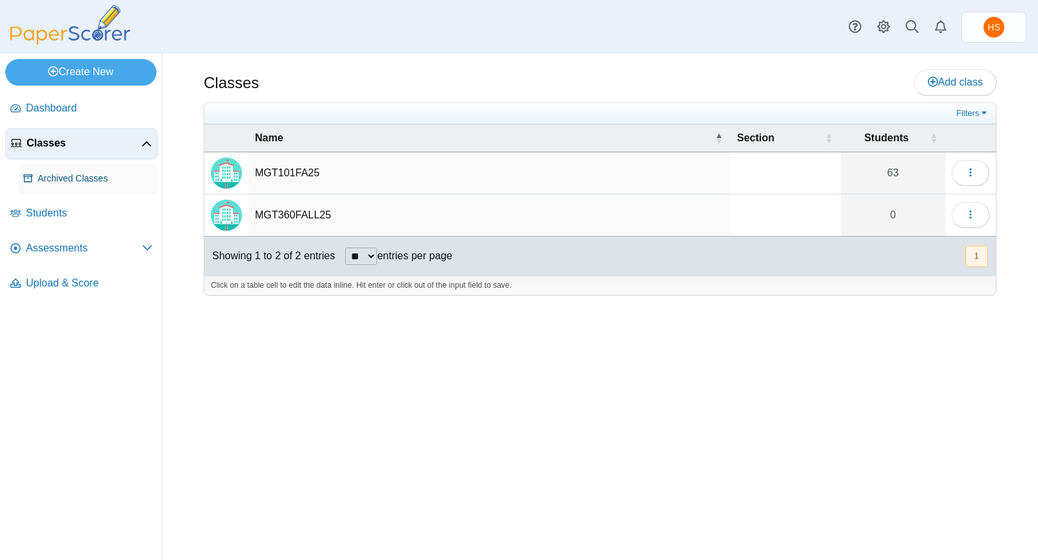
click at [85, 179] on span "Archived Classes" at bounding box center [95, 179] width 115 height 13
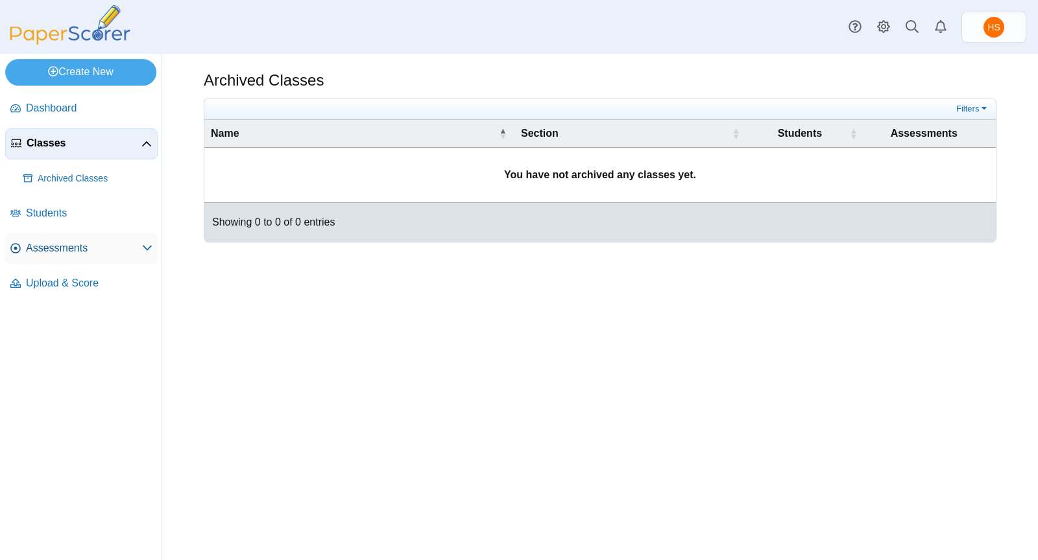
click at [58, 246] on span "Assessments" at bounding box center [84, 248] width 116 height 14
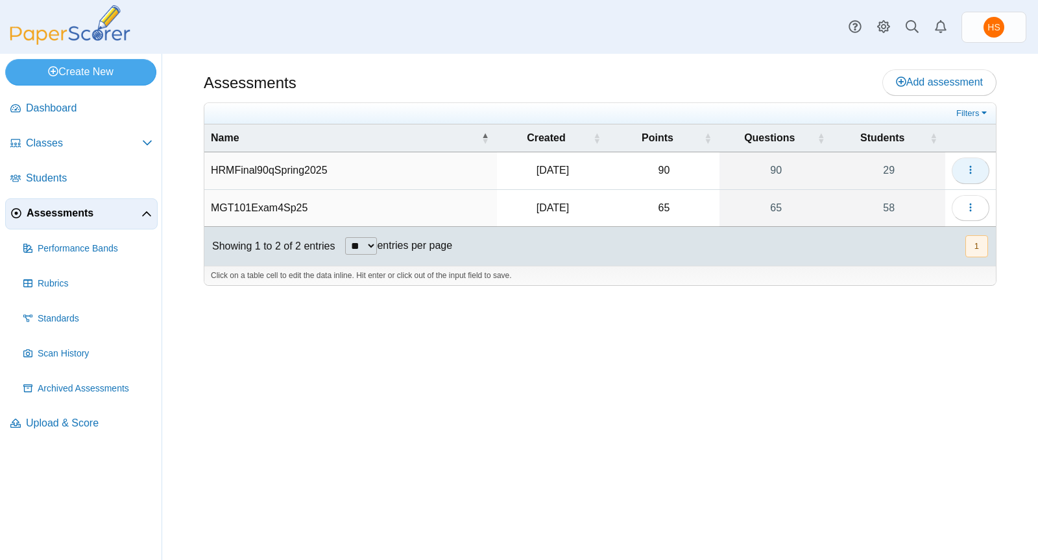
click at [968, 165] on icon "button" at bounding box center [970, 170] width 10 height 10
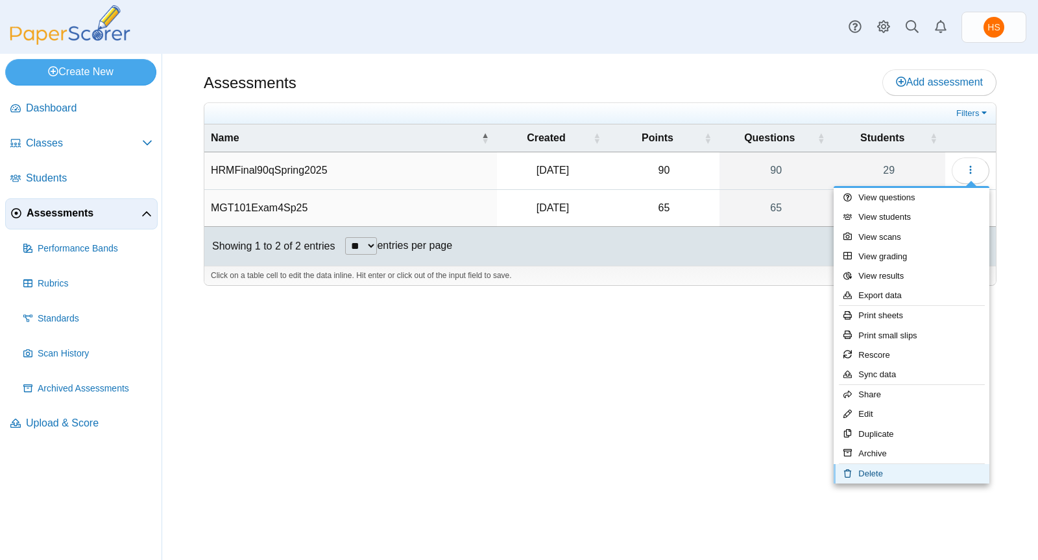
click at [882, 467] on link "Delete" at bounding box center [911, 473] width 156 height 19
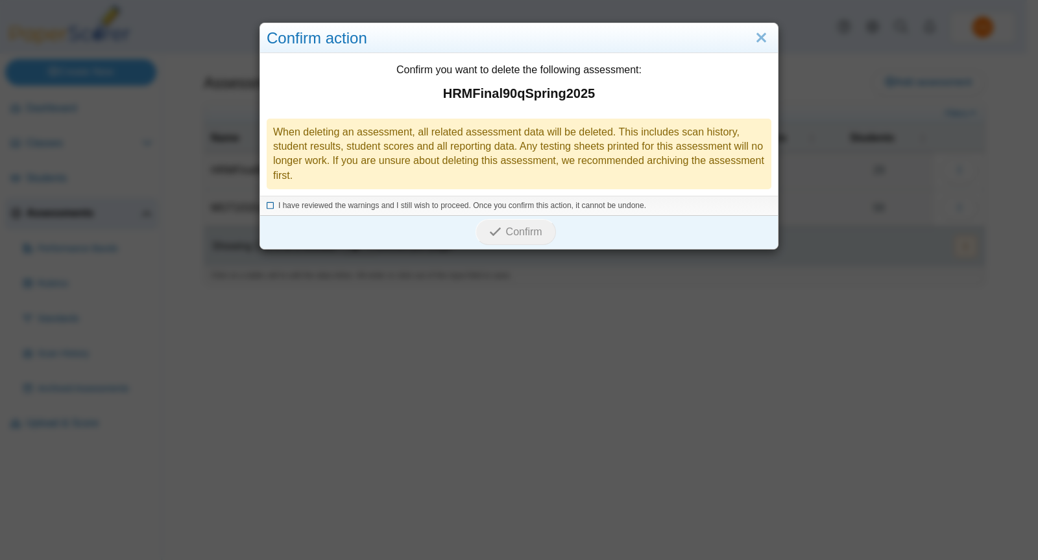
click at [267, 204] on icon at bounding box center [271, 203] width 8 height 7
click at [508, 230] on span "Confirm" at bounding box center [524, 231] width 36 height 11
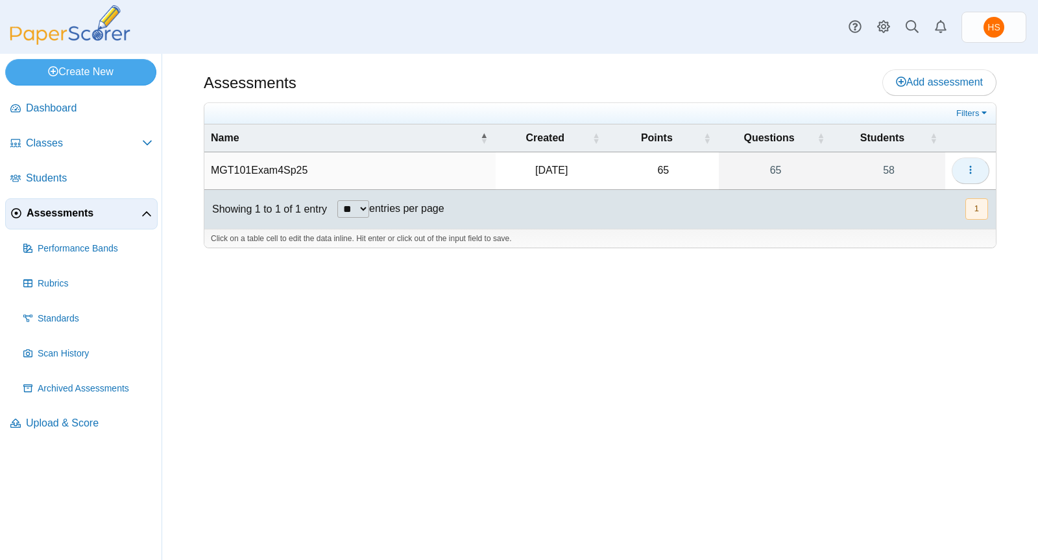
click at [968, 165] on span "button" at bounding box center [970, 170] width 10 height 11
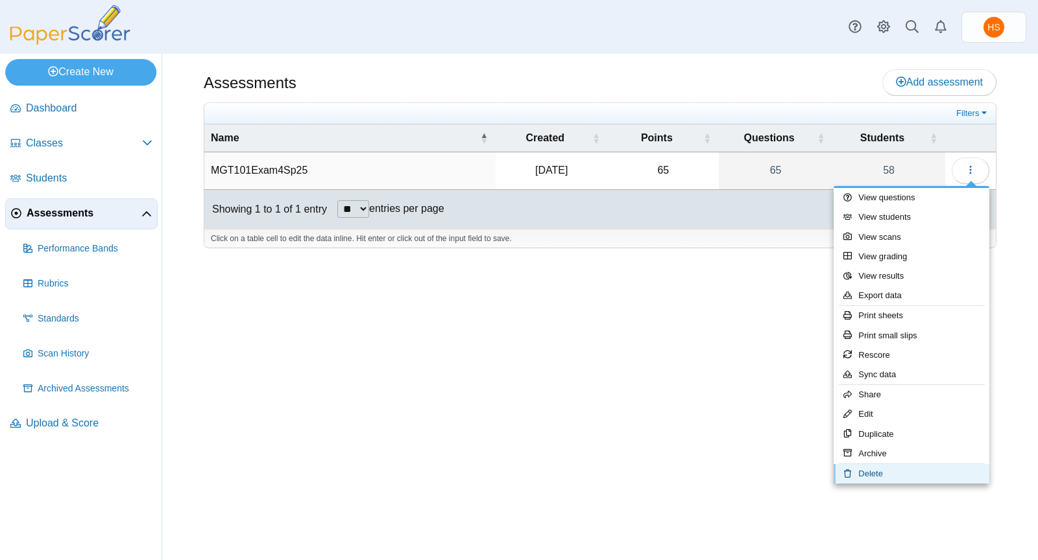
click at [876, 468] on link "Delete" at bounding box center [911, 473] width 156 height 19
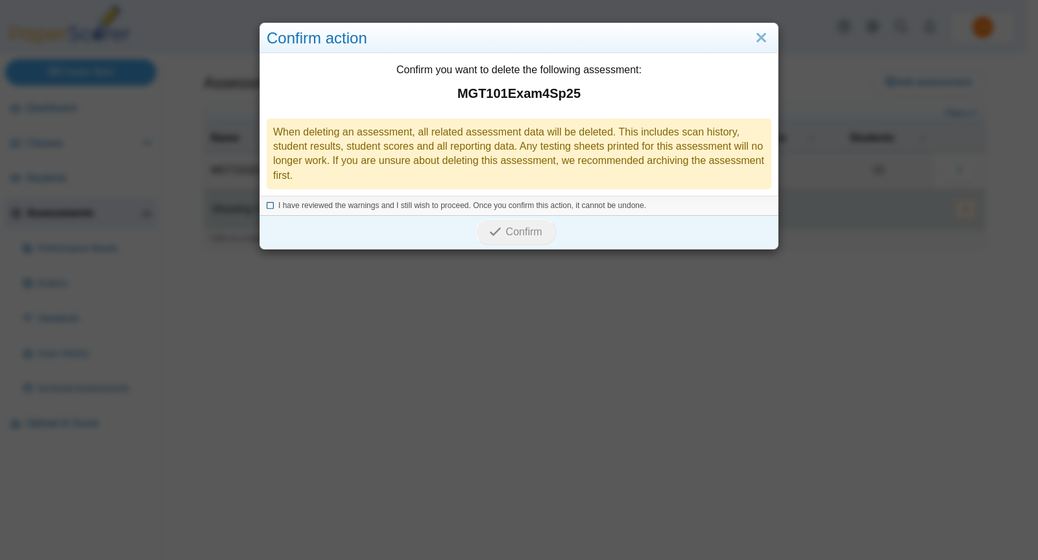
click at [267, 202] on icon at bounding box center [271, 203] width 8 height 7
click at [506, 227] on span "Confirm" at bounding box center [524, 231] width 36 height 11
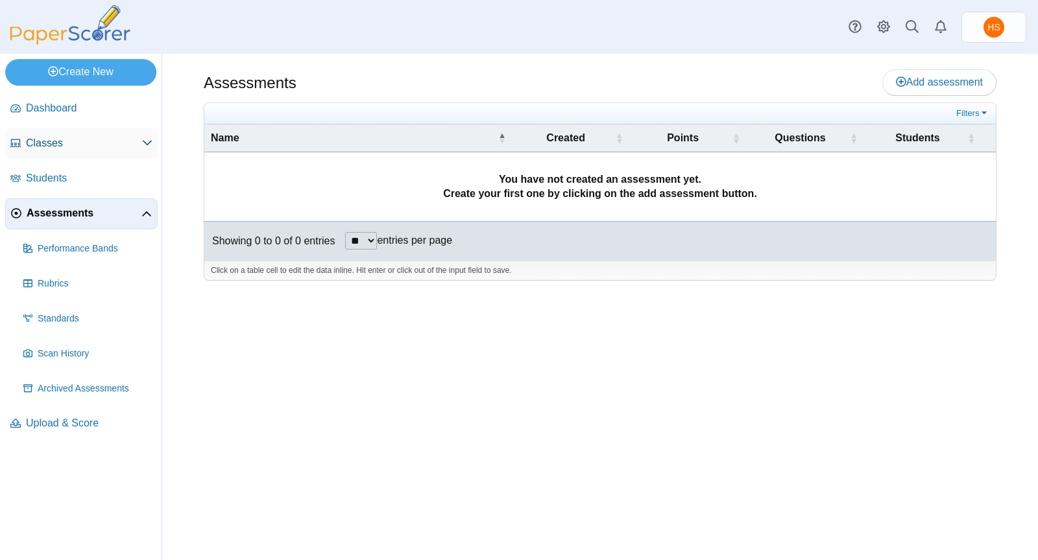
click at [55, 139] on span "Classes" at bounding box center [84, 143] width 116 height 14
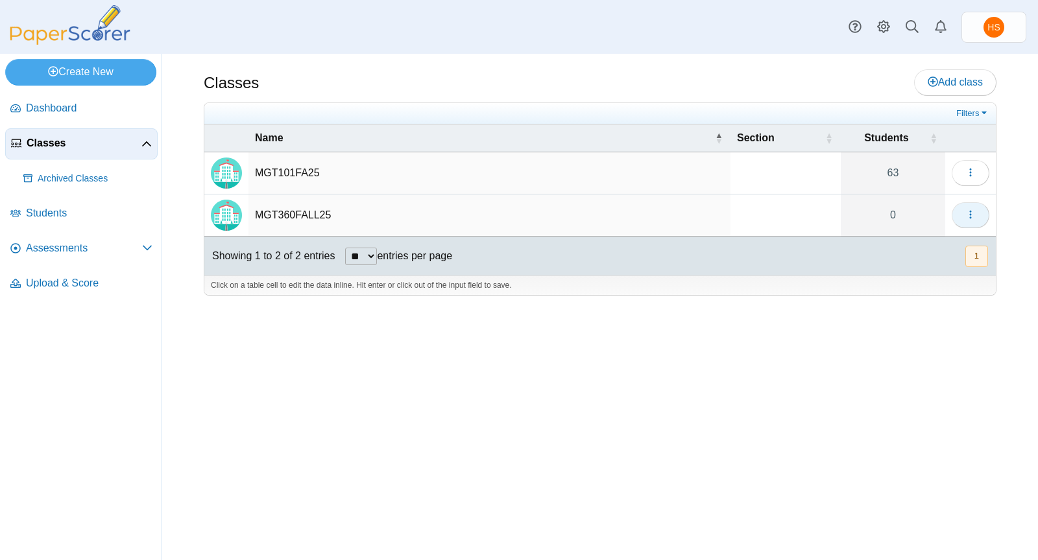
click at [967, 213] on icon "button" at bounding box center [970, 214] width 10 height 10
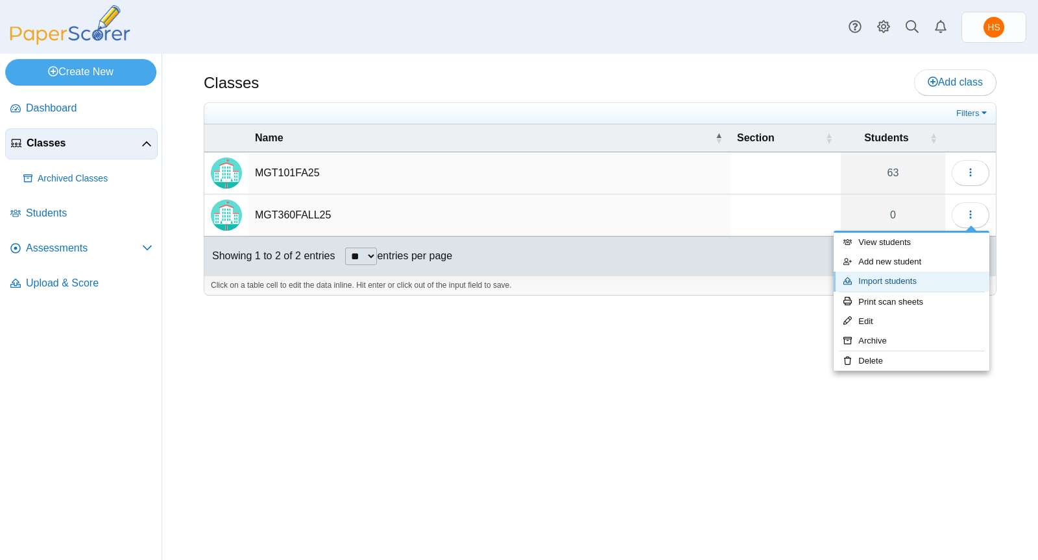
click at [890, 278] on link "Import students" at bounding box center [911, 281] width 156 height 19
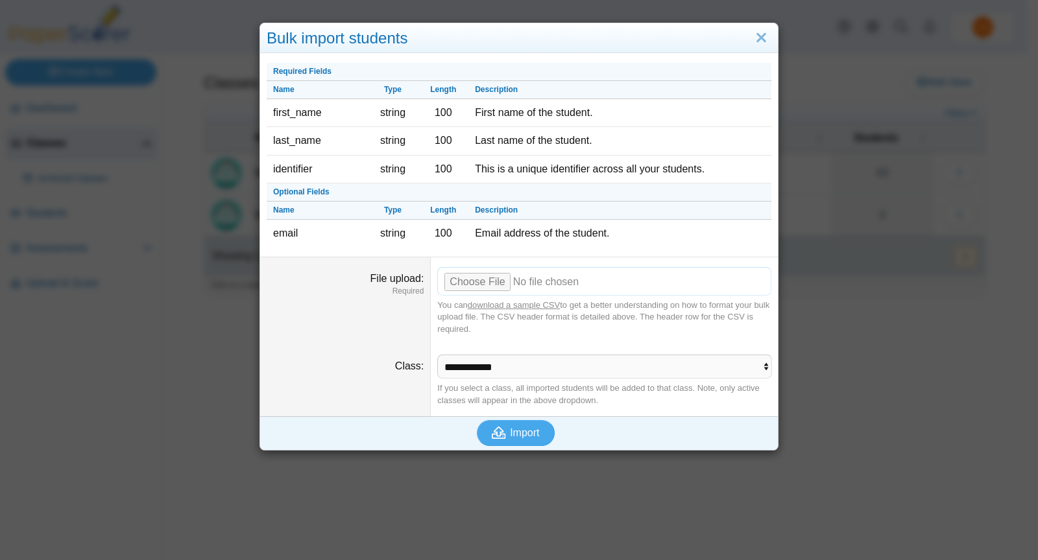
click at [484, 278] on input "File upload" at bounding box center [604, 281] width 334 height 29
type input "**********"
click at [520, 427] on span "Import" at bounding box center [524, 432] width 29 height 11
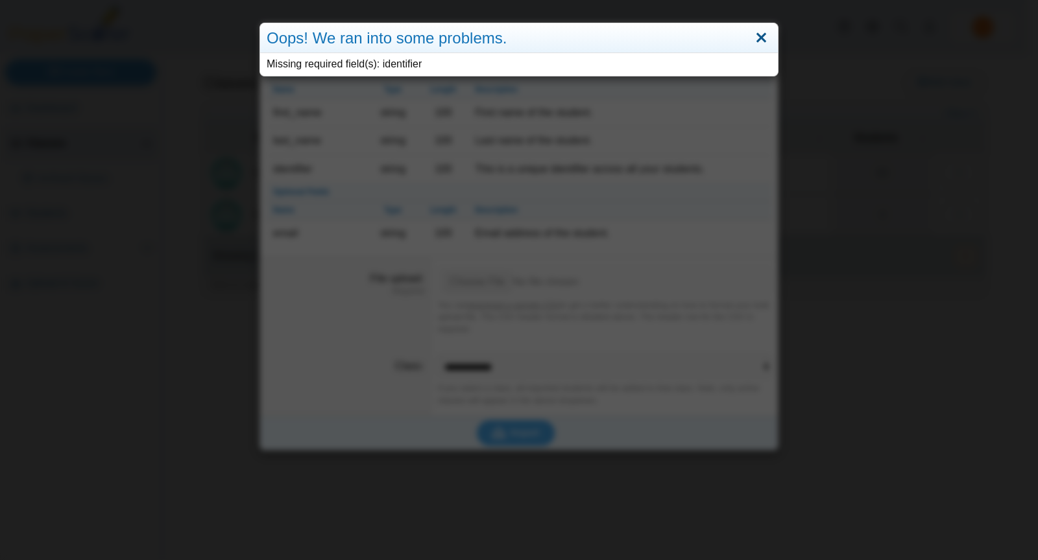
click at [754, 35] on link "Close" at bounding box center [761, 38] width 20 height 22
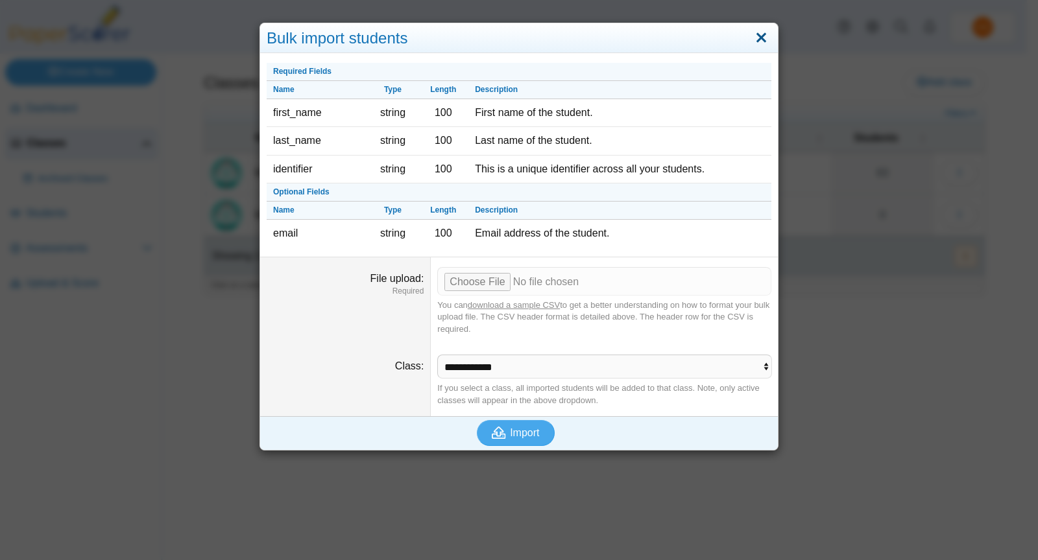
click at [758, 36] on link "Close" at bounding box center [761, 38] width 20 height 22
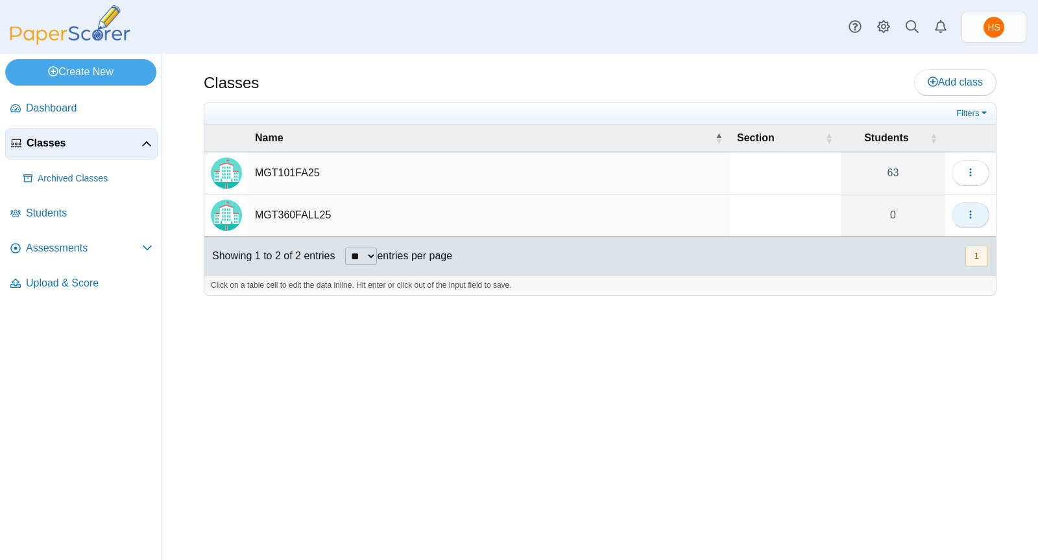
click at [972, 217] on icon "button" at bounding box center [970, 214] width 10 height 10
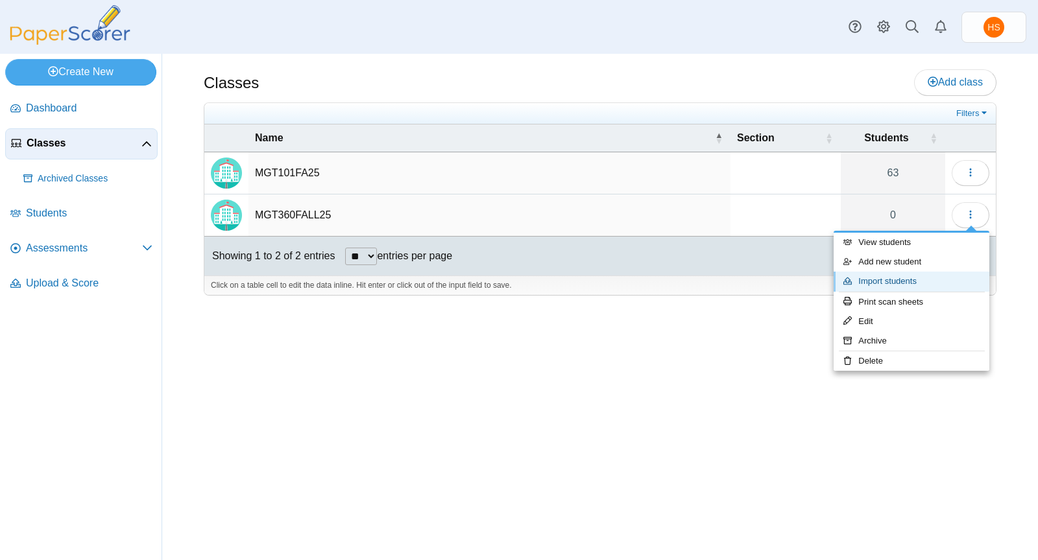
click at [914, 280] on link "Import students" at bounding box center [911, 281] width 156 height 19
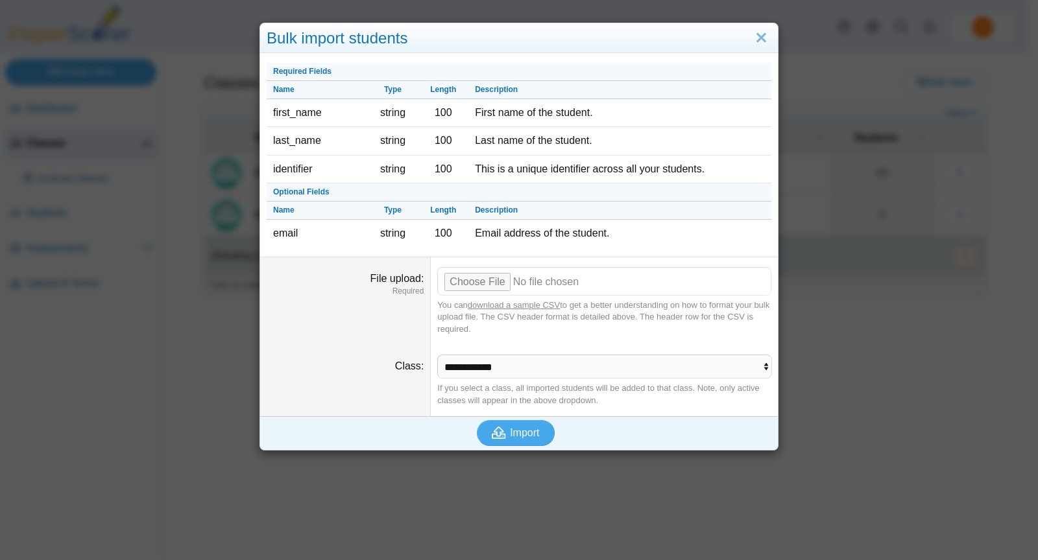
click at [477, 281] on input "File upload" at bounding box center [604, 281] width 334 height 29
type input "**********"
click at [520, 427] on span "Import" at bounding box center [524, 432] width 29 height 11
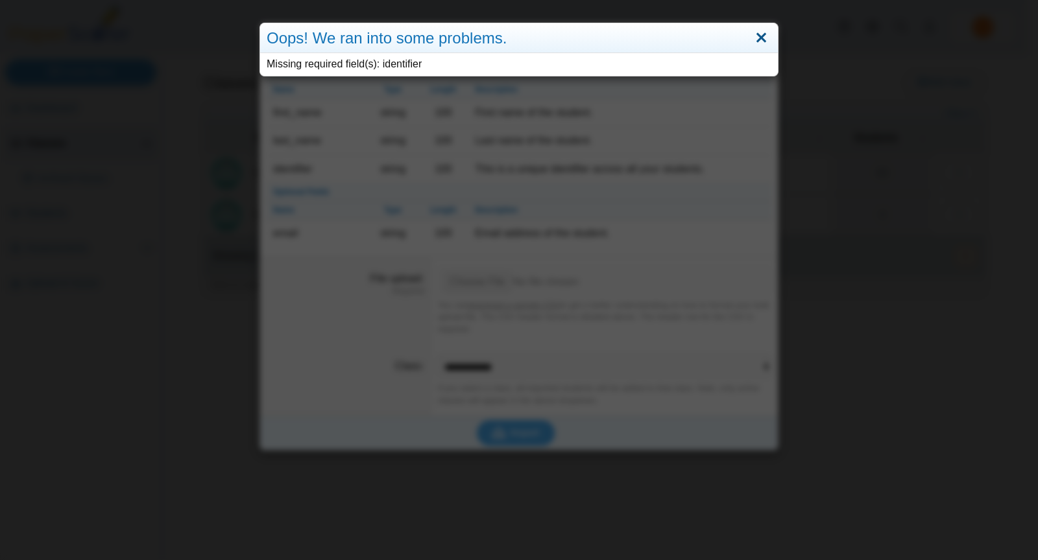
click at [754, 36] on link "Close" at bounding box center [761, 38] width 20 height 22
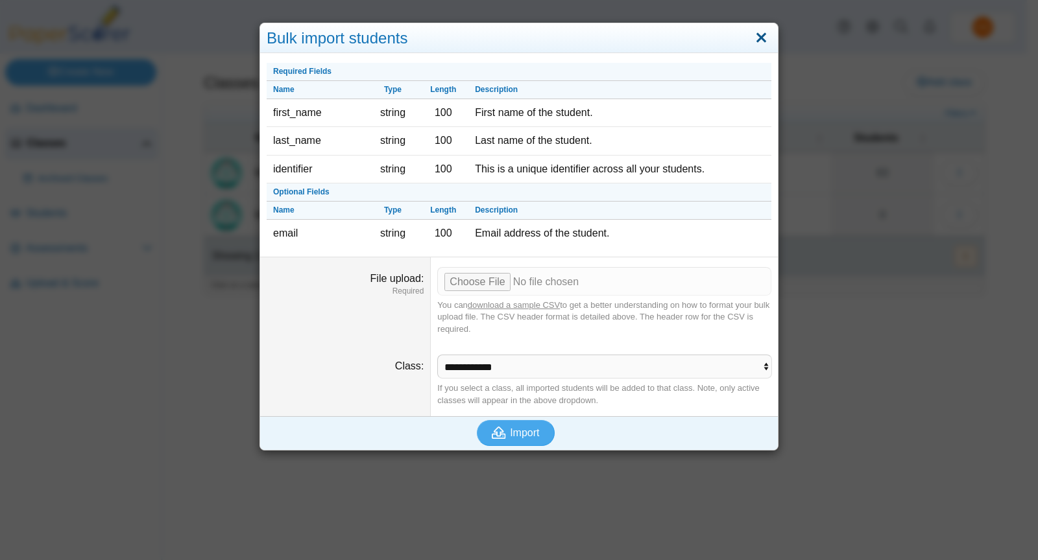
click at [760, 36] on link "Close" at bounding box center [761, 38] width 20 height 22
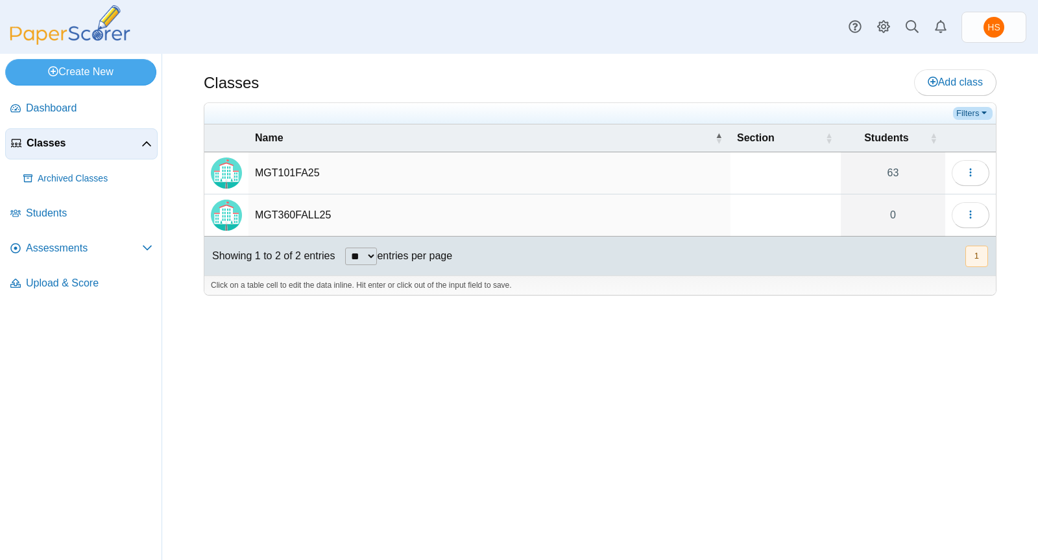
click at [973, 110] on link "Filters" at bounding box center [973, 113] width 40 height 13
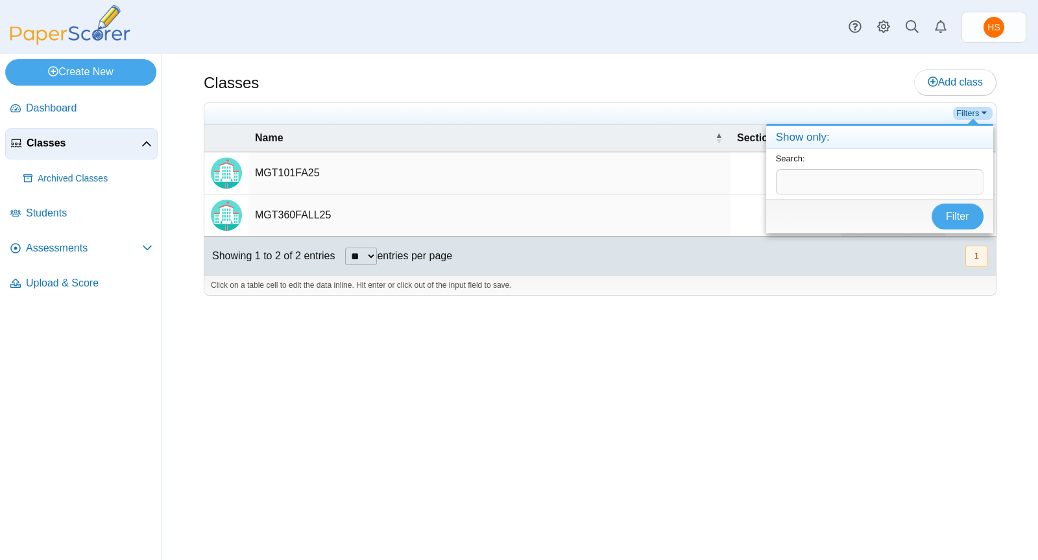
click at [973, 110] on link "Filters" at bounding box center [973, 113] width 40 height 13
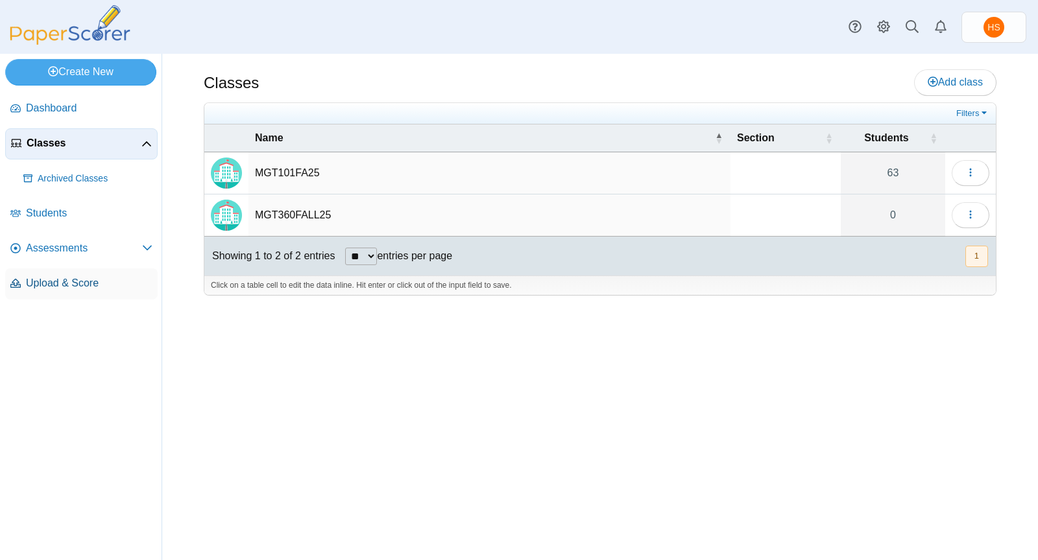
click at [66, 281] on span "Upload & Score" at bounding box center [89, 283] width 126 height 14
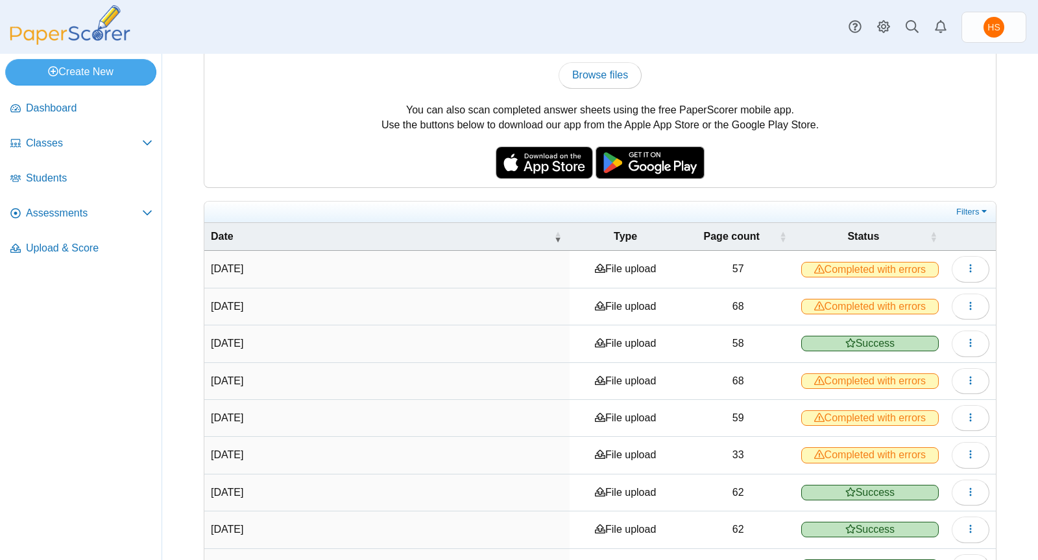
scroll to position [201, 0]
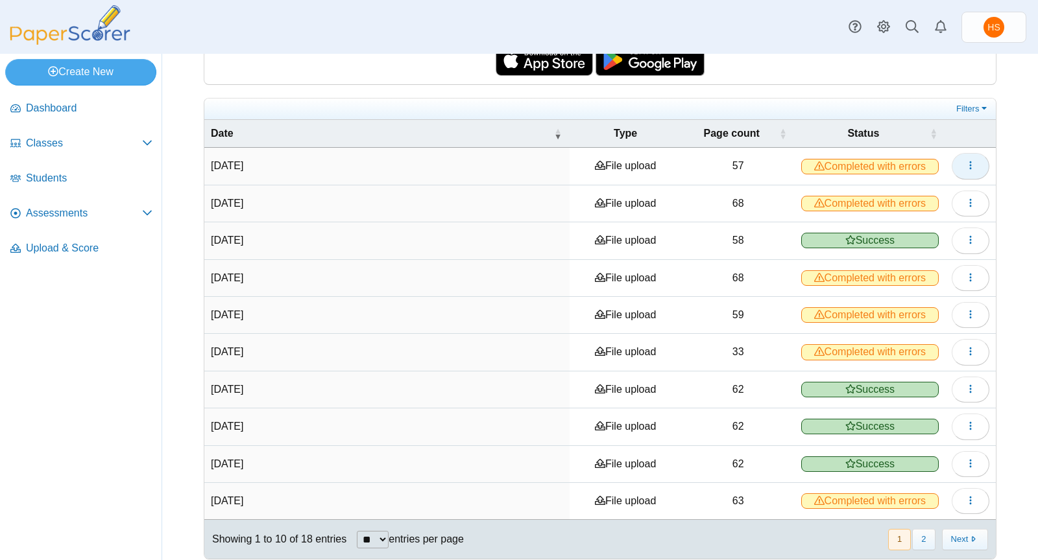
click at [965, 160] on icon "button" at bounding box center [970, 165] width 10 height 10
click at [969, 163] on use "button" at bounding box center [970, 165] width 2 height 8
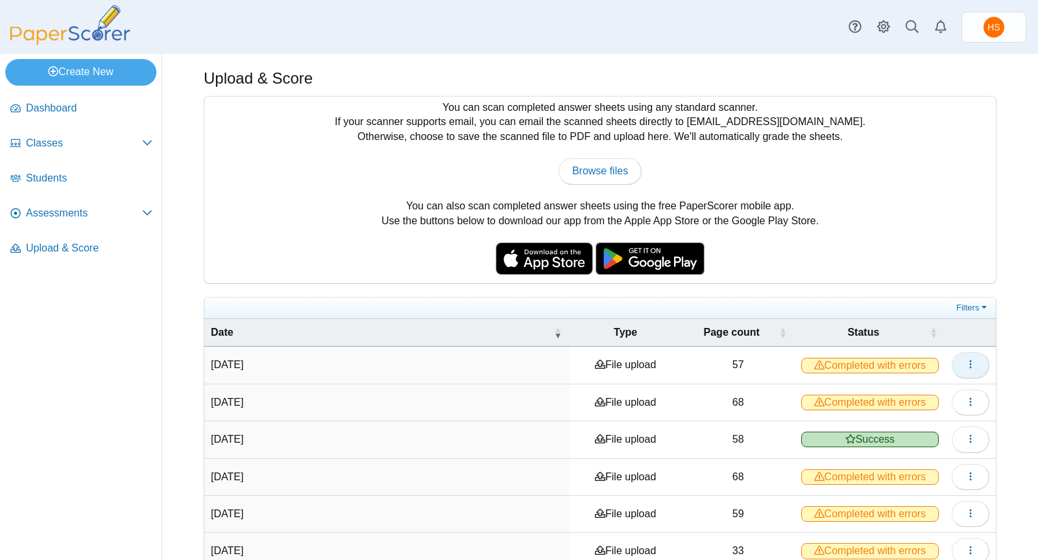
scroll to position [0, 0]
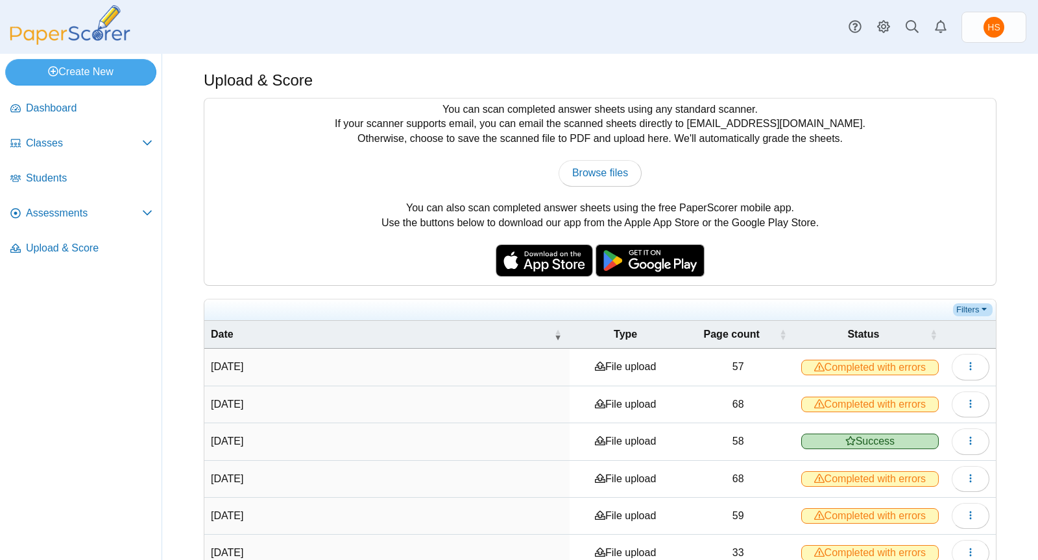
click at [971, 305] on link "Filters" at bounding box center [973, 310] width 40 height 13
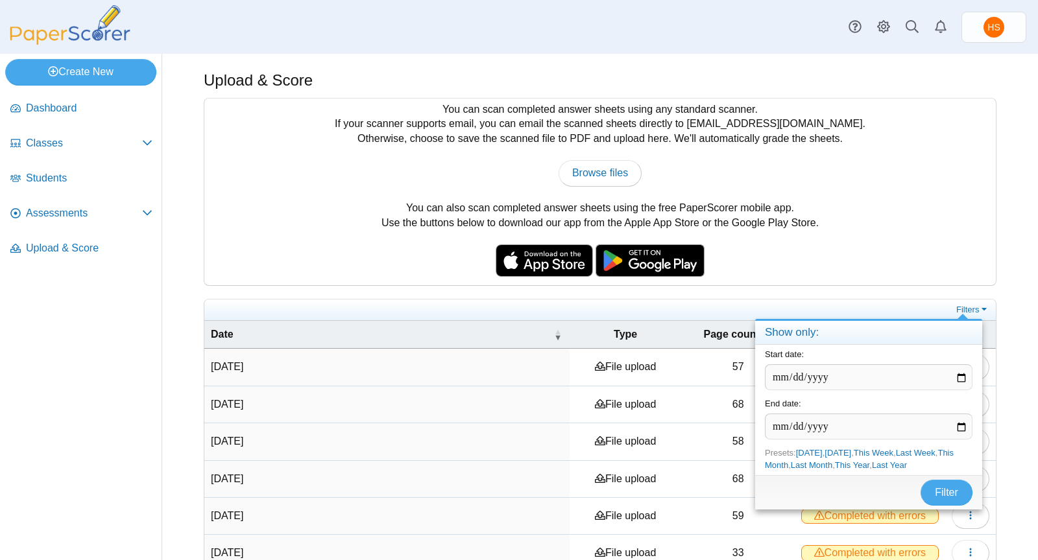
click at [962, 259] on div "You can scan completed answer sheets using any standard scanner. If your scanne…" at bounding box center [599, 192] width 791 height 187
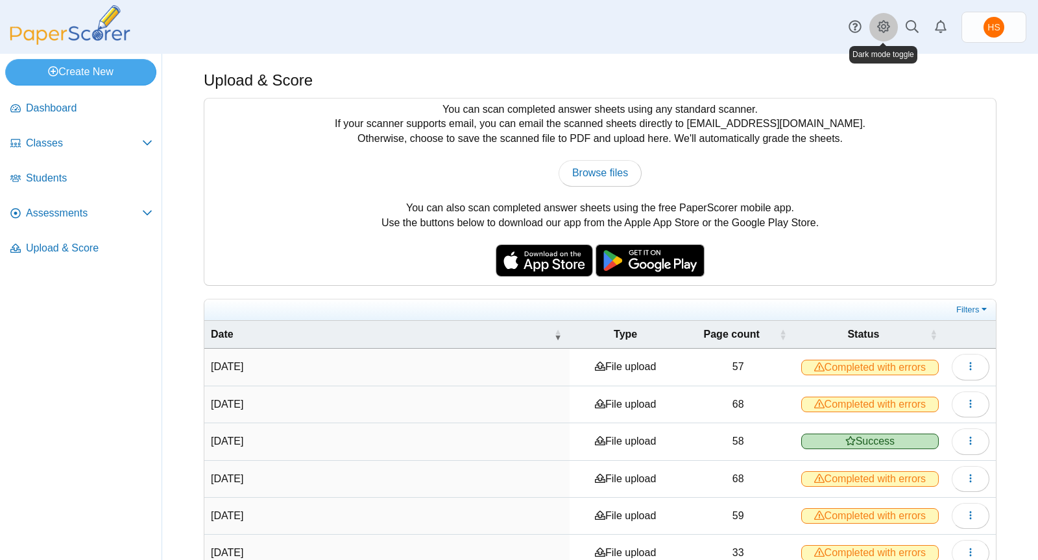
click at [879, 25] on use at bounding box center [883, 26] width 13 height 13
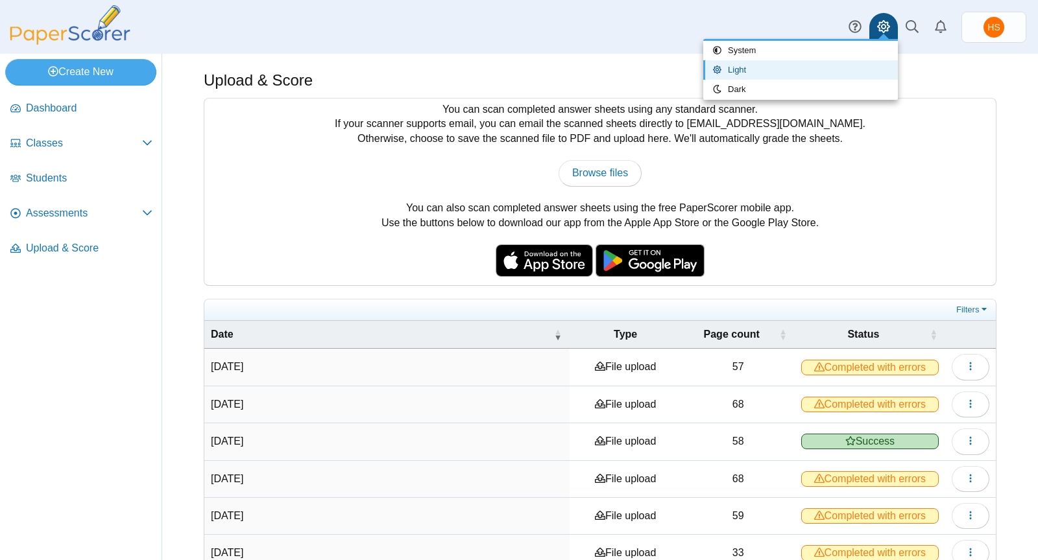
click at [903, 168] on div "Browse files There was a problem with the uploaded file.... Please try again...…" at bounding box center [600, 173] width 778 height 26
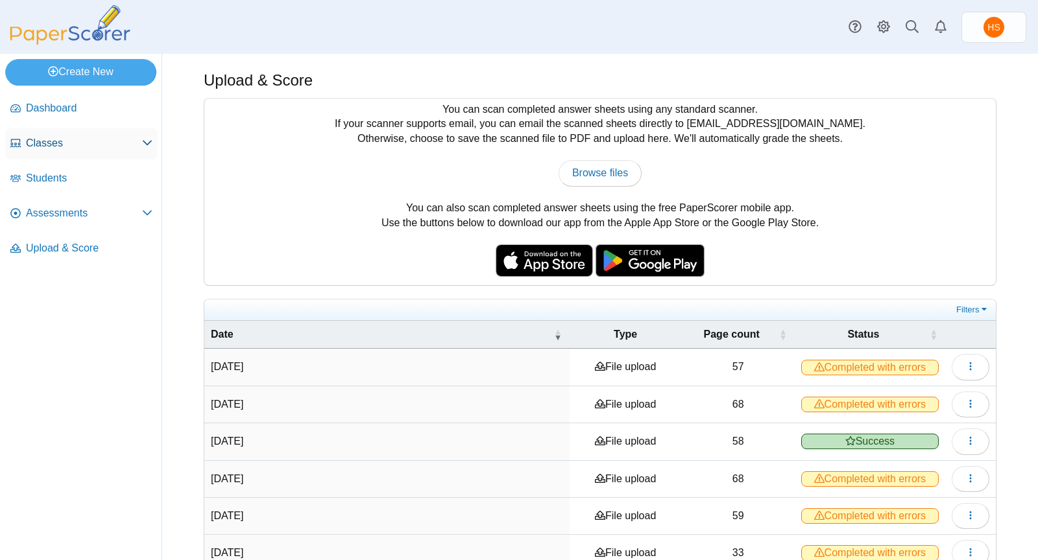
click at [49, 143] on span "Classes" at bounding box center [84, 143] width 116 height 14
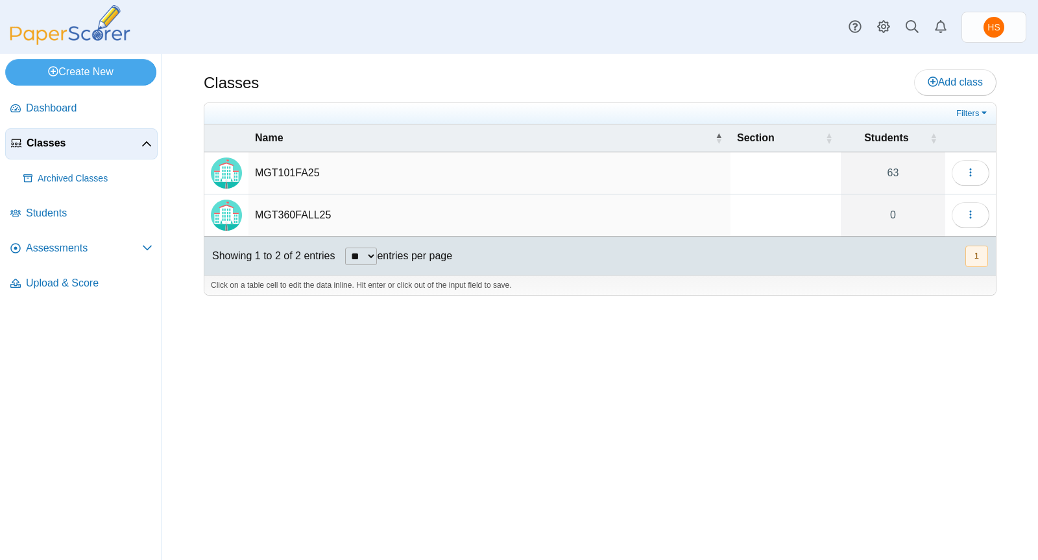
click at [317, 211] on td "MGT360FALL25" at bounding box center [489, 216] width 482 height 42
click at [356, 215] on input "**********" at bounding box center [489, 215] width 469 height 26
click at [970, 214] on icon "button" at bounding box center [970, 214] width 10 height 10
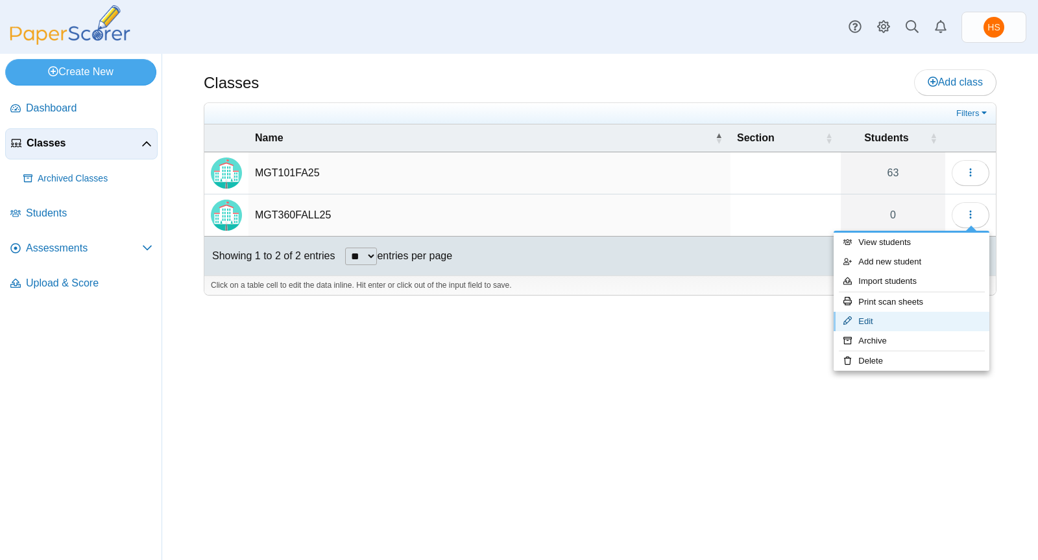
click at [877, 318] on link "Edit" at bounding box center [911, 321] width 156 height 19
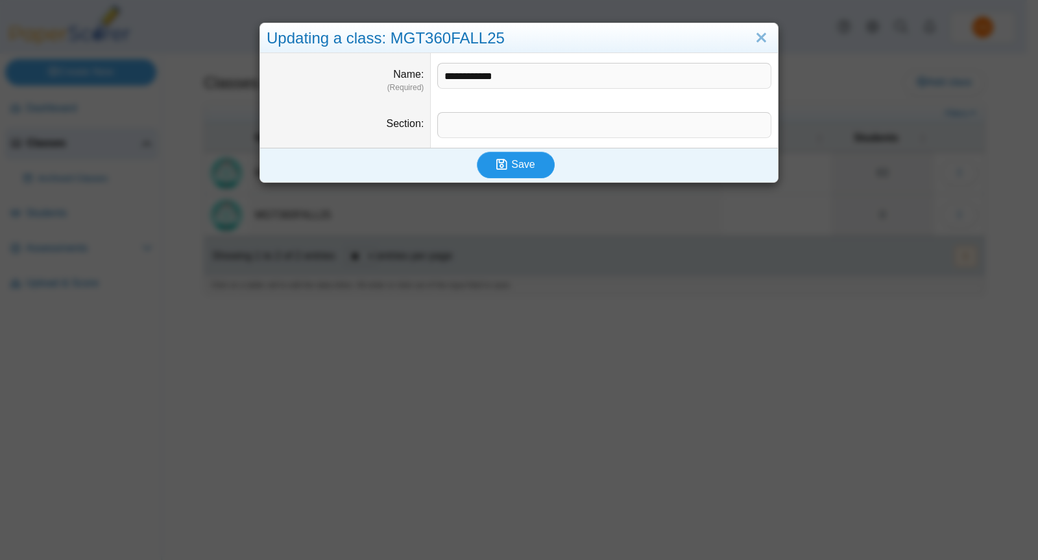
click at [516, 163] on span "Save" at bounding box center [522, 164] width 23 height 11
